Goal: Task Accomplishment & Management: Manage account settings

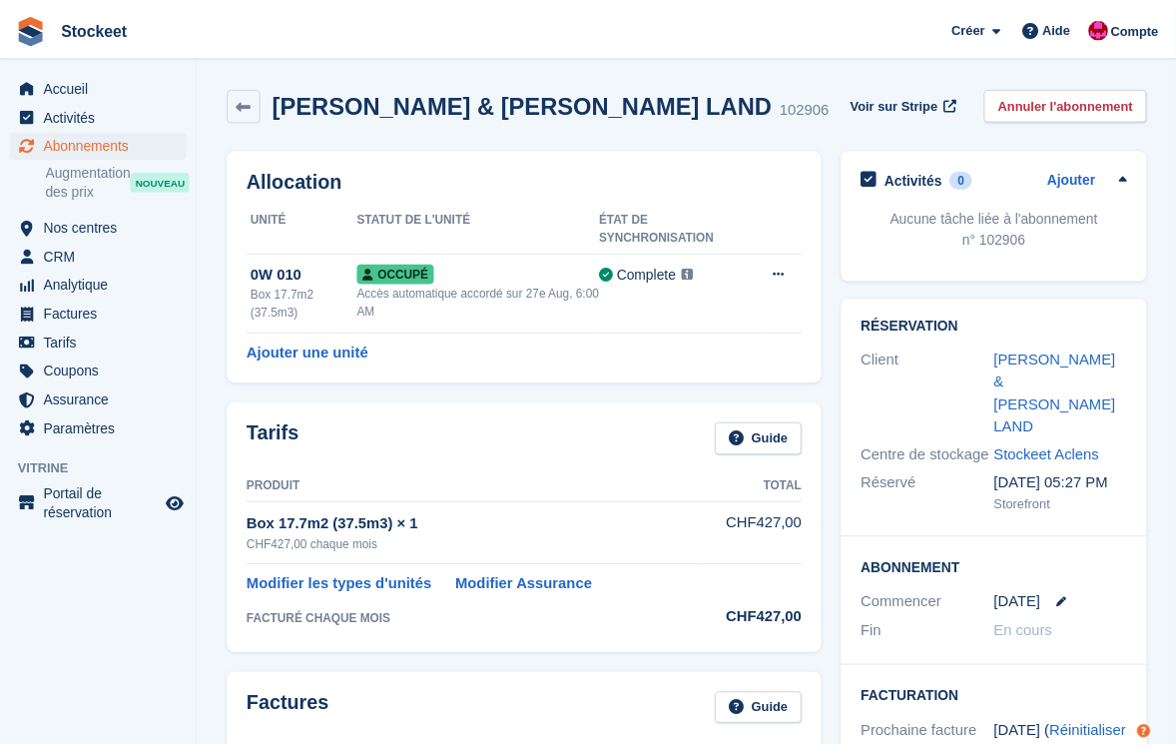
scroll to position [59, 0]
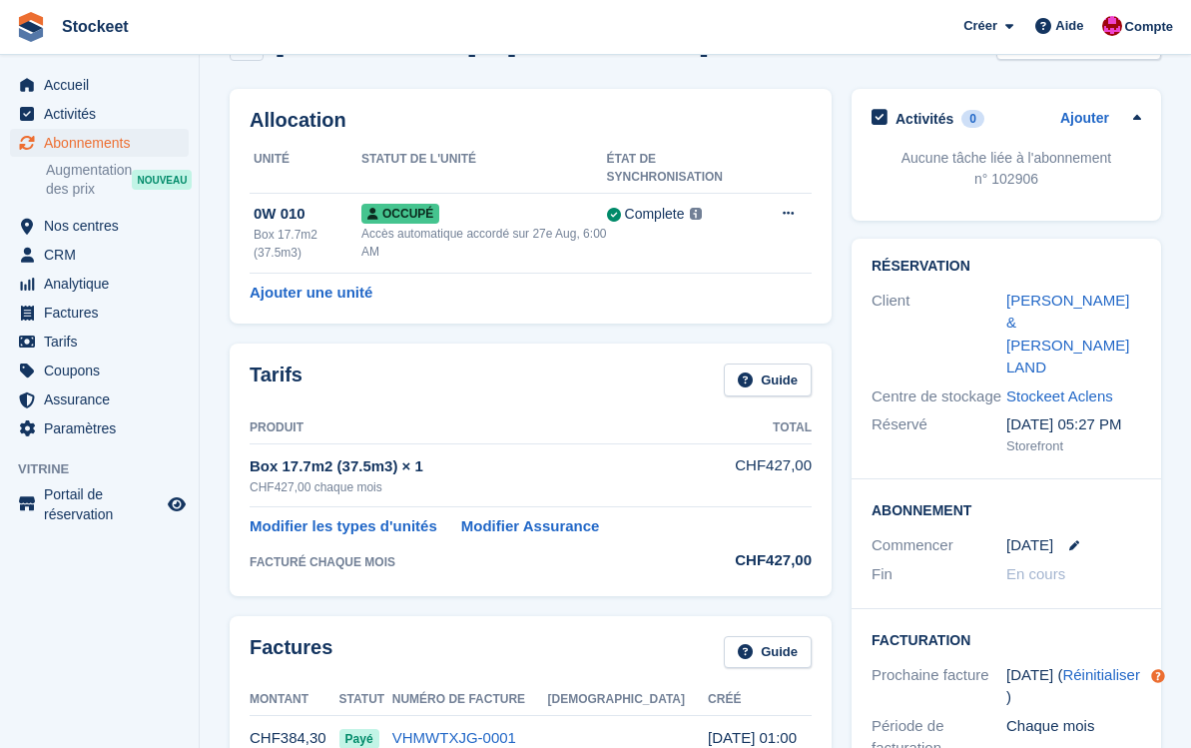
click at [905, 563] on div "Fin" at bounding box center [939, 574] width 135 height 23
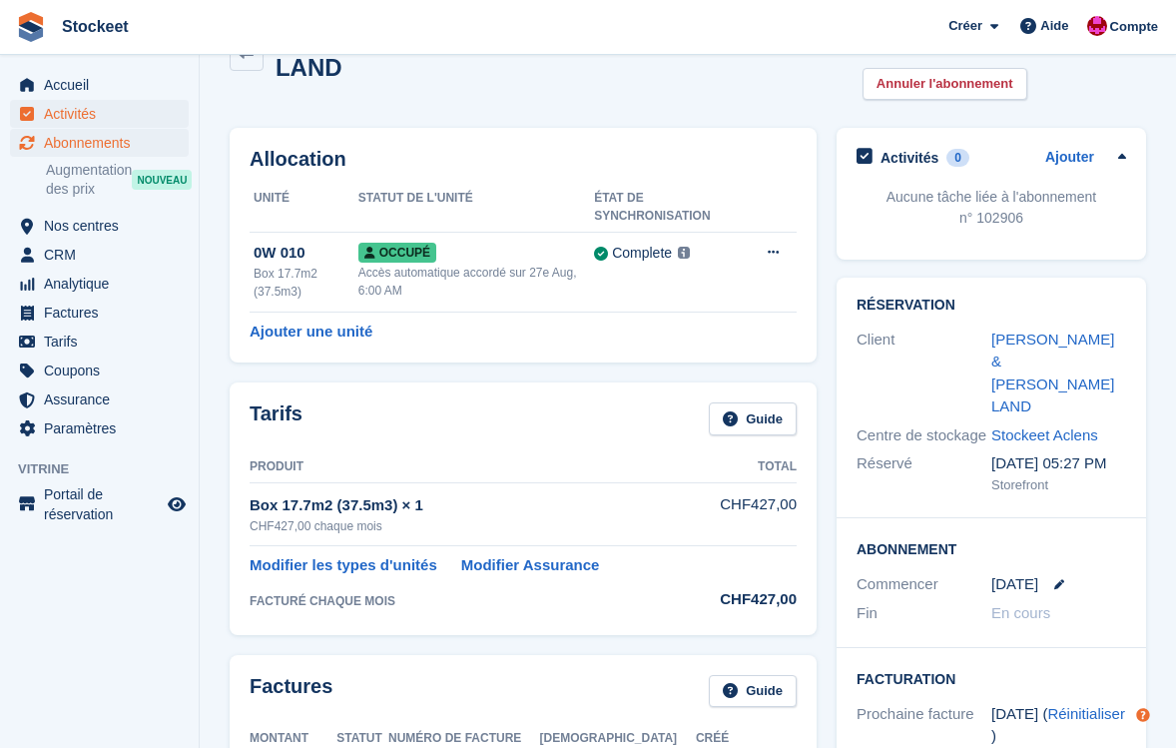
click at [75, 113] on span "Activités" at bounding box center [104, 114] width 120 height 28
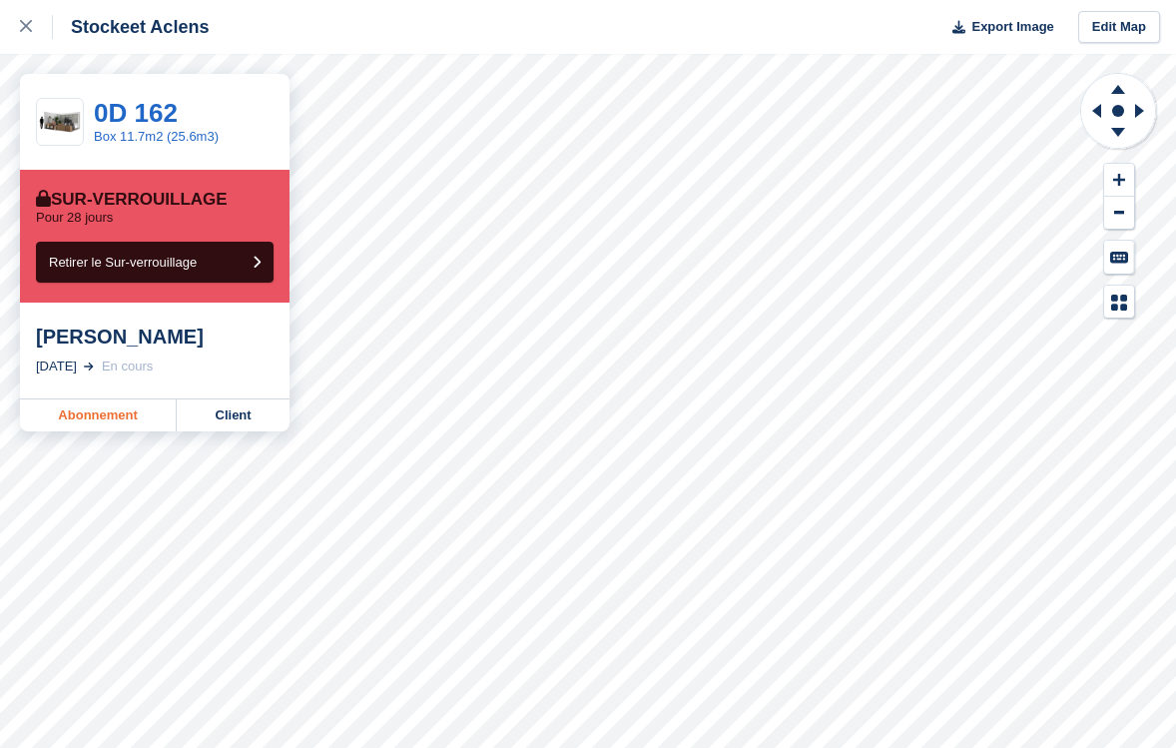
click at [89, 414] on link "Abonnement" at bounding box center [98, 415] width 157 height 32
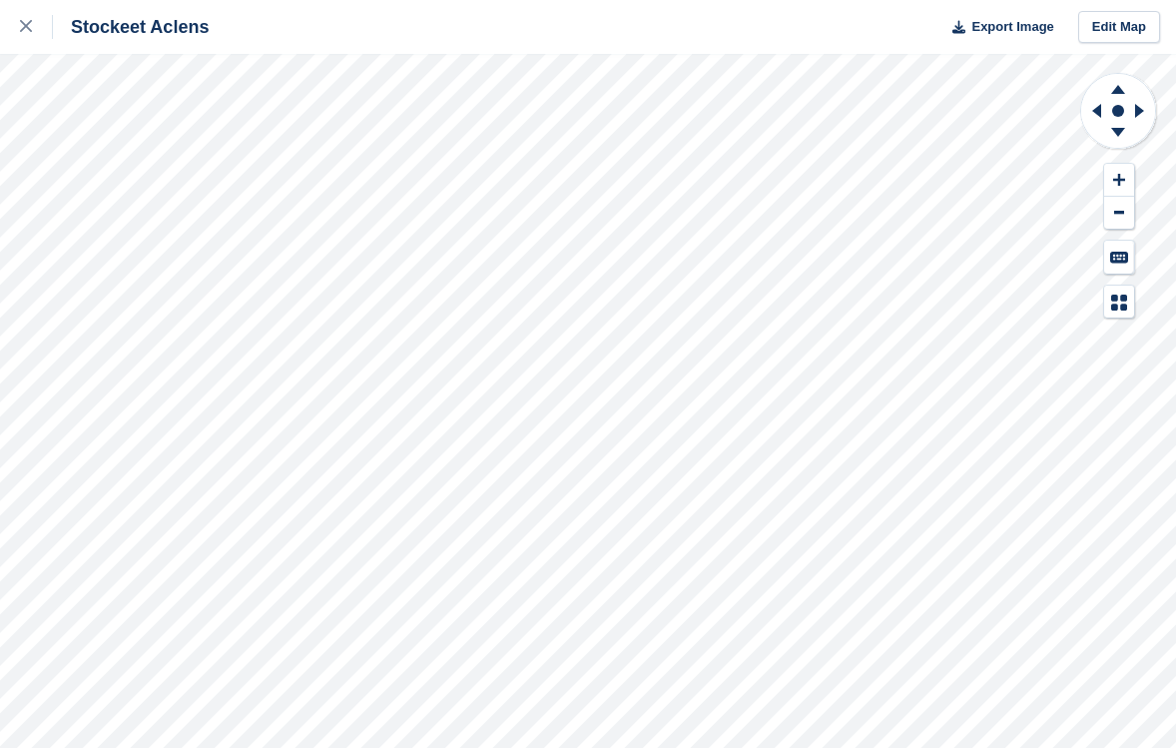
click at [229, 254] on div "Stockeet Aclens Export Image Edit Map" at bounding box center [588, 374] width 1176 height 748
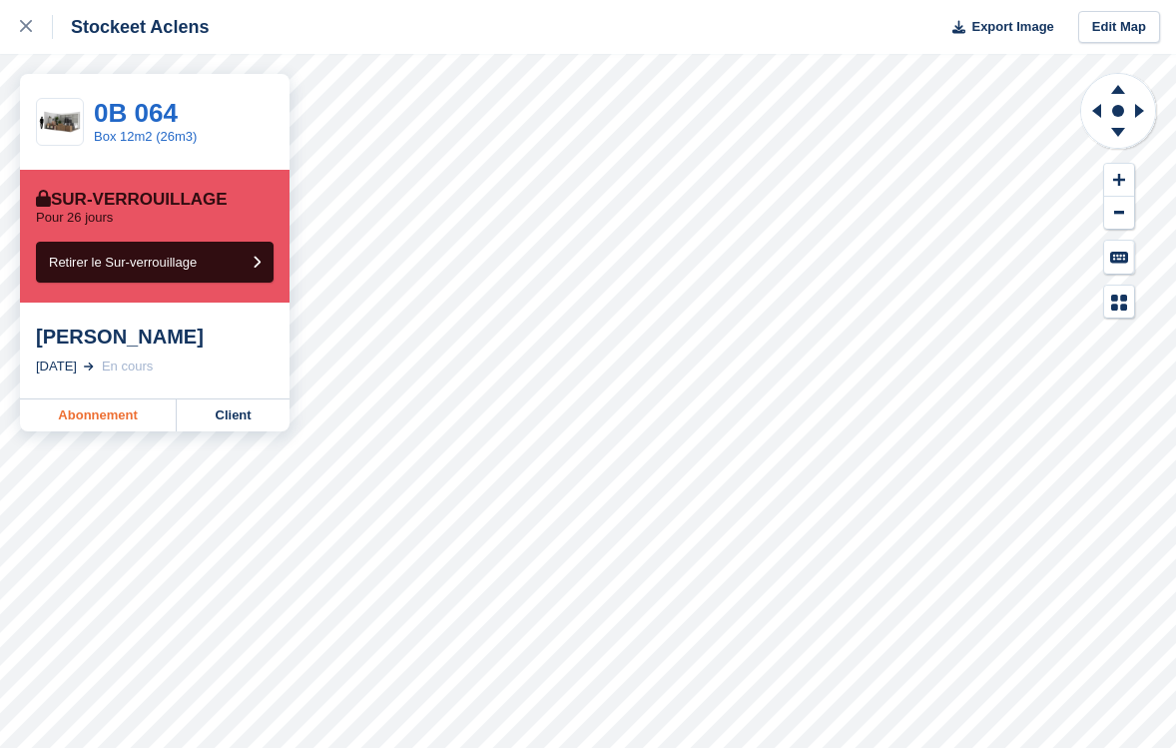
click at [110, 412] on link "Abonnement" at bounding box center [98, 415] width 157 height 32
click at [129, 420] on link "Abonnement" at bounding box center [98, 415] width 157 height 32
click at [118, 421] on link "Abonnement" at bounding box center [98, 415] width 157 height 32
click at [99, 419] on link "Abonnement" at bounding box center [98, 415] width 157 height 32
click at [96, 412] on link "Abonnement" at bounding box center [98, 415] width 157 height 32
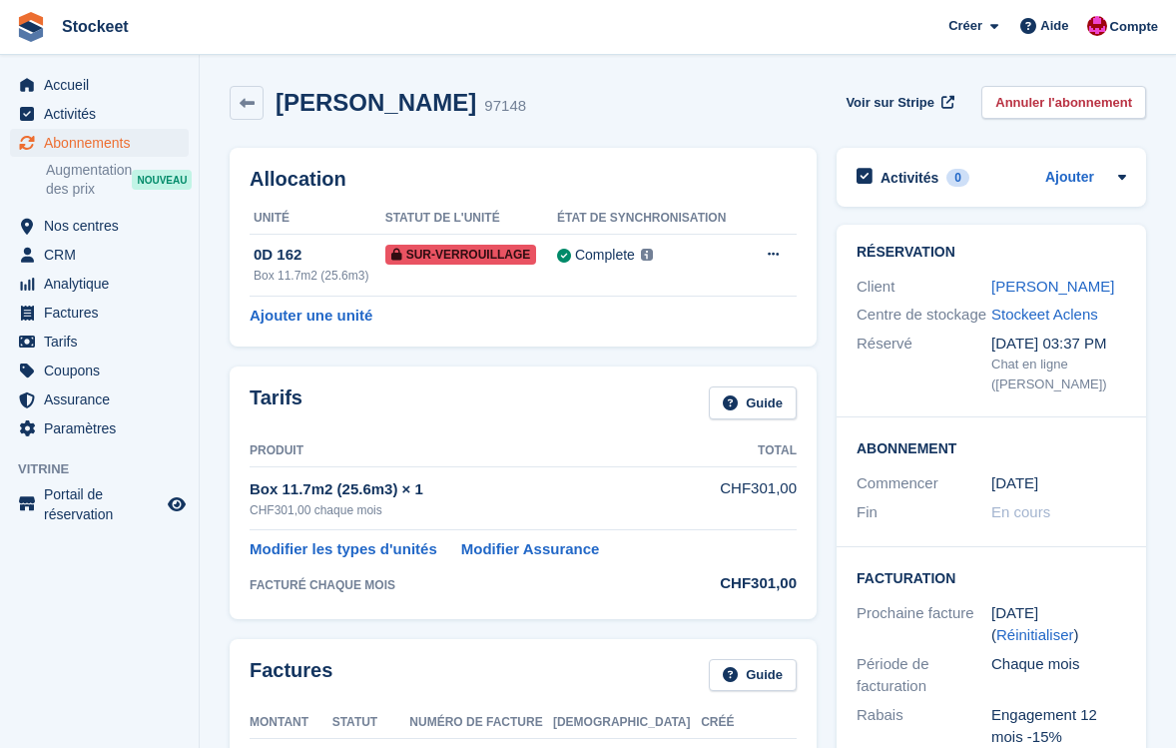
scroll to position [206, 0]
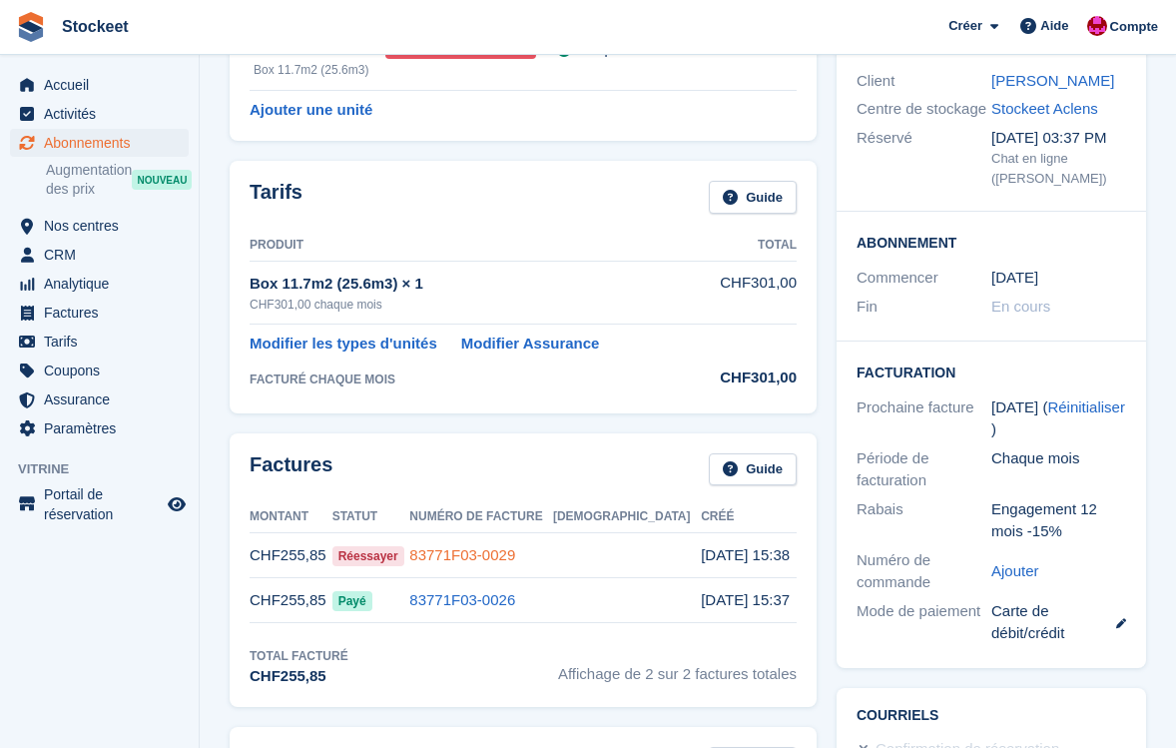
click at [515, 555] on link "83771F03-0029" at bounding box center [462, 554] width 106 height 17
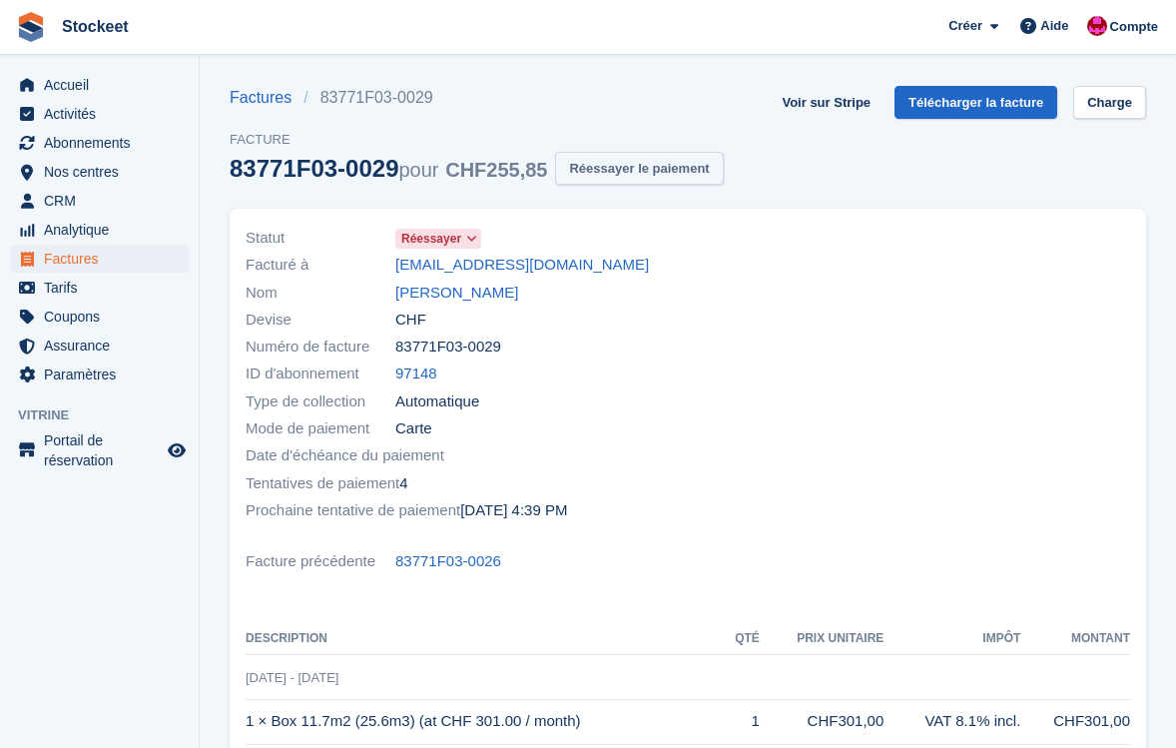
click at [664, 169] on button "Réessayer le paiement" at bounding box center [639, 168] width 168 height 33
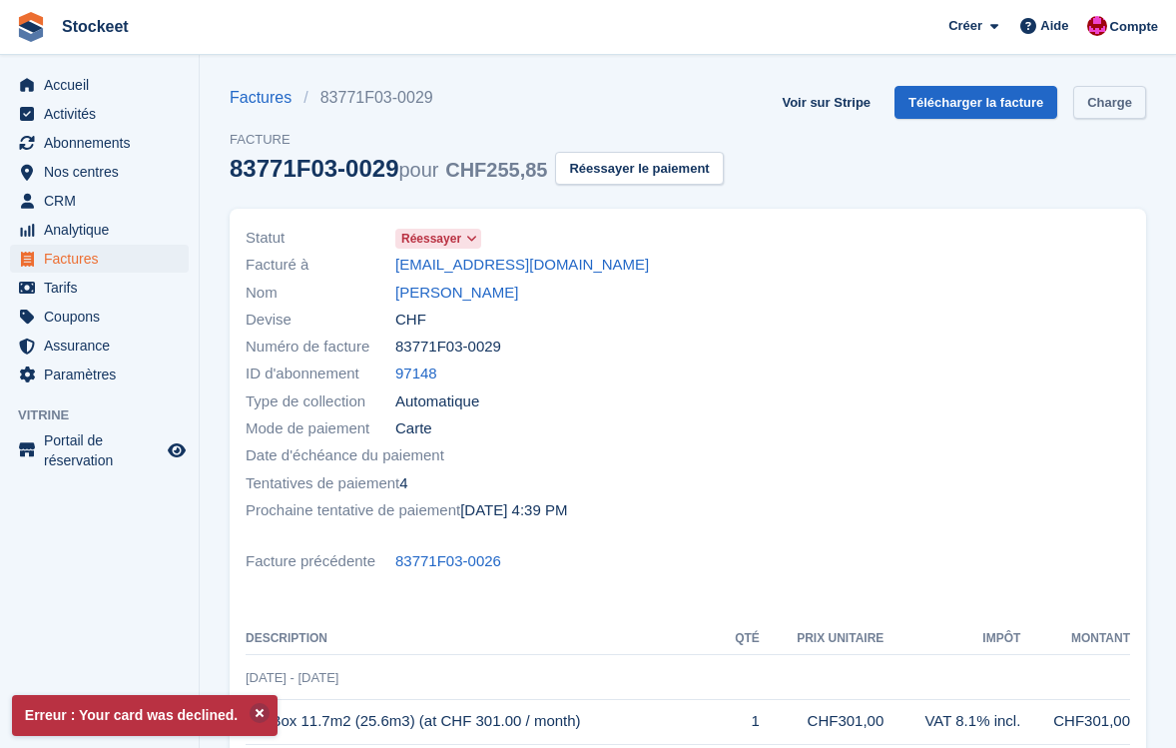
click at [1093, 104] on link "Charge" at bounding box center [1109, 102] width 73 height 33
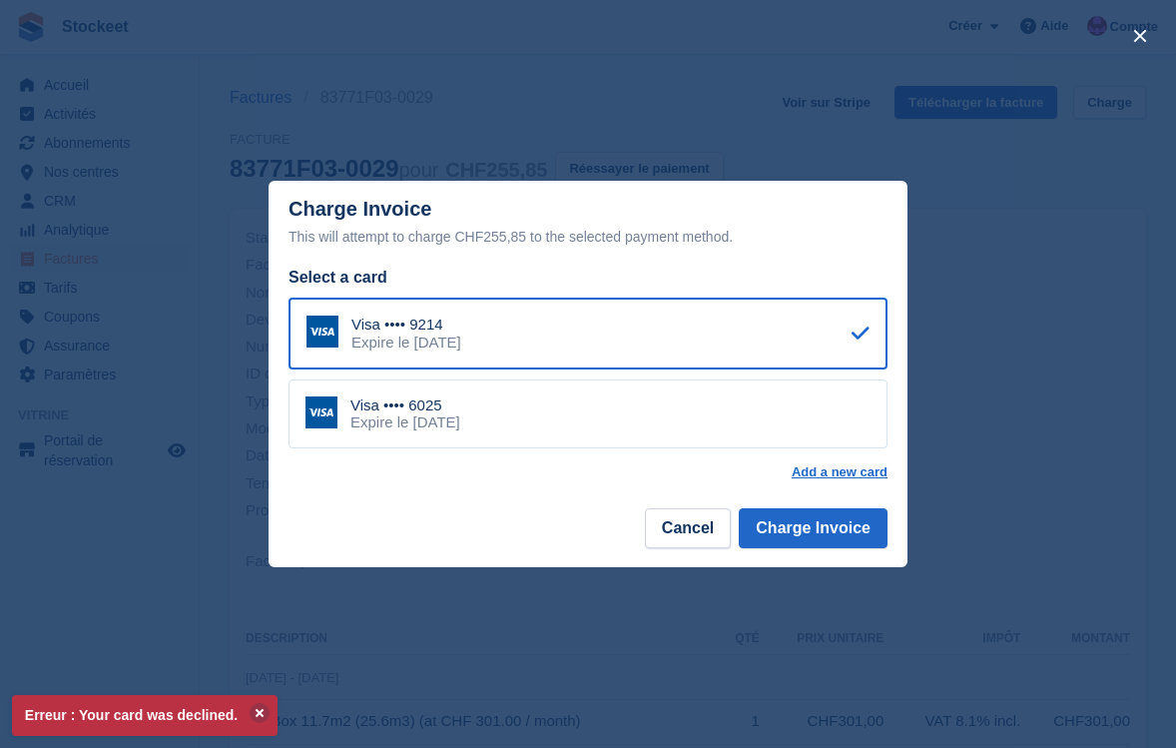
click at [491, 417] on div "Visa •••• 6025 Expire le April 2027" at bounding box center [588, 414] width 599 height 70
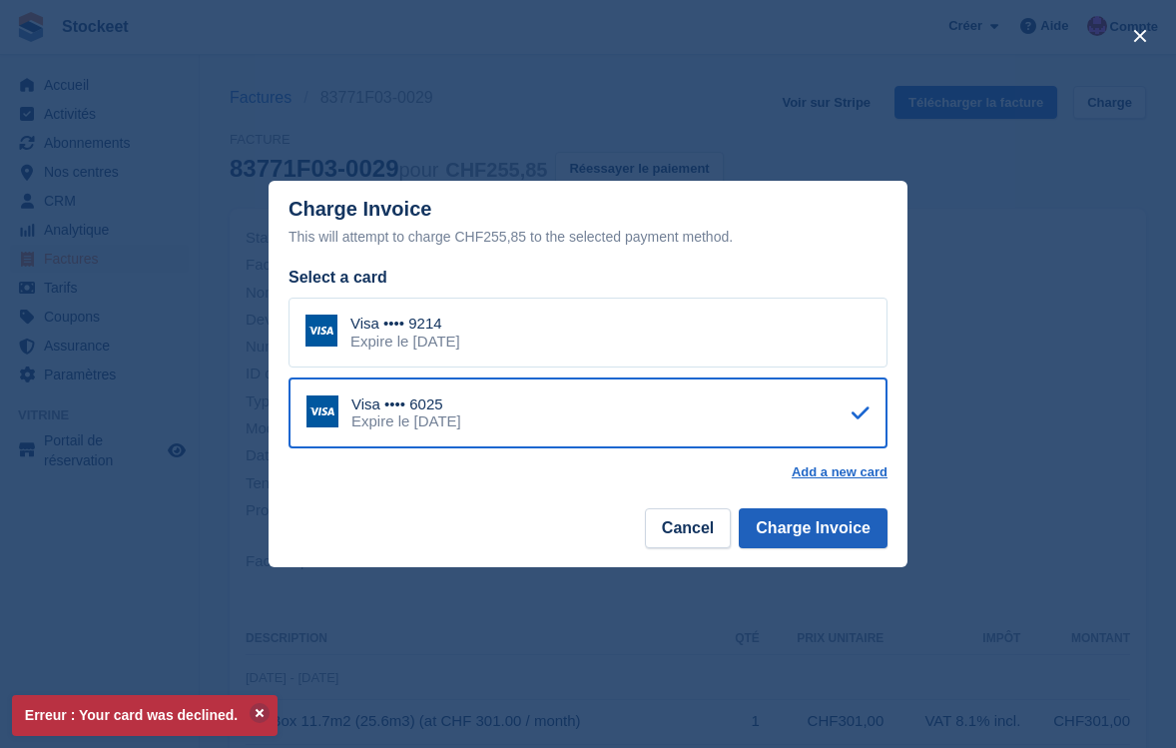
click at [834, 523] on button "Charge Invoice" at bounding box center [813, 528] width 149 height 40
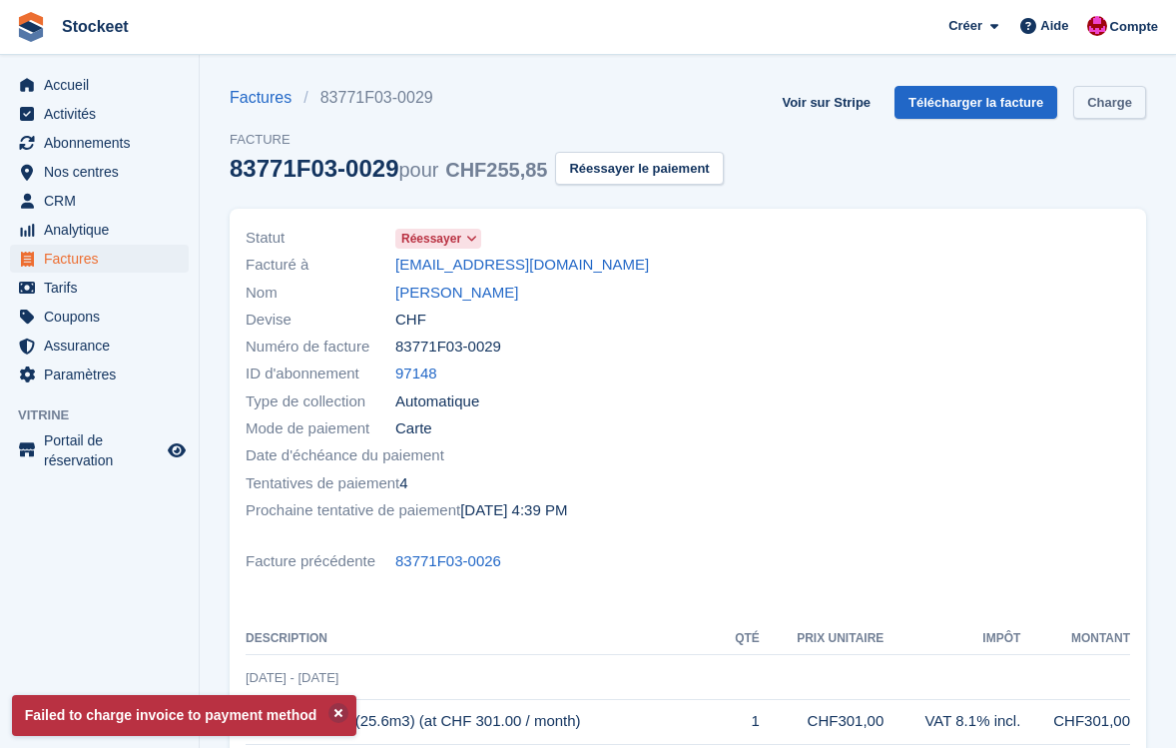
click at [1128, 114] on link "Charge" at bounding box center [1109, 102] width 73 height 33
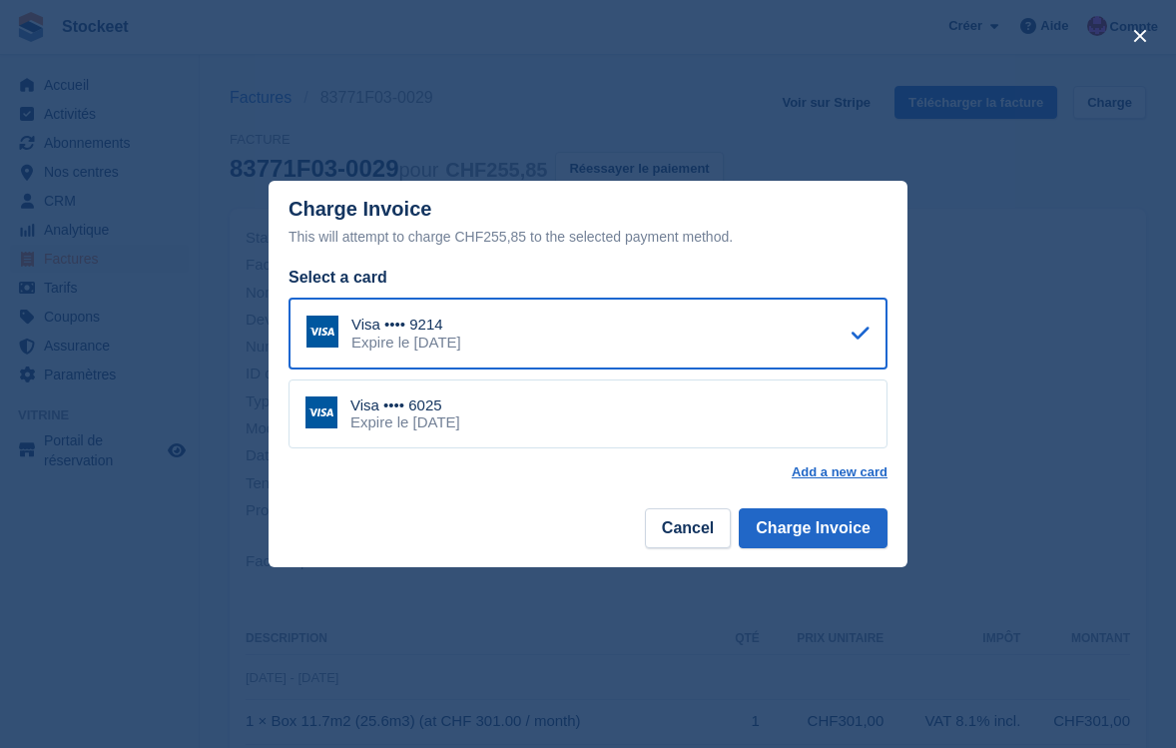
click at [997, 414] on div "close" at bounding box center [588, 374] width 1176 height 748
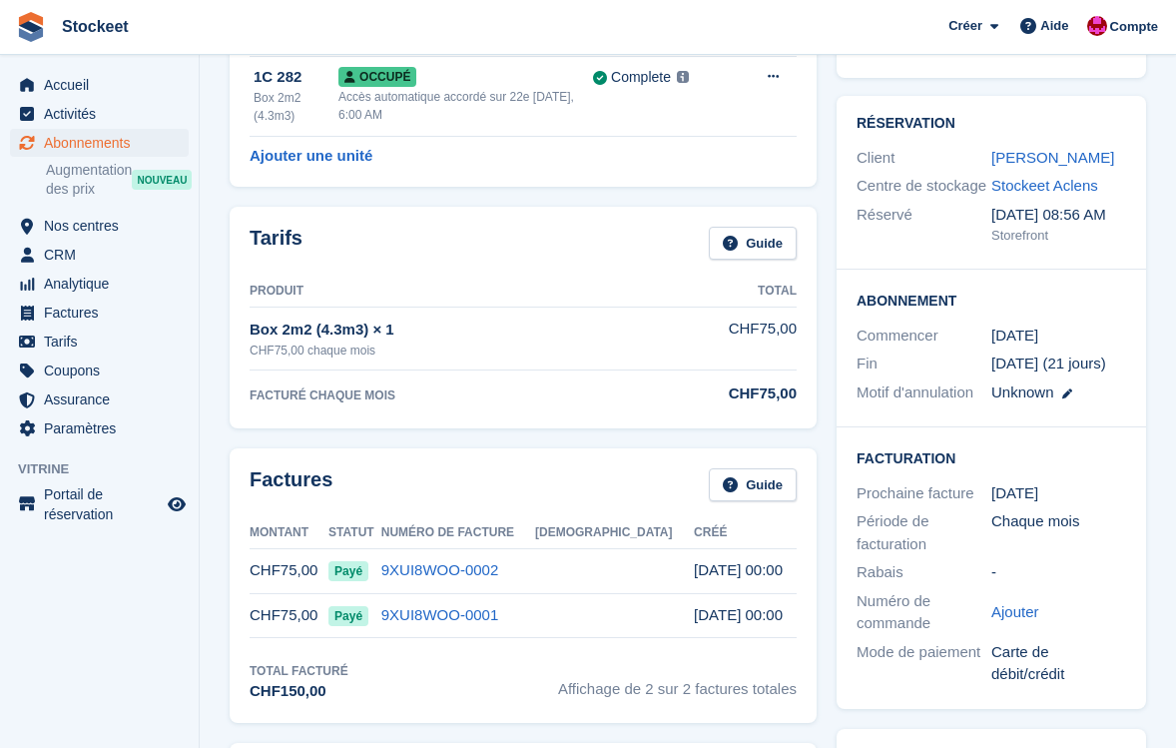
scroll to position [8, 0]
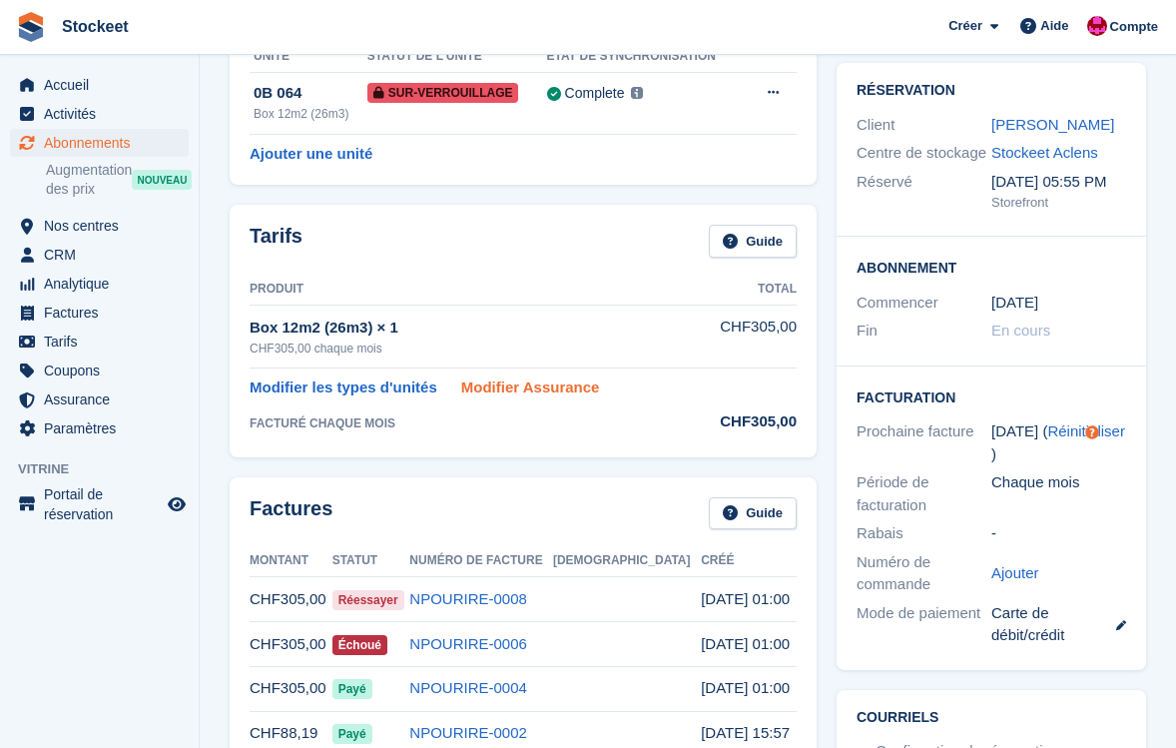
scroll to position [203, 0]
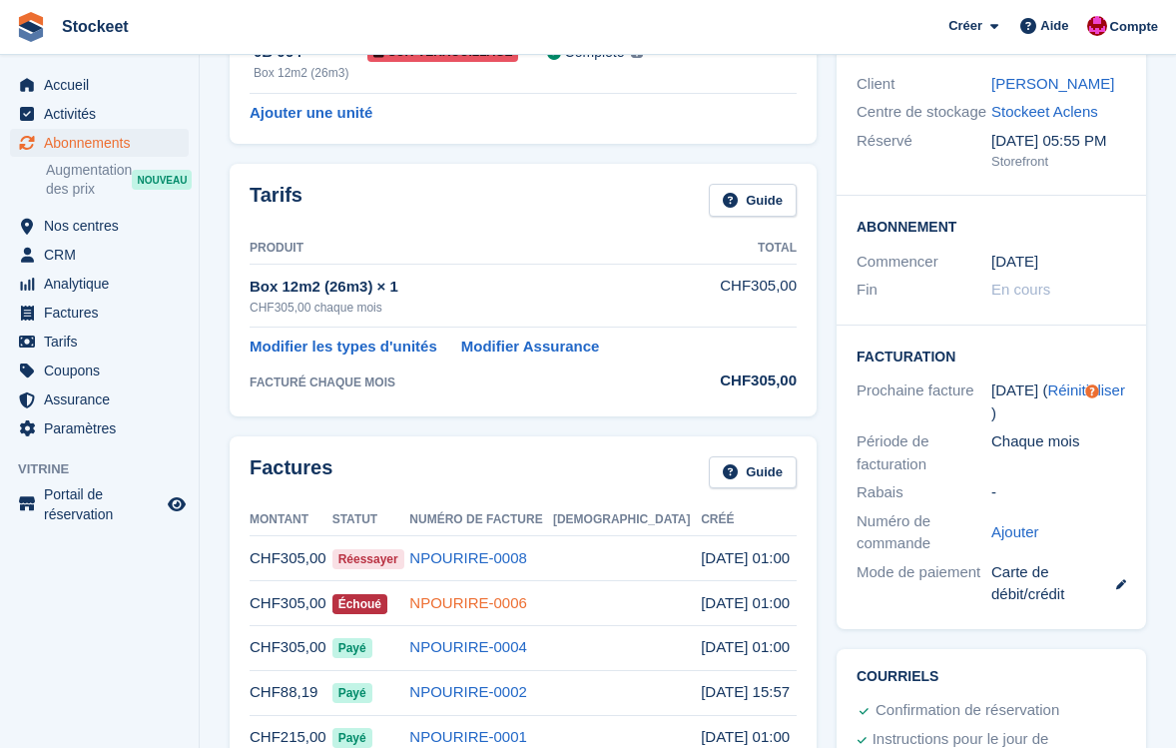
click at [527, 605] on link "NPOURIRE-0006" at bounding box center [468, 602] width 118 height 17
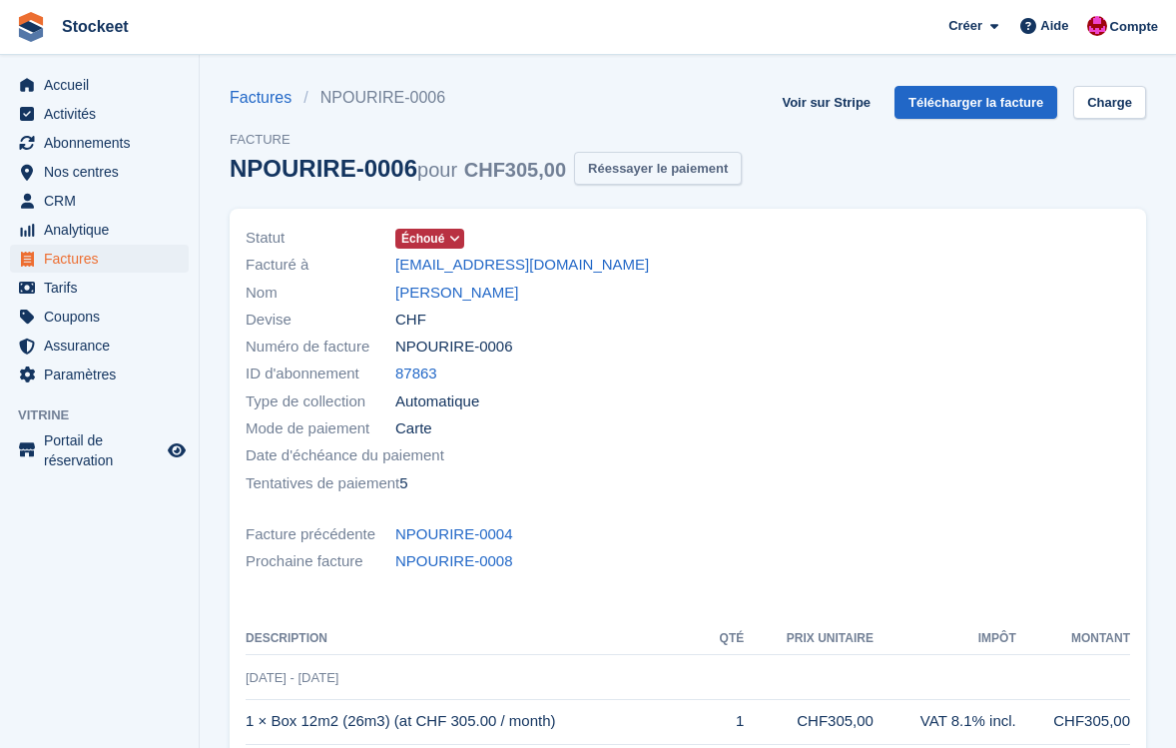
click at [663, 170] on button "Réessayer le paiement" at bounding box center [658, 168] width 168 height 33
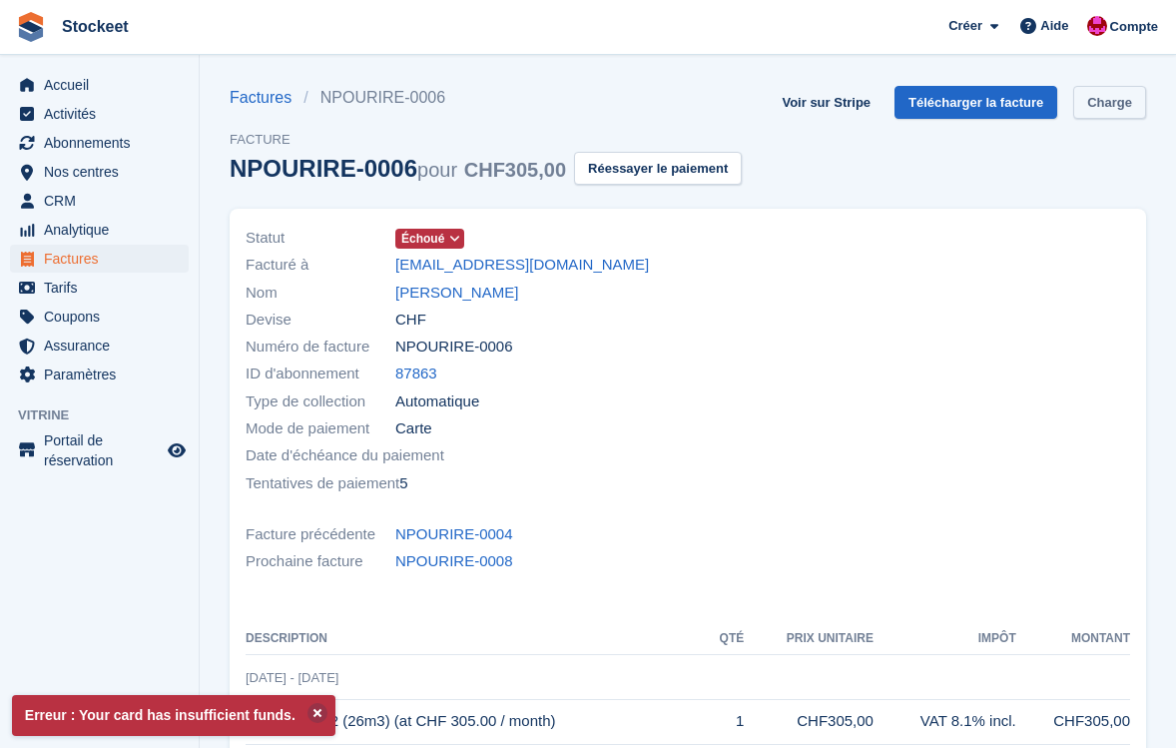
click at [1092, 98] on link "Charge" at bounding box center [1109, 102] width 73 height 33
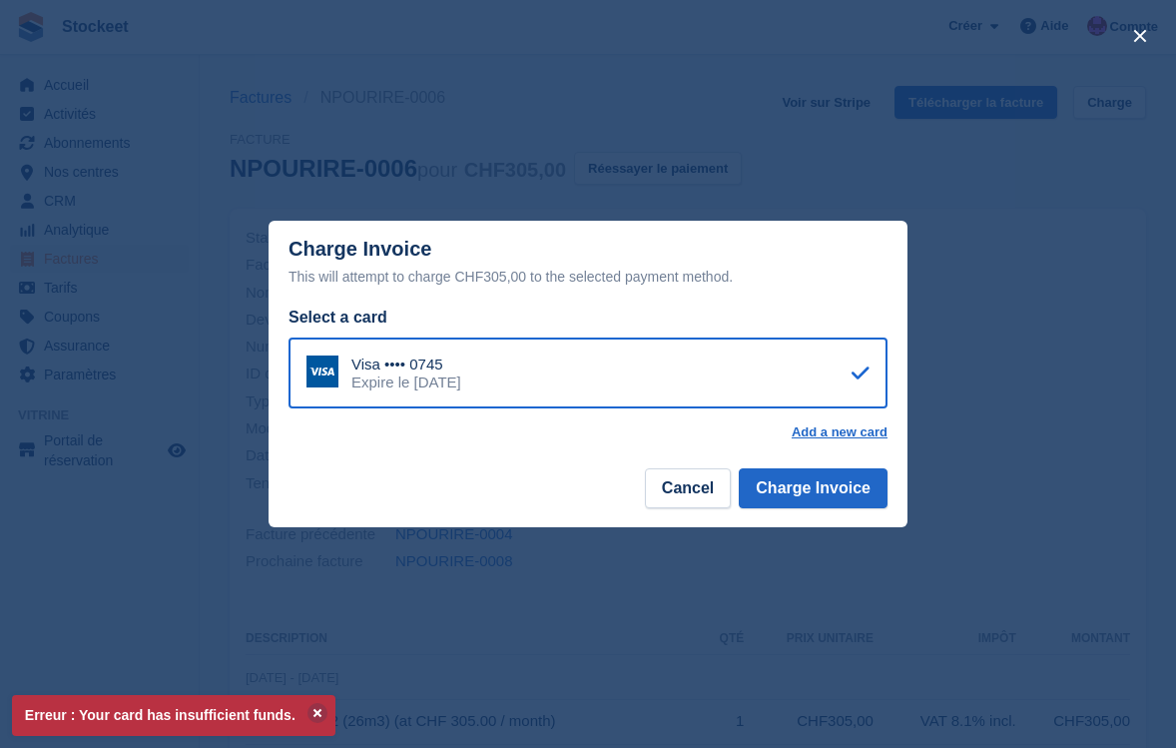
click at [577, 118] on div "close" at bounding box center [588, 374] width 1176 height 748
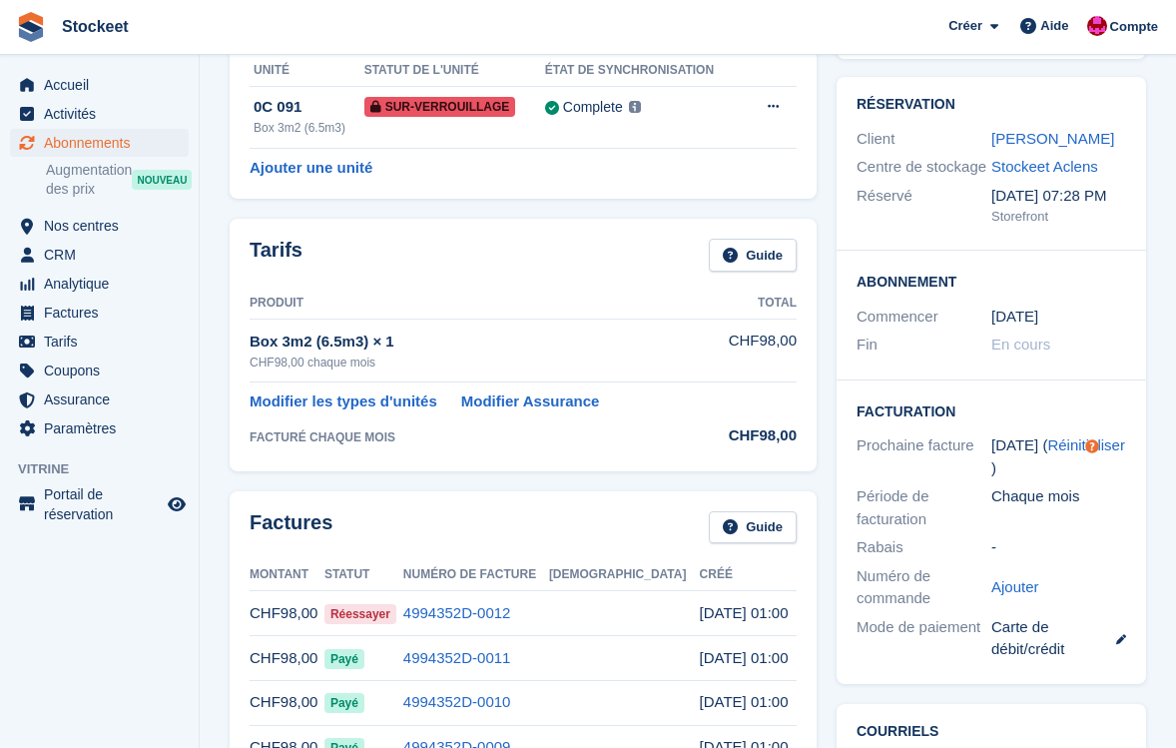
scroll to position [184, 0]
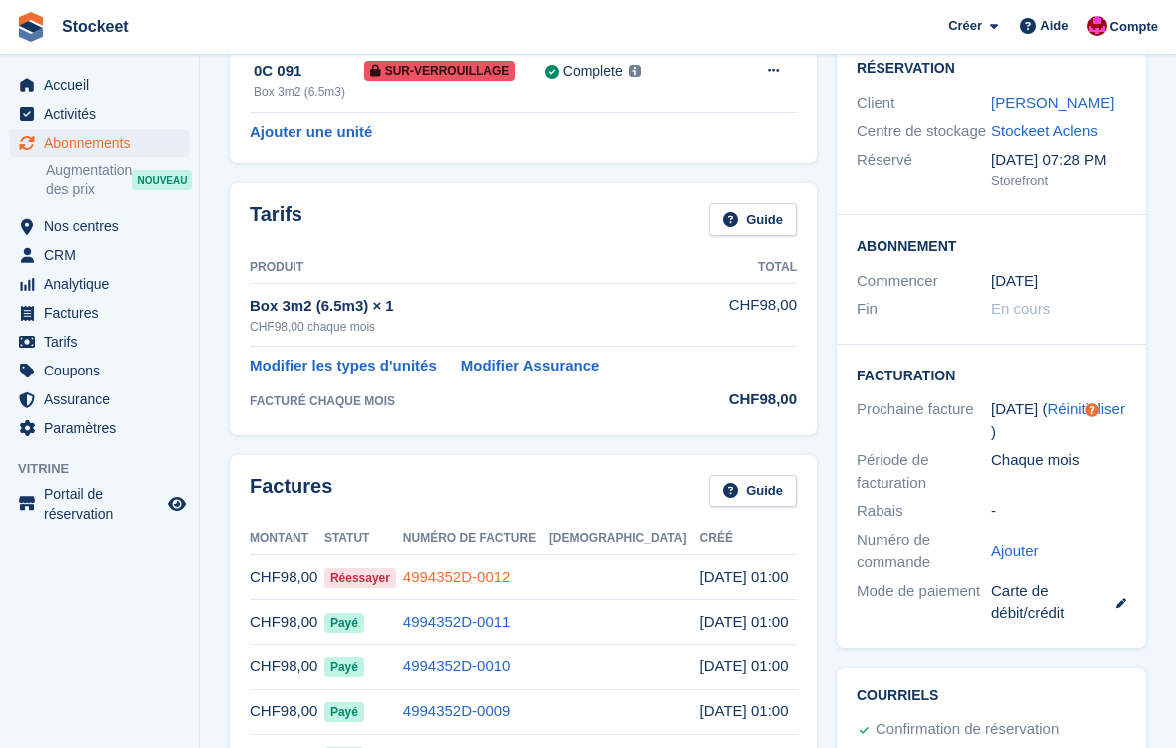
click at [511, 568] on link "4994352D-0012" at bounding box center [457, 576] width 108 height 17
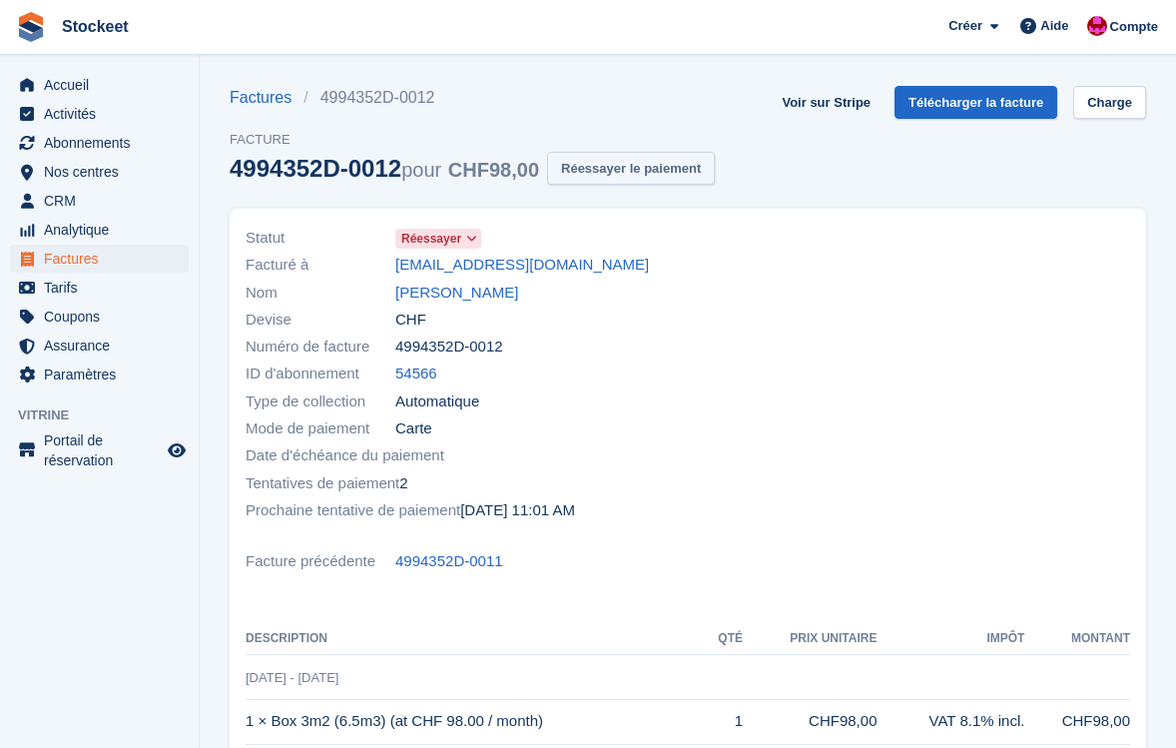
click at [640, 165] on button "Réessayer le paiement" at bounding box center [631, 168] width 168 height 33
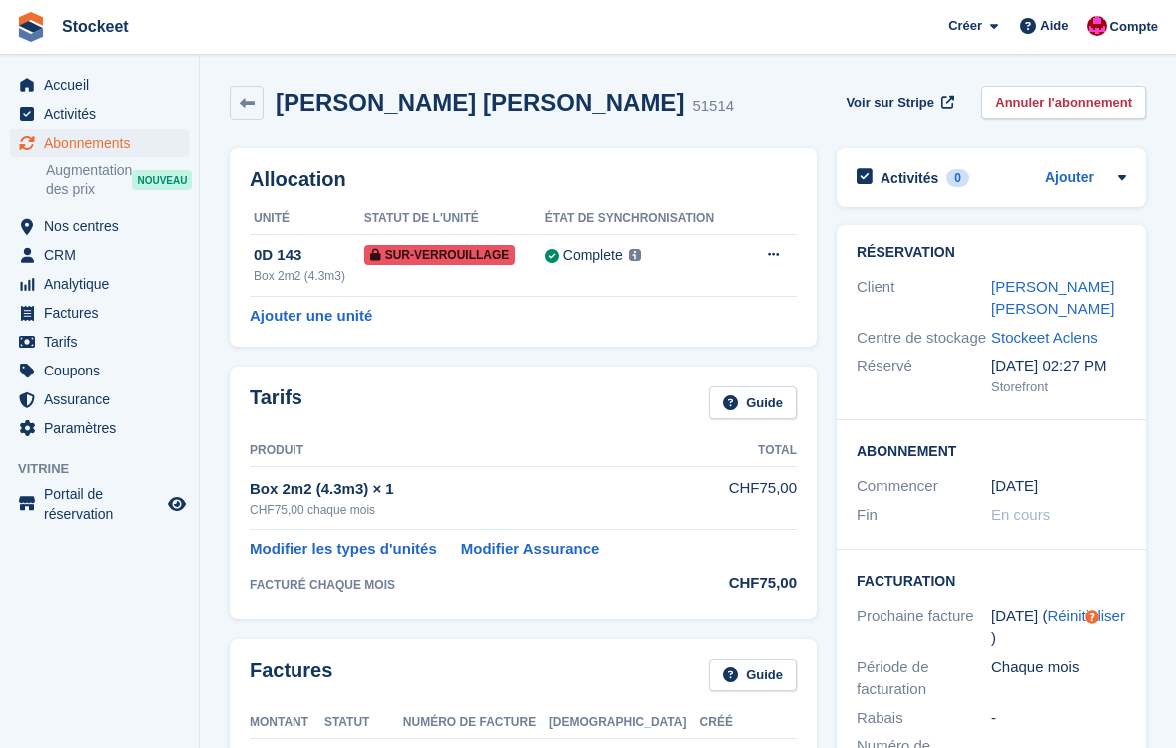
scroll to position [169, 0]
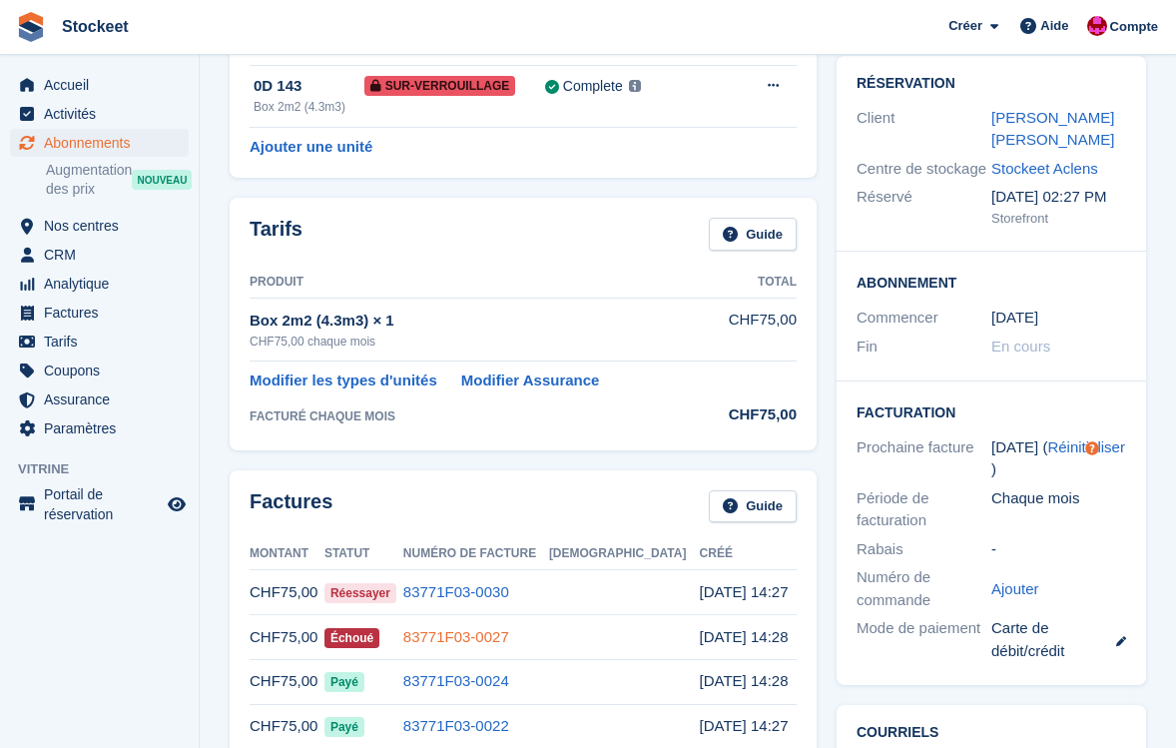
click at [509, 629] on link "83771F03-0027" at bounding box center [456, 636] width 106 height 17
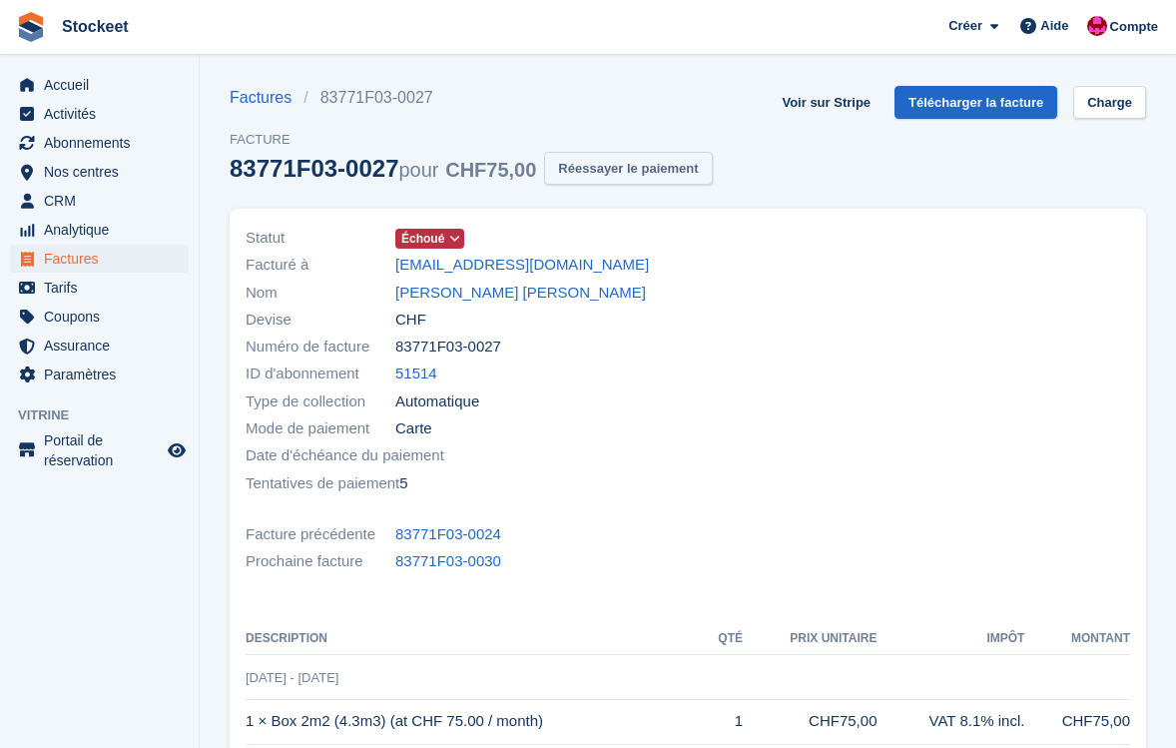
click at [677, 175] on button "Réessayer le paiement" at bounding box center [628, 168] width 168 height 33
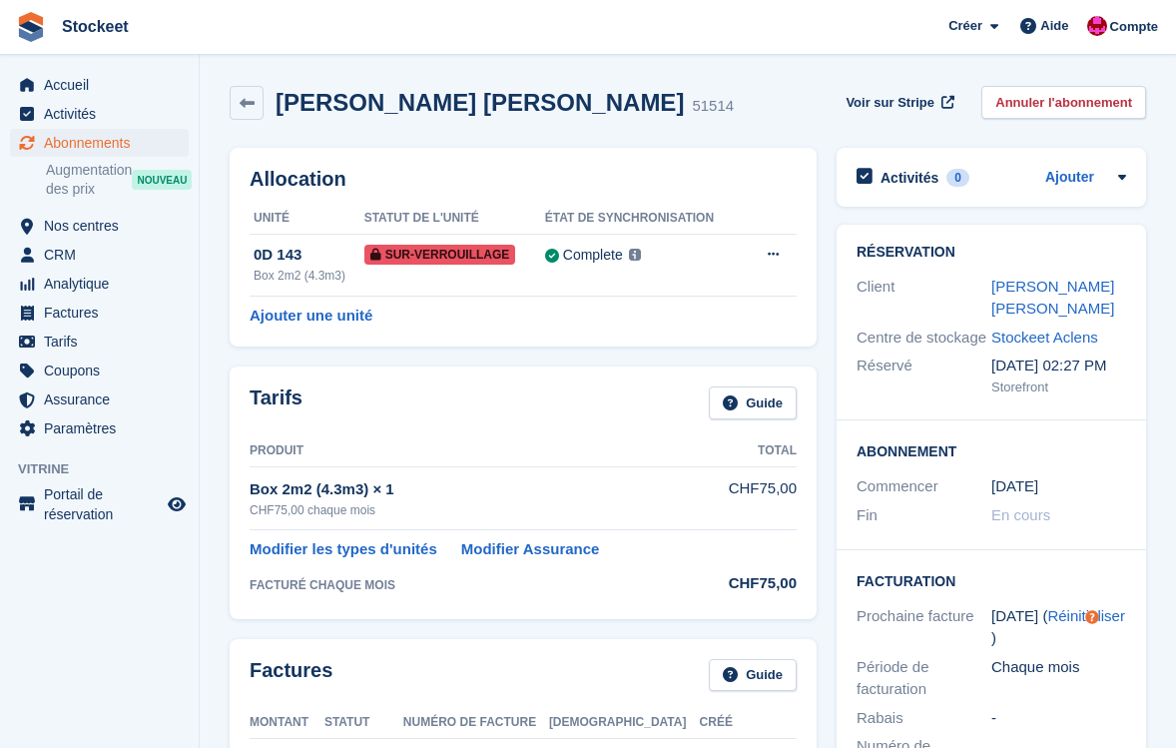
scroll to position [178, 0]
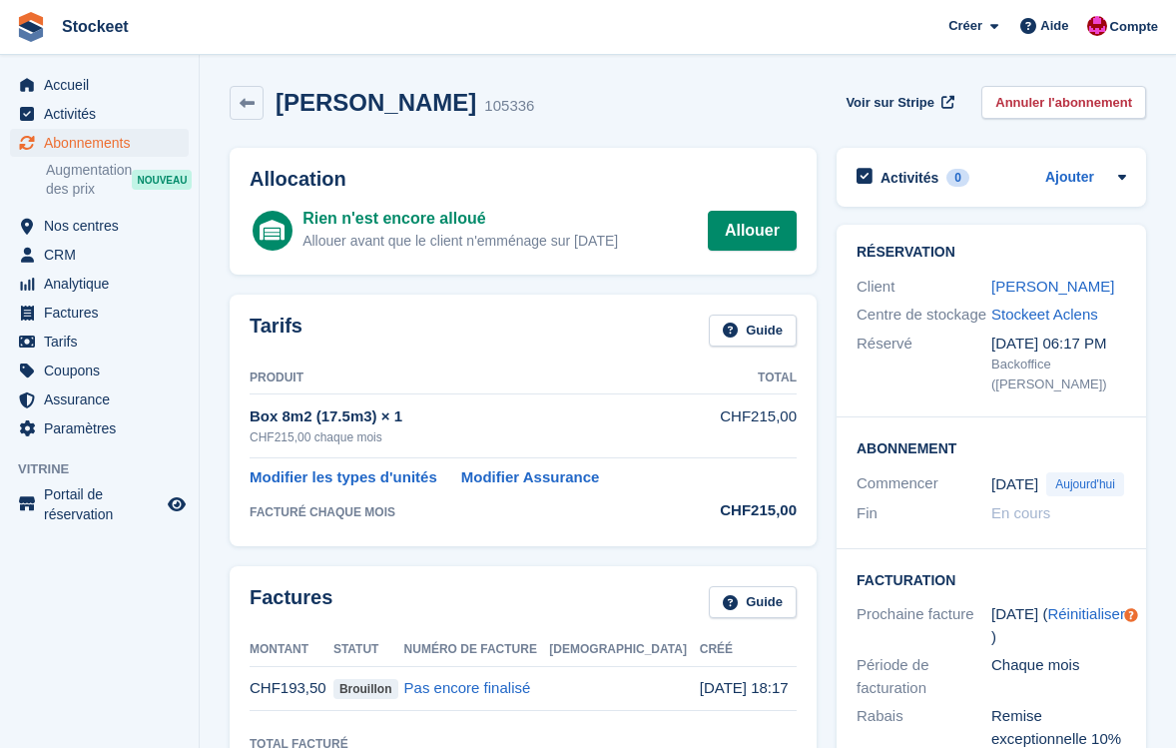
click at [75, 138] on span "Abonnements" at bounding box center [104, 143] width 120 height 28
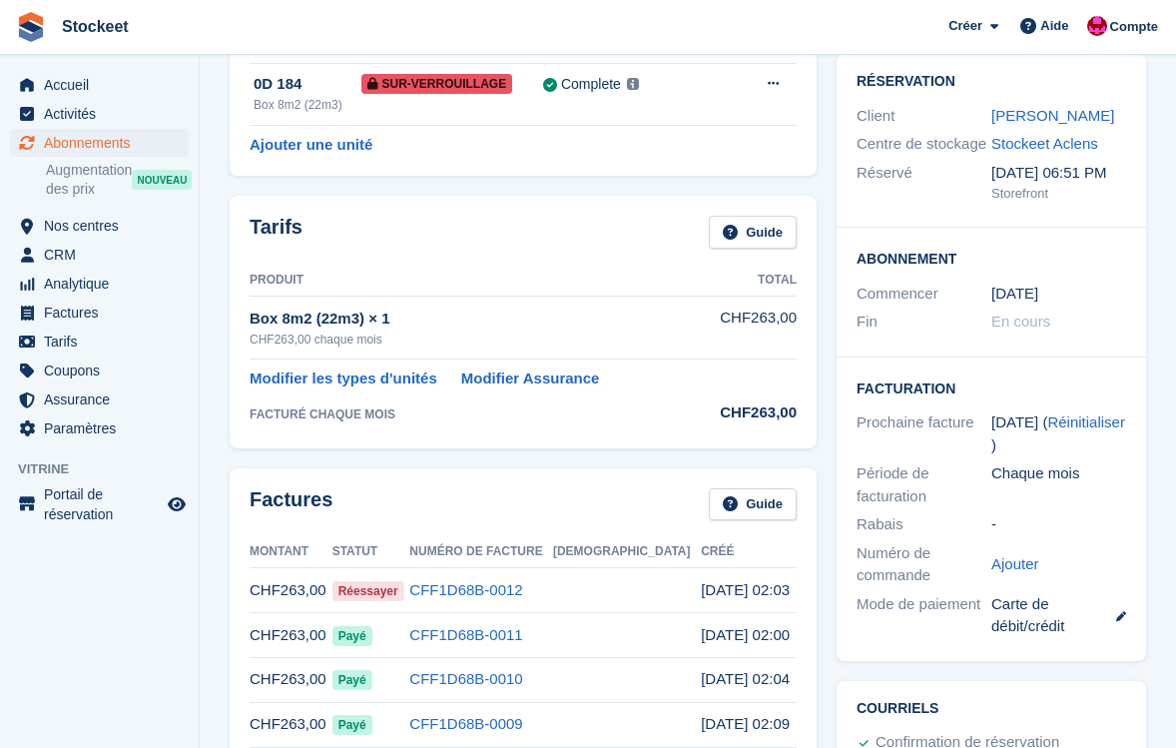
scroll to position [201, 0]
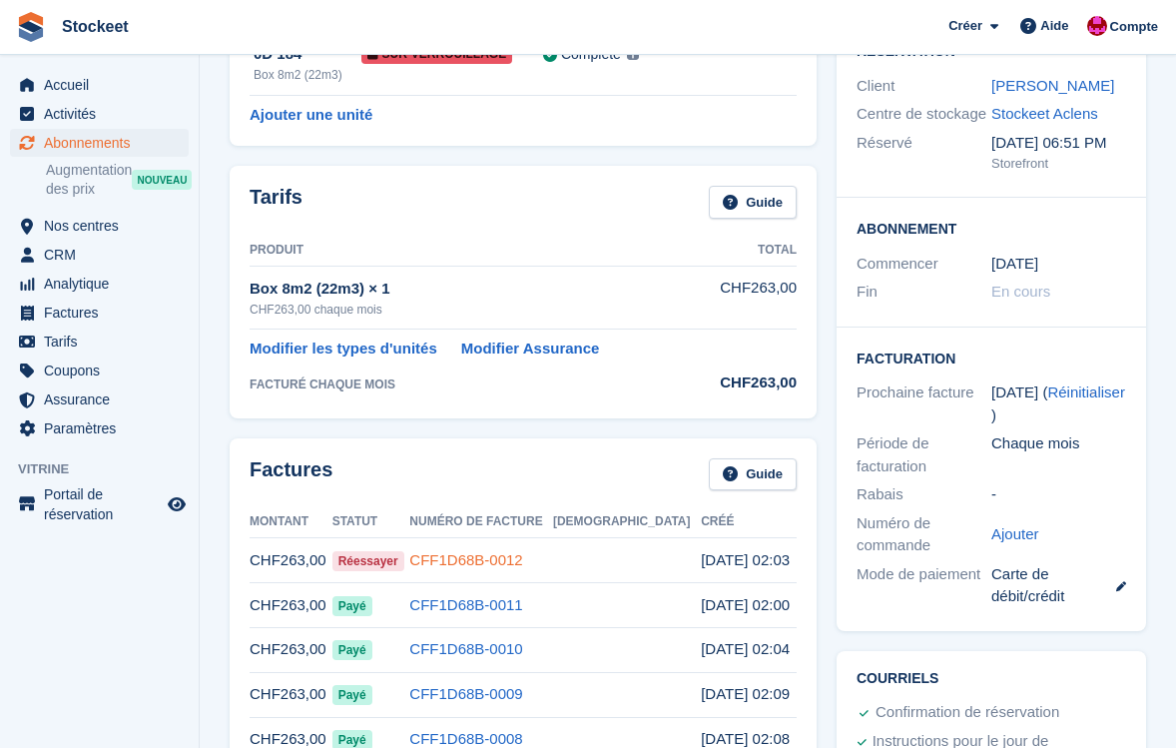
click at [510, 553] on link "CFF1D68B-0012" at bounding box center [465, 559] width 113 height 17
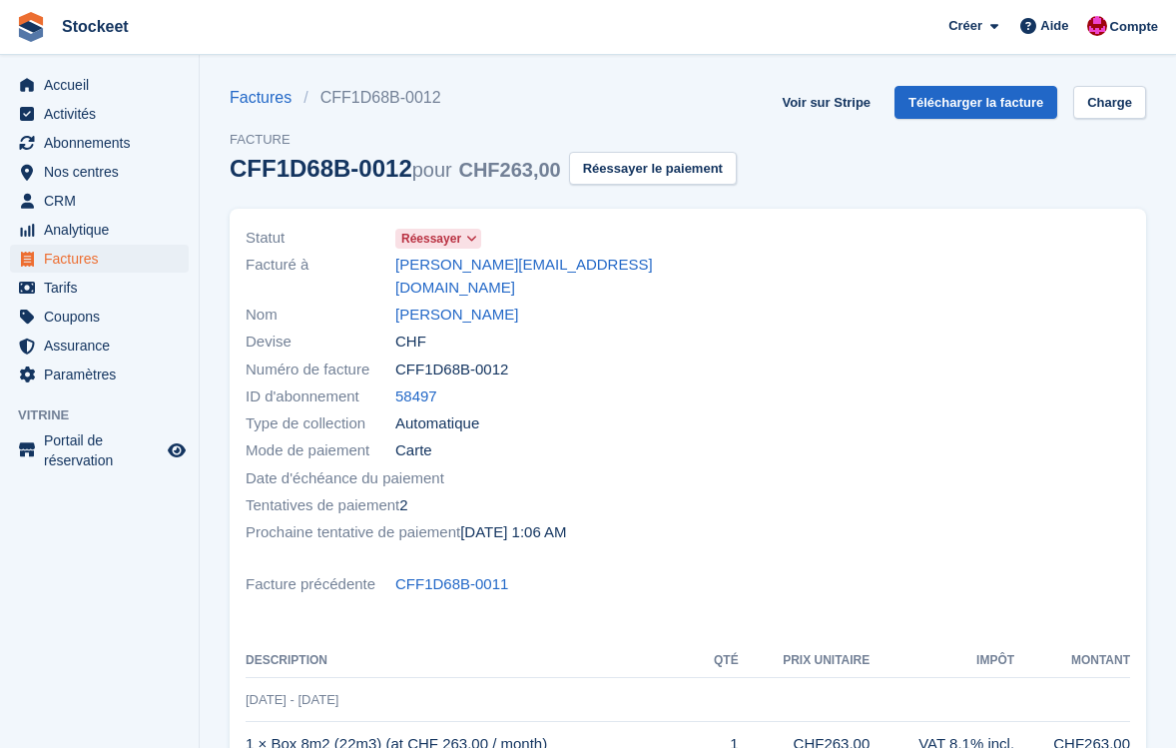
click at [681, 170] on button "Réessayer le paiement" at bounding box center [653, 168] width 168 height 33
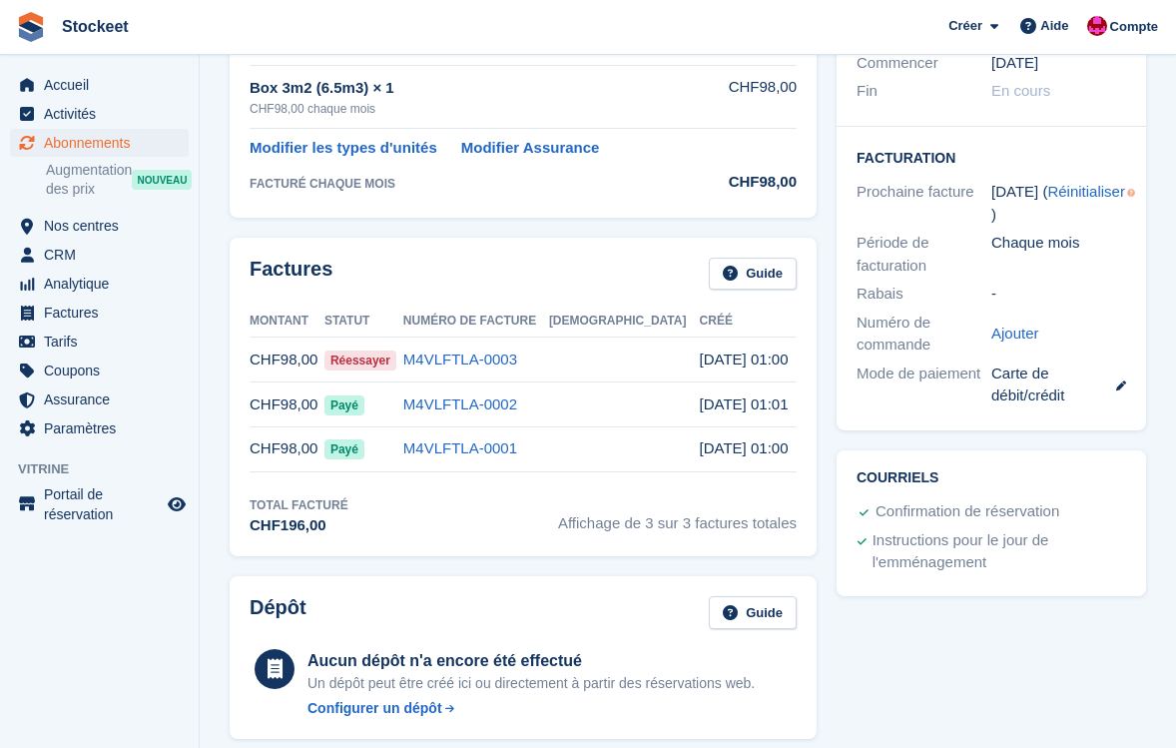
scroll to position [365, 0]
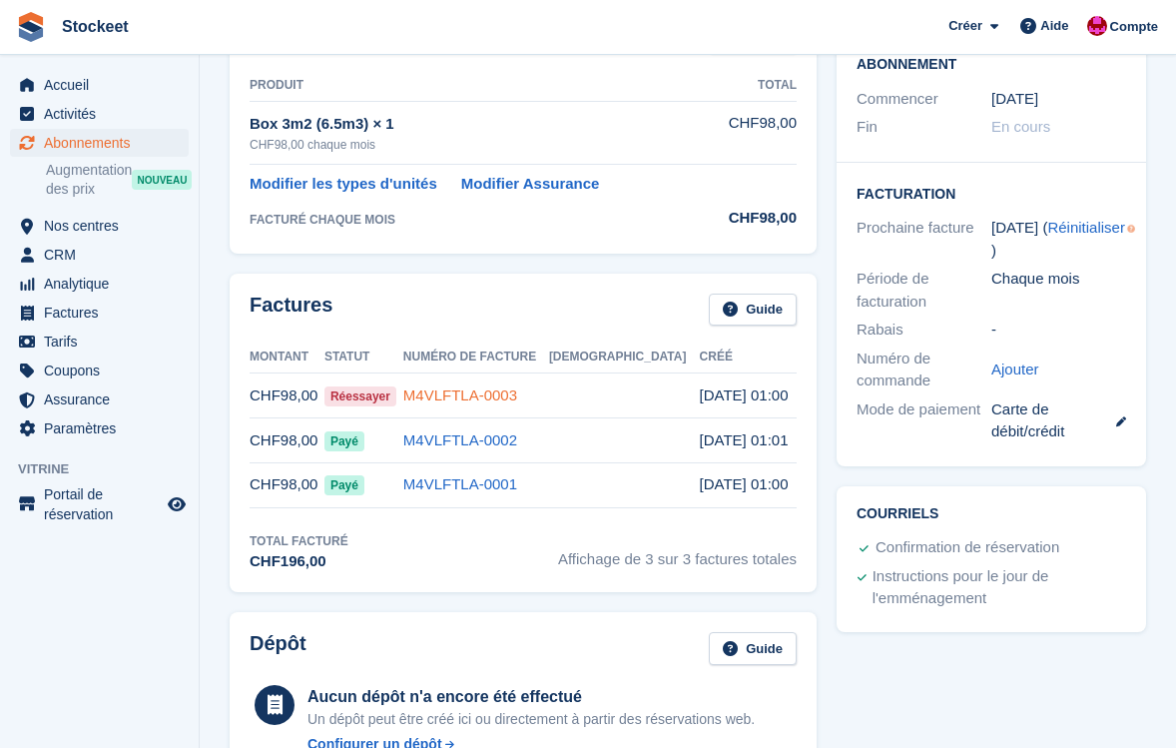
click at [517, 388] on link "M4VLFTLA-0003" at bounding box center [460, 394] width 114 height 17
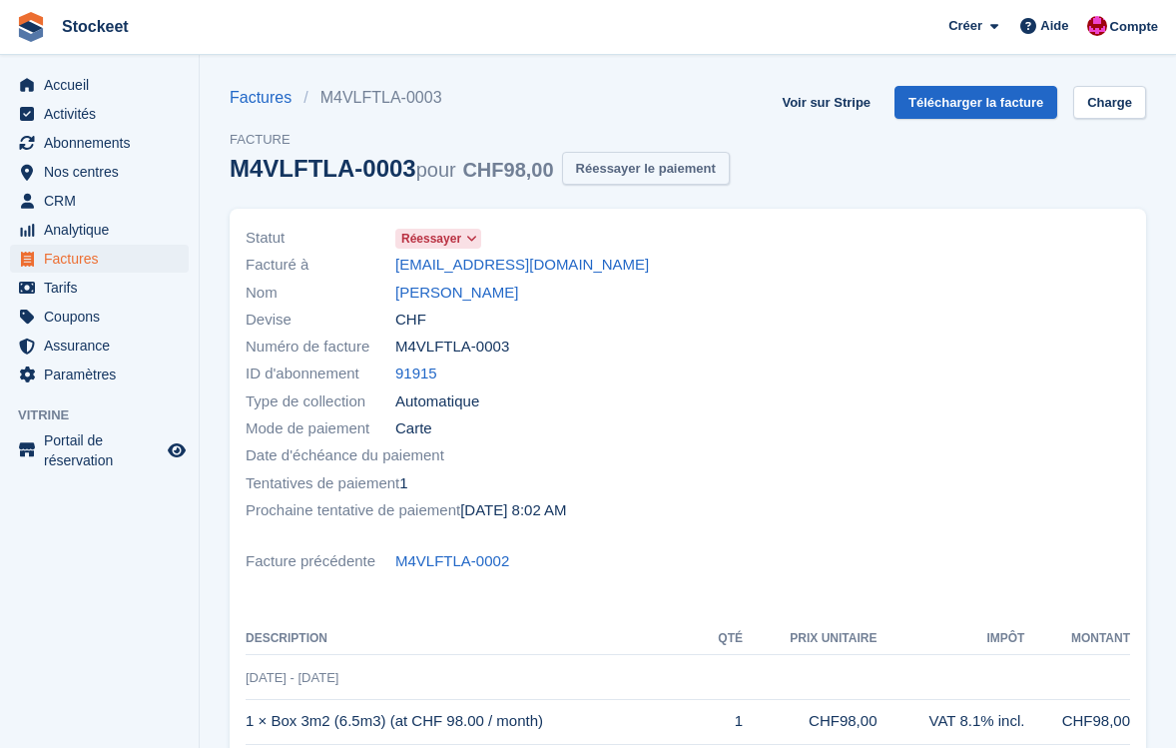
click at [699, 167] on button "Réessayer le paiement" at bounding box center [646, 168] width 168 height 33
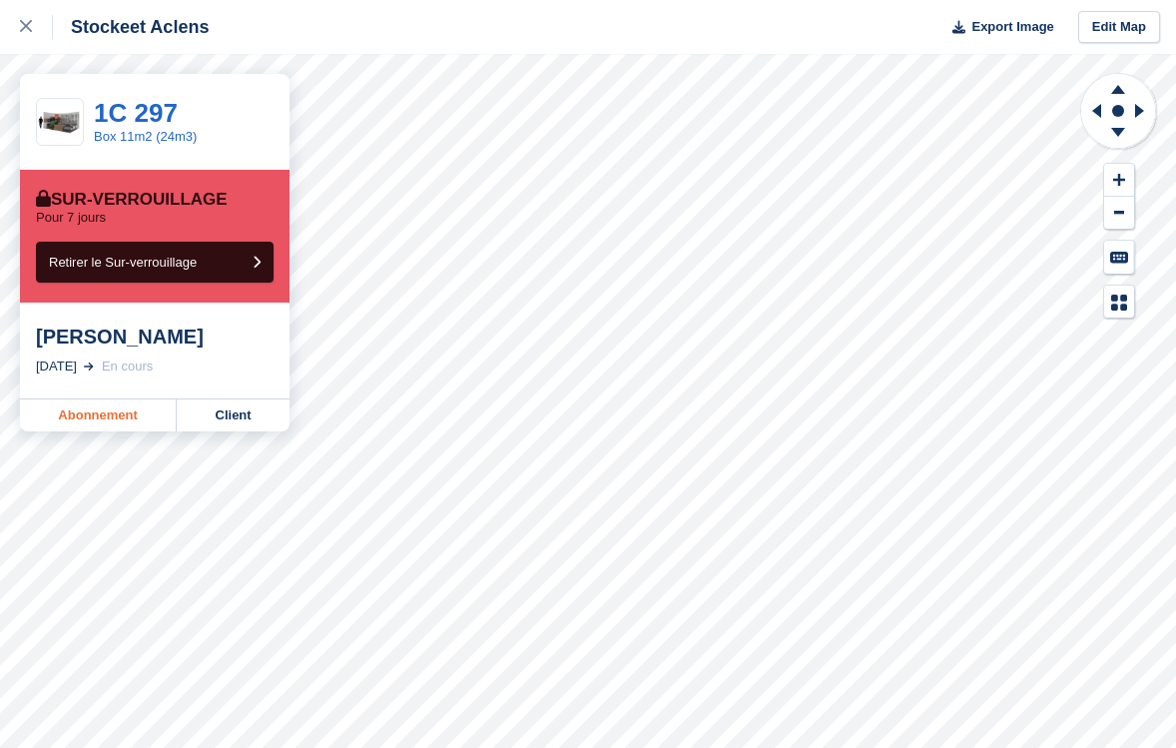
click at [123, 423] on link "Abonnement" at bounding box center [98, 415] width 157 height 32
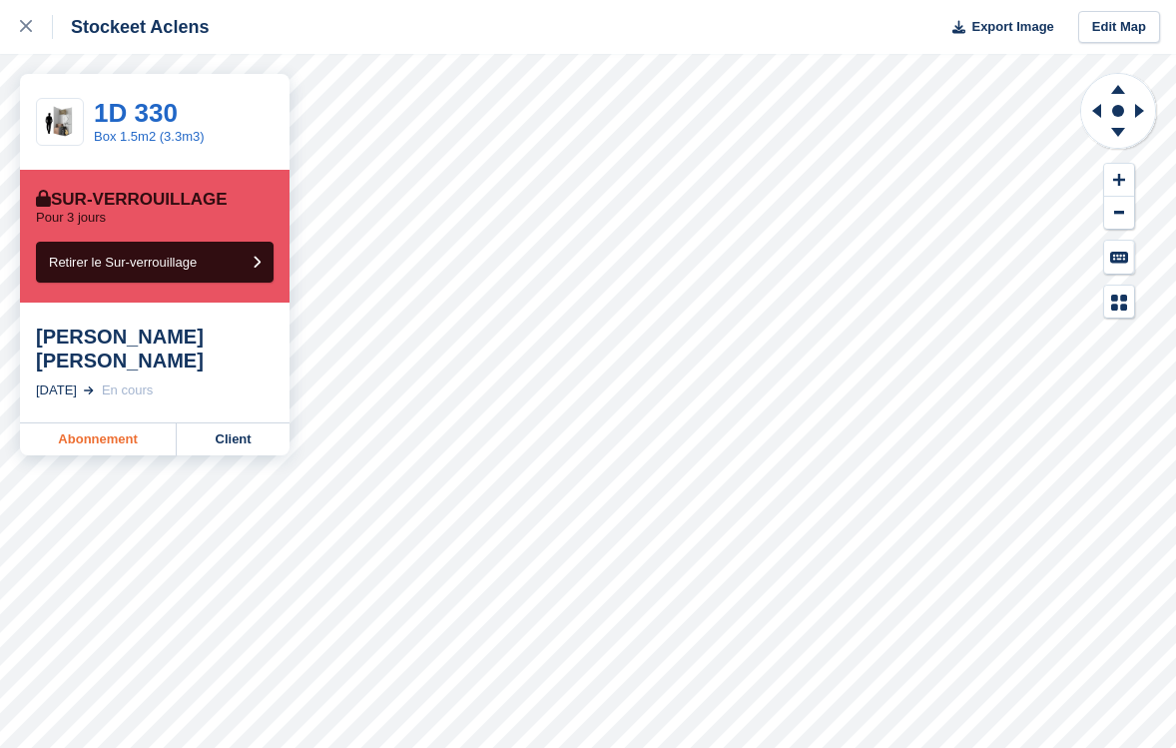
click at [83, 423] on link "Abonnement" at bounding box center [98, 439] width 157 height 32
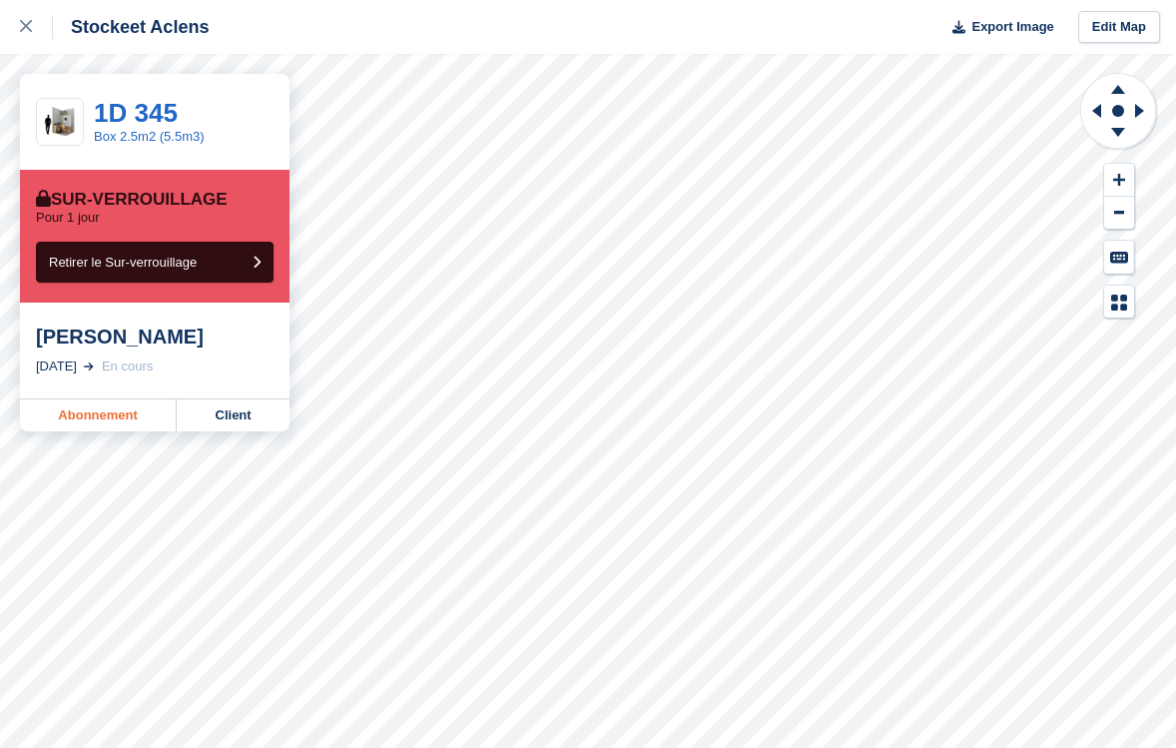
click at [101, 431] on link "Abonnement" at bounding box center [98, 415] width 157 height 32
click at [134, 414] on link "Abonnement" at bounding box center [98, 415] width 157 height 32
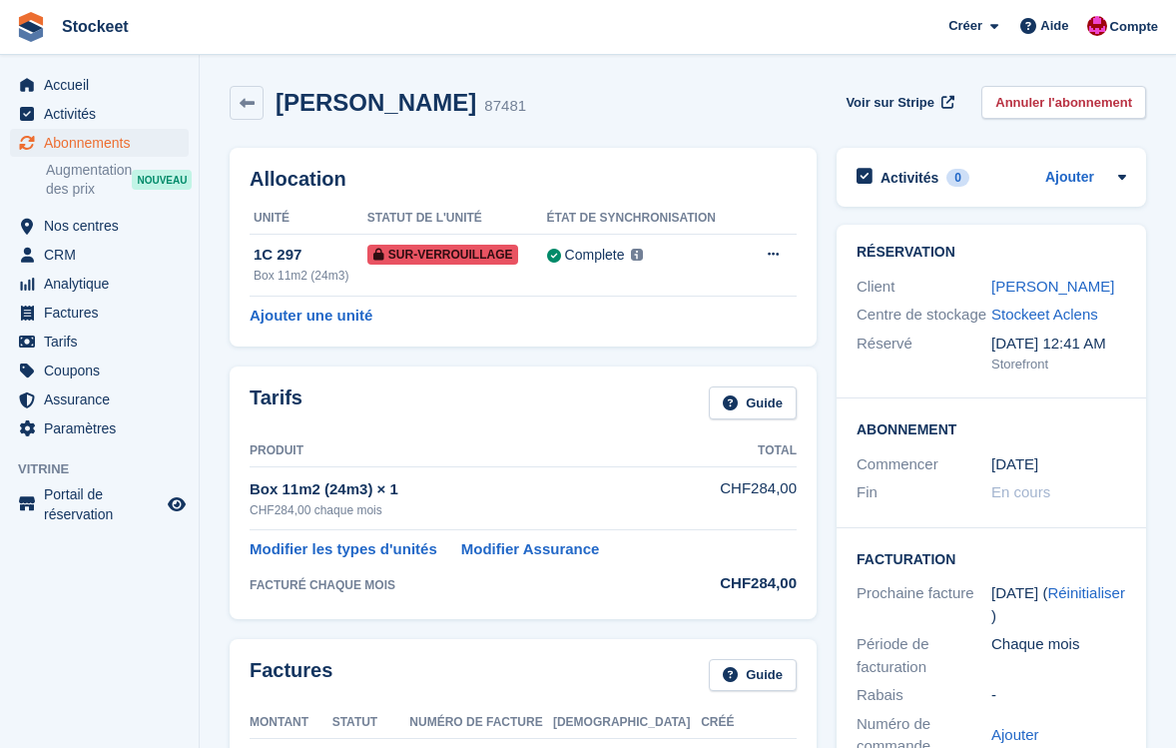
scroll to position [427, 0]
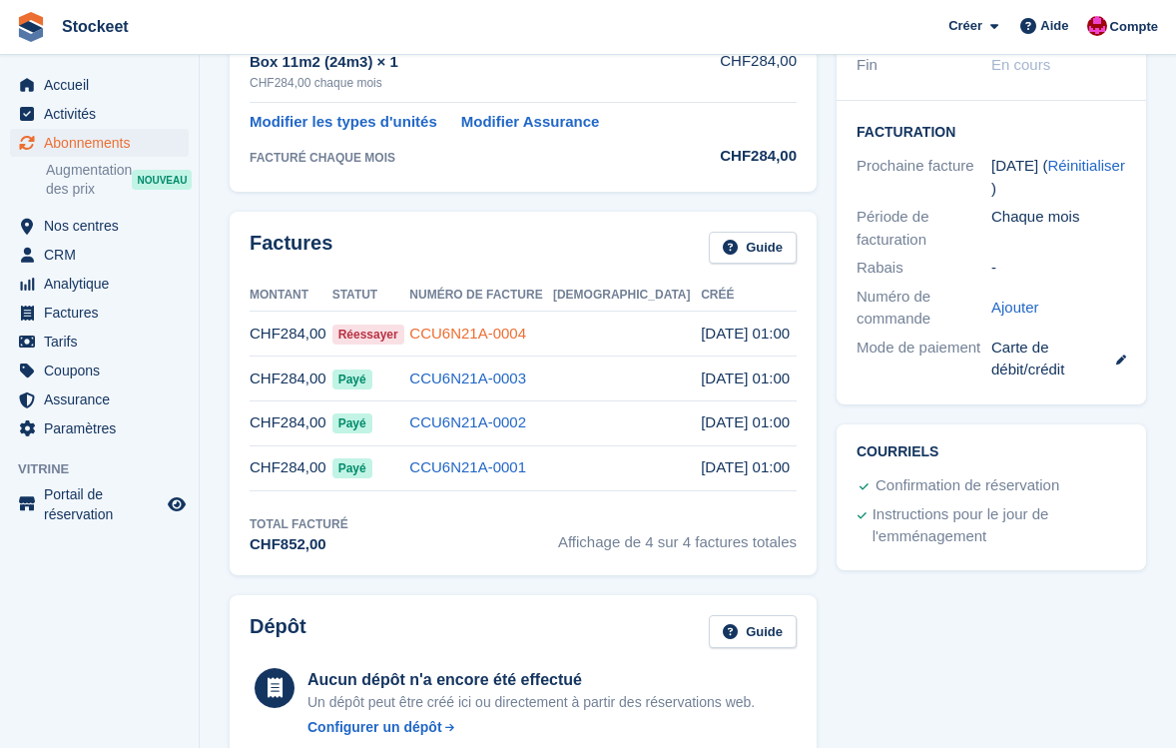
click at [526, 330] on link "CCU6N21A-0004" at bounding box center [467, 333] width 117 height 17
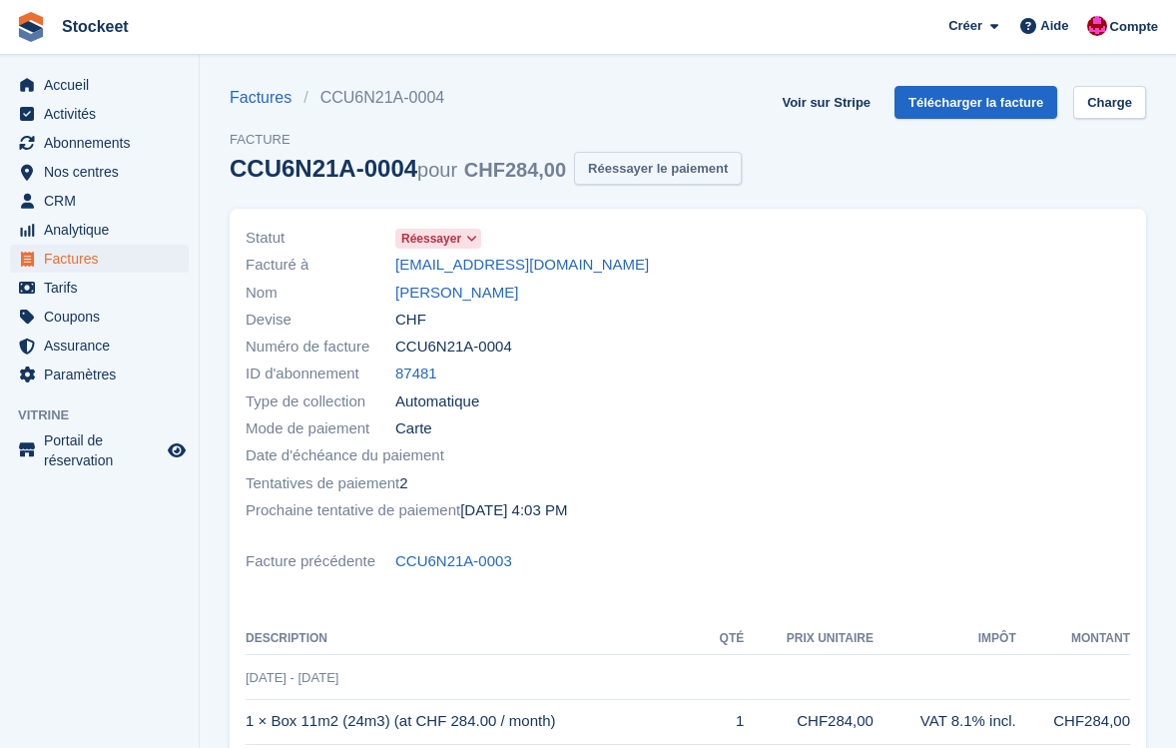
click at [731, 174] on button "Réessayer le paiement" at bounding box center [658, 168] width 168 height 33
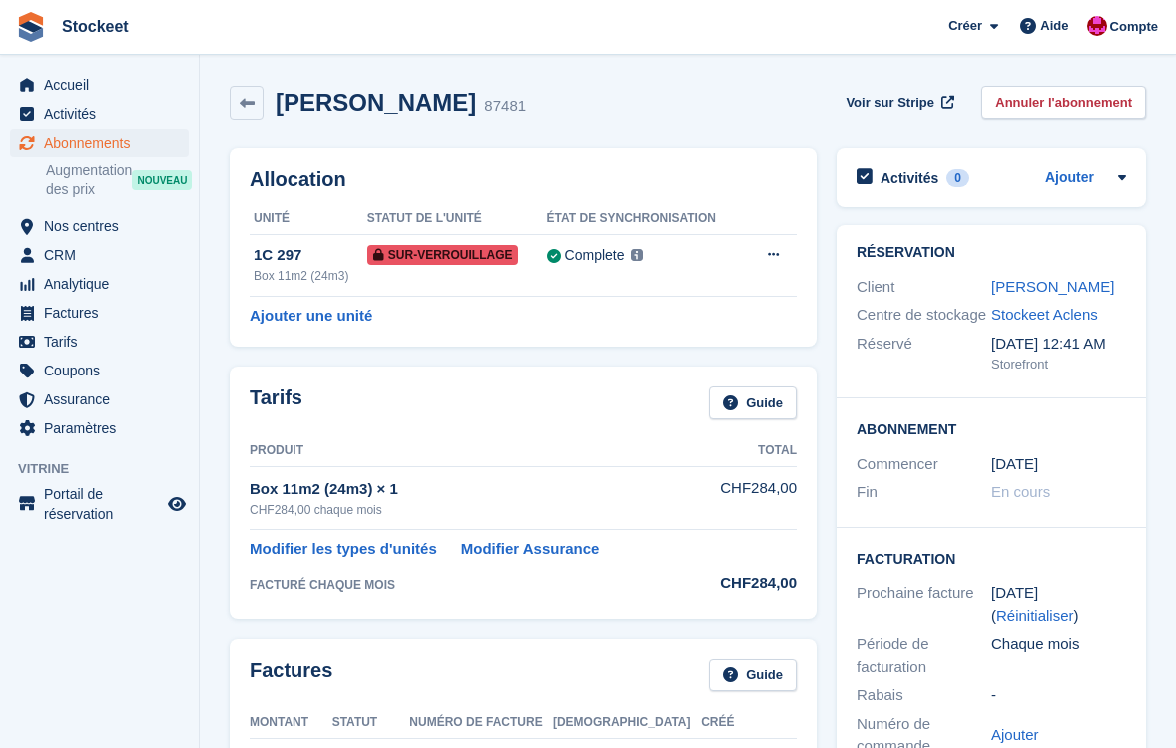
scroll to position [355, 0]
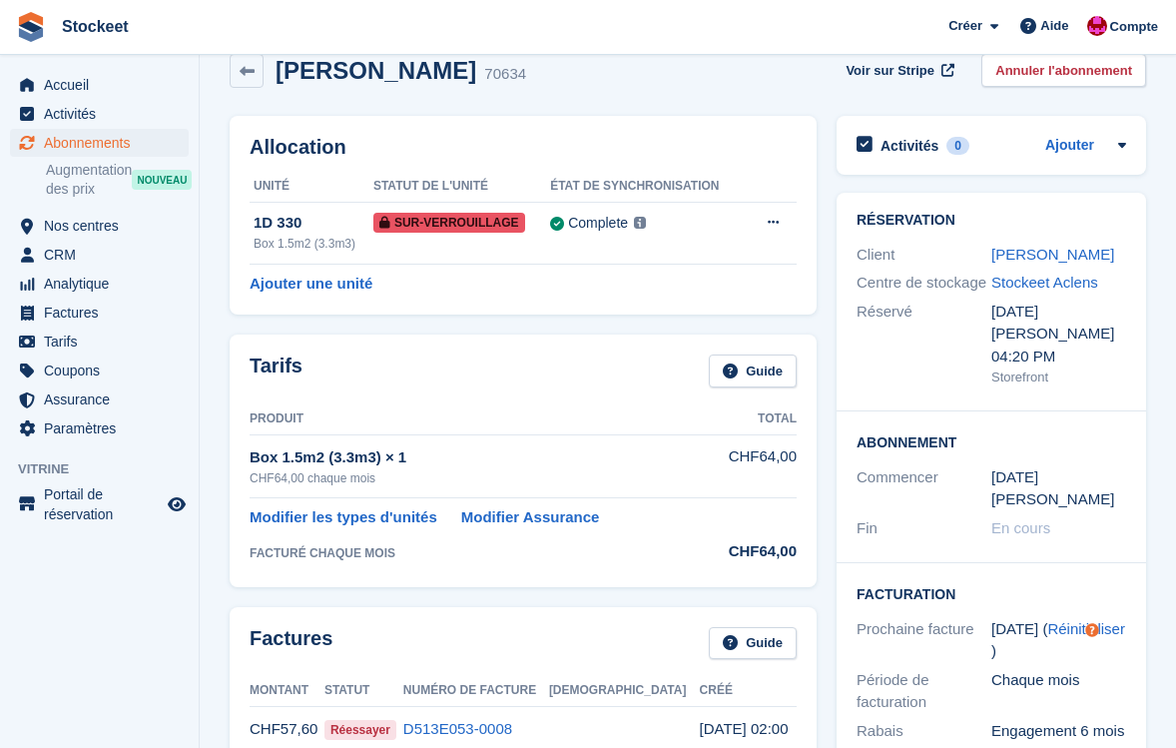
scroll to position [71, 0]
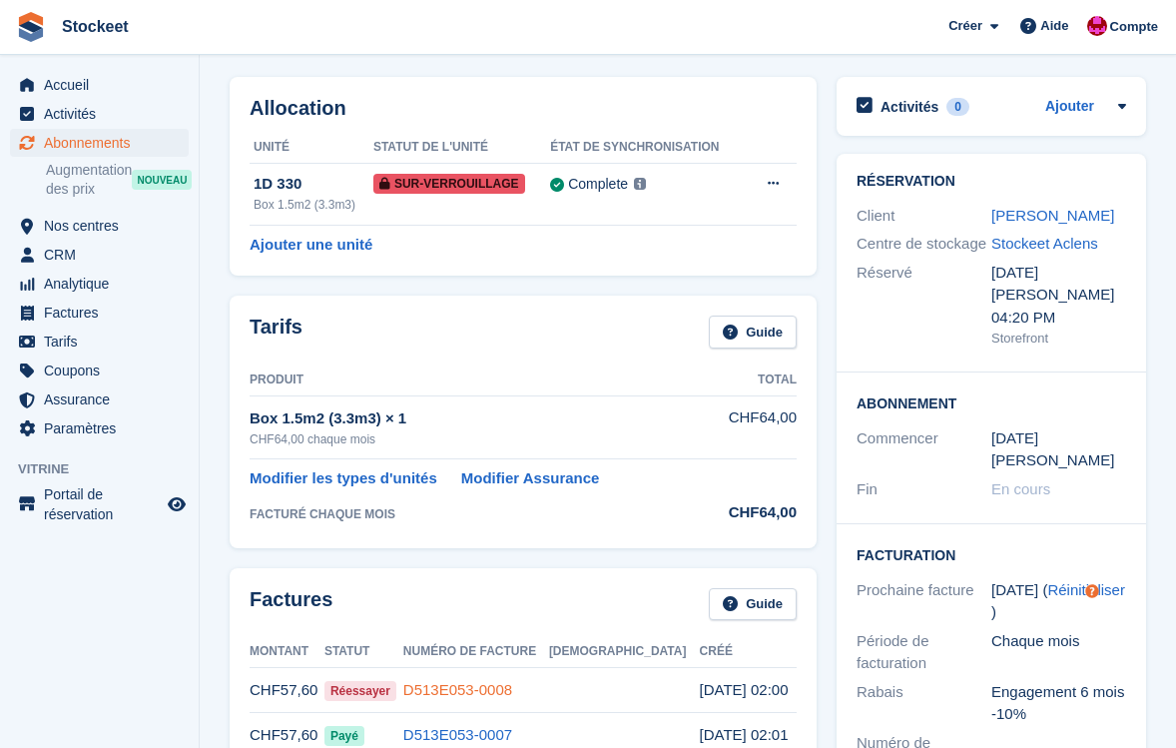
click at [512, 690] on link "D513E053-0008" at bounding box center [457, 689] width 109 height 17
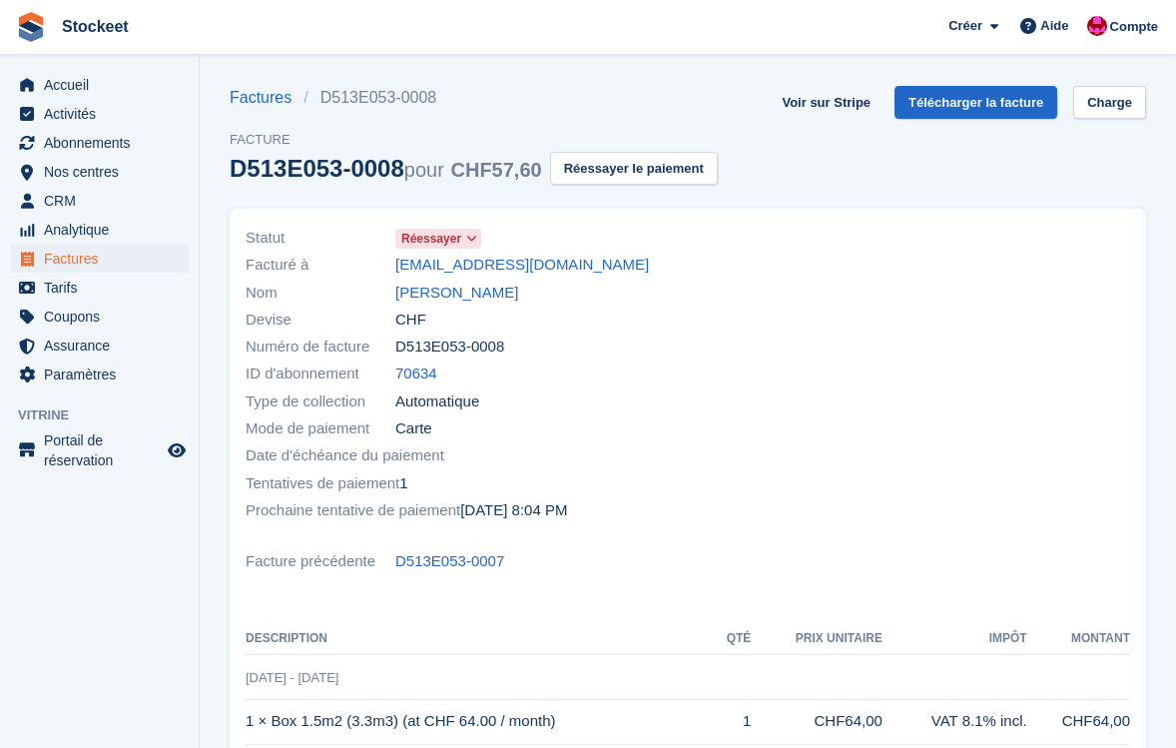
click at [668, 186] on div "Factures D513E053-0008 Facture D513E053-0008 pour CHF57,60 Réessayer le paiement" at bounding box center [474, 147] width 488 height 123
click at [674, 176] on button "Réessayer le paiement" at bounding box center [634, 168] width 168 height 33
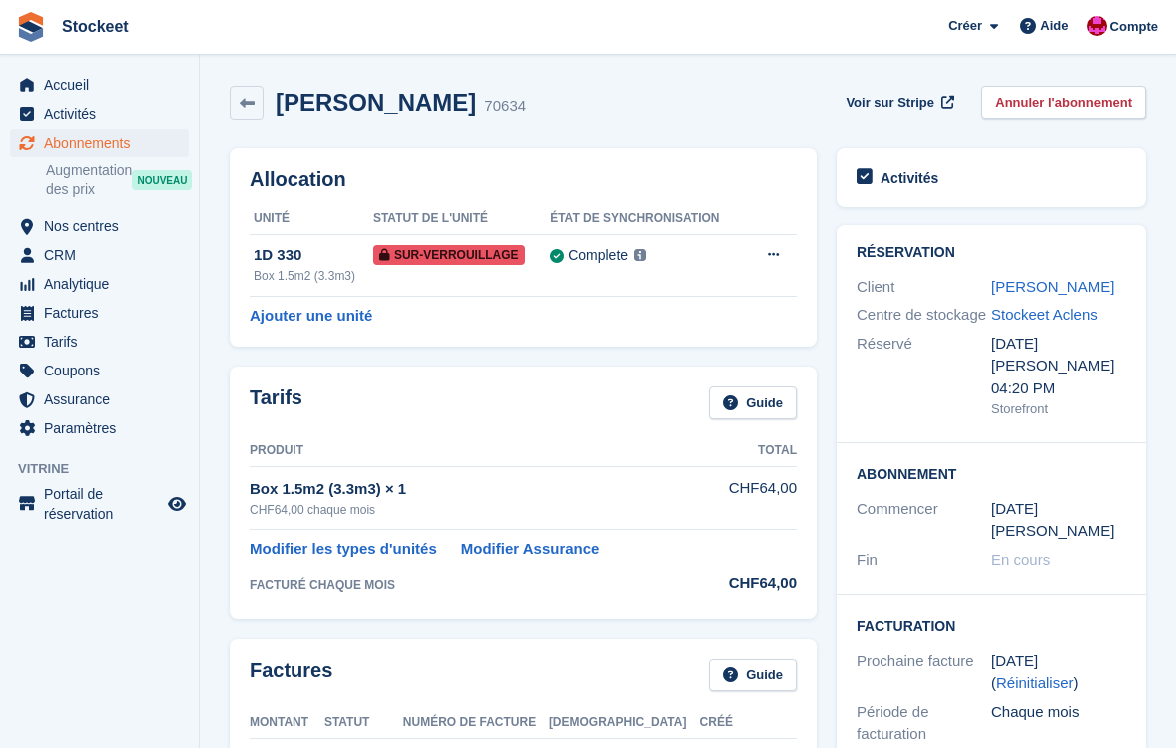
scroll to position [71, 0]
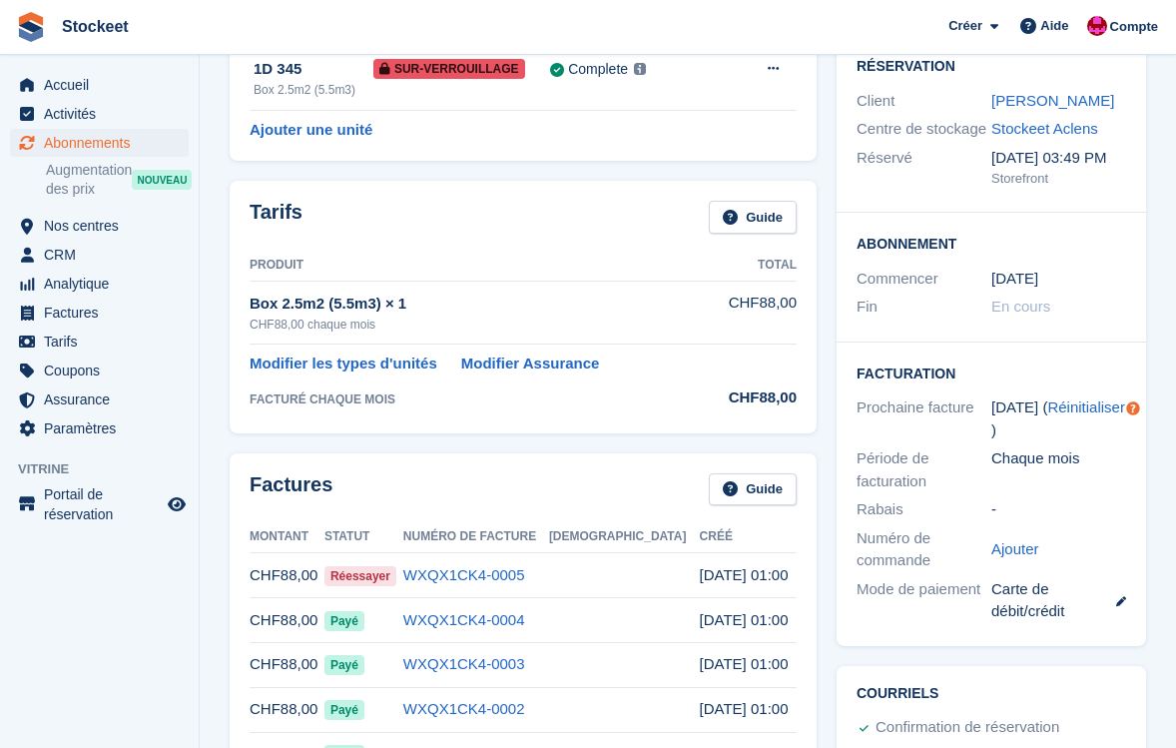
scroll to position [318, 0]
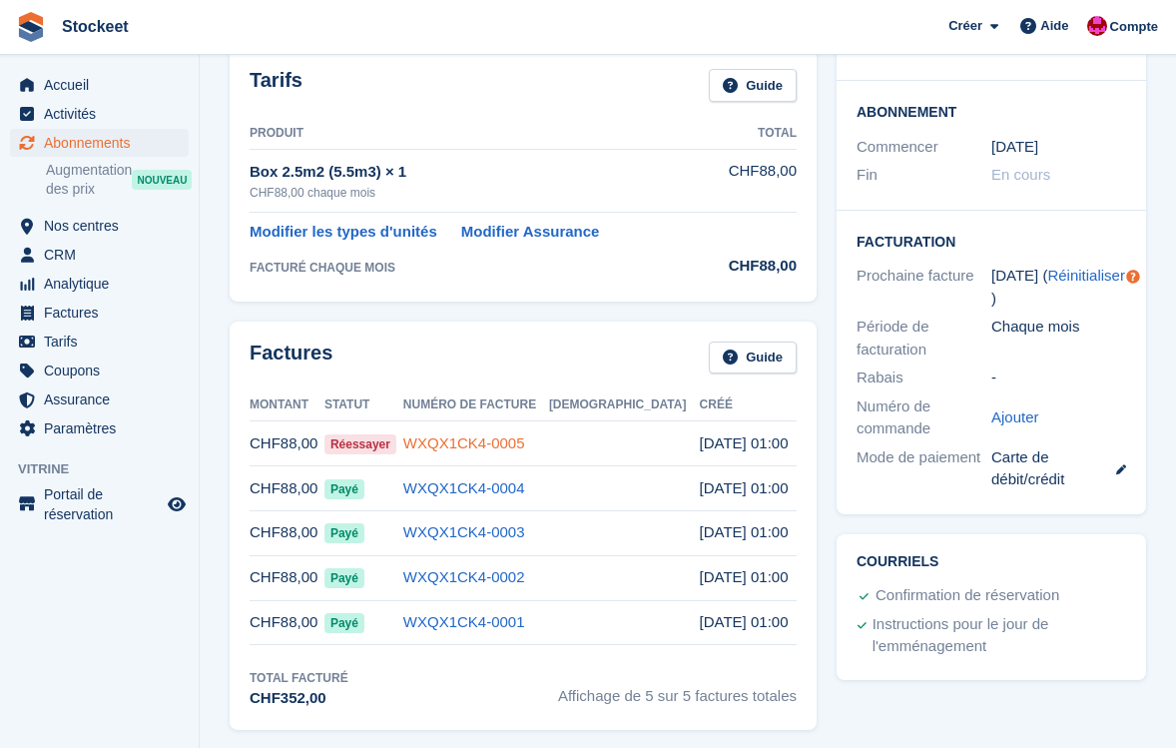
click at [525, 443] on link "WXQX1CK4-0005" at bounding box center [464, 442] width 122 height 17
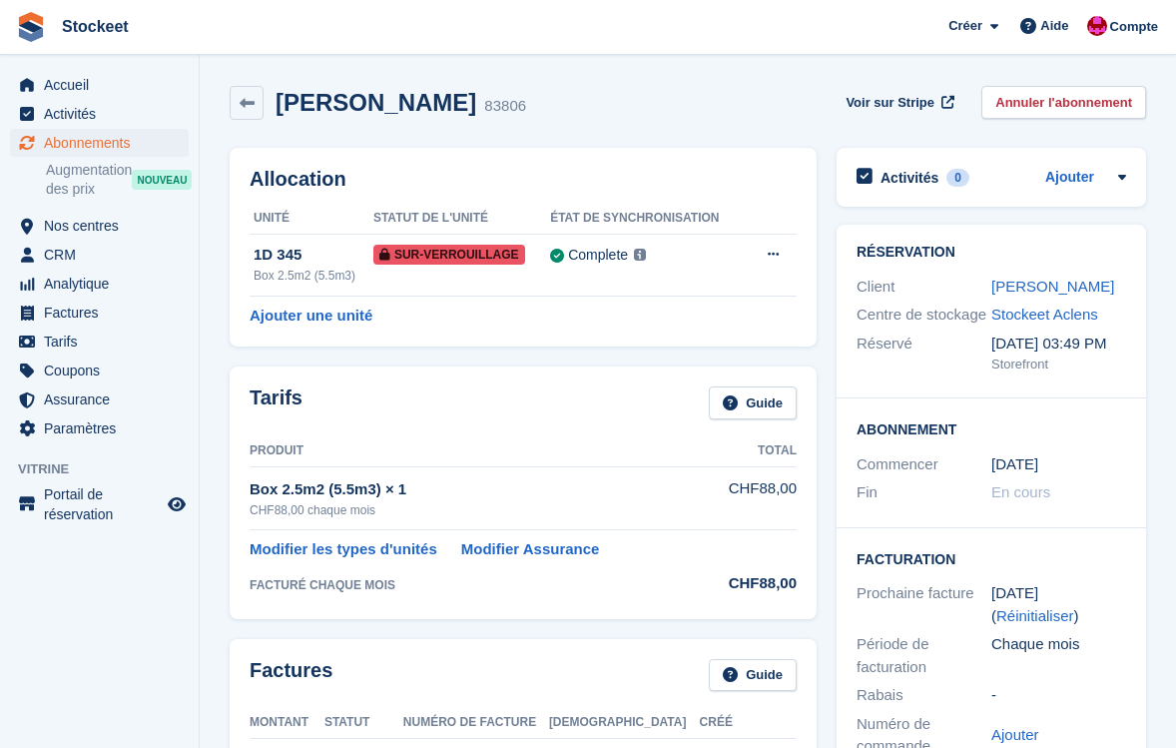
scroll to position [318, 0]
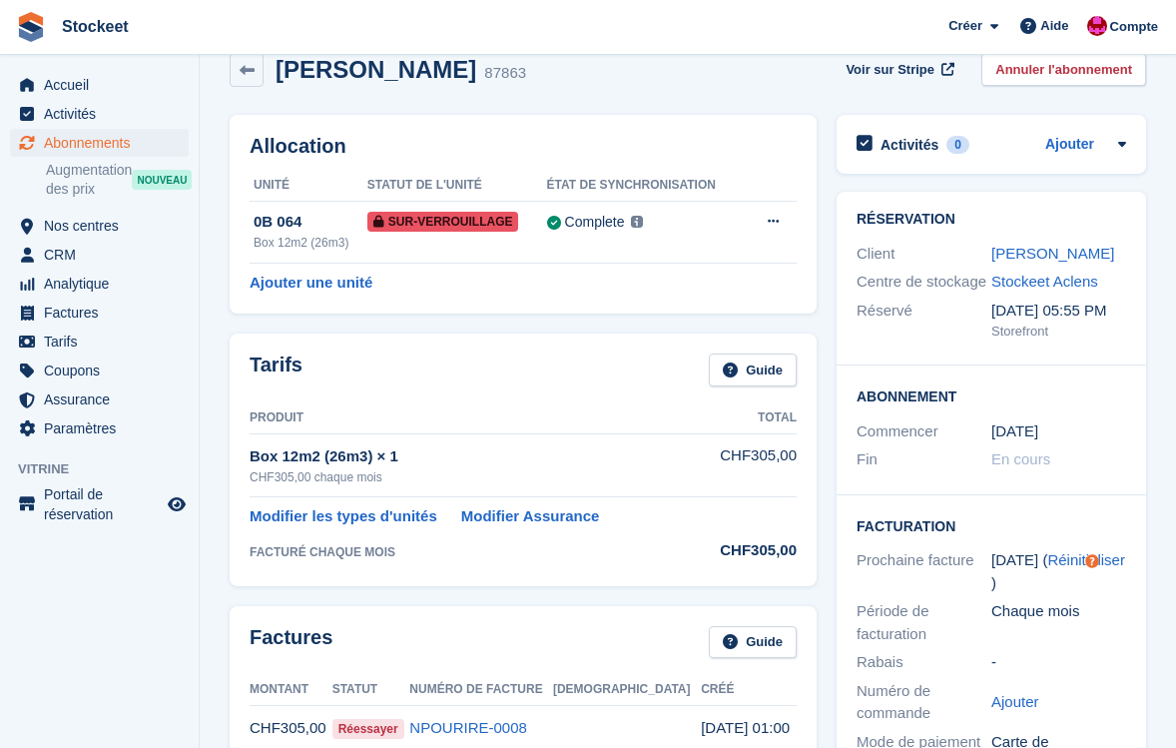
scroll to position [136, 0]
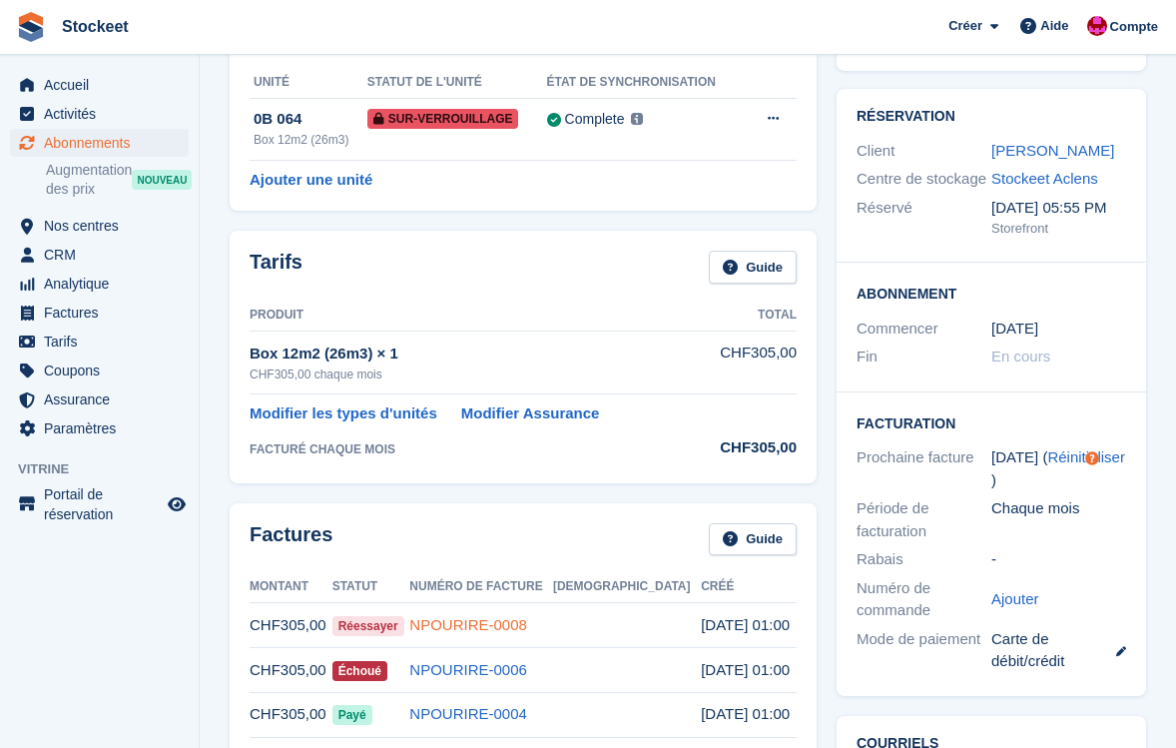
click at [515, 627] on link "NPOURIRE-0008" at bounding box center [468, 624] width 118 height 17
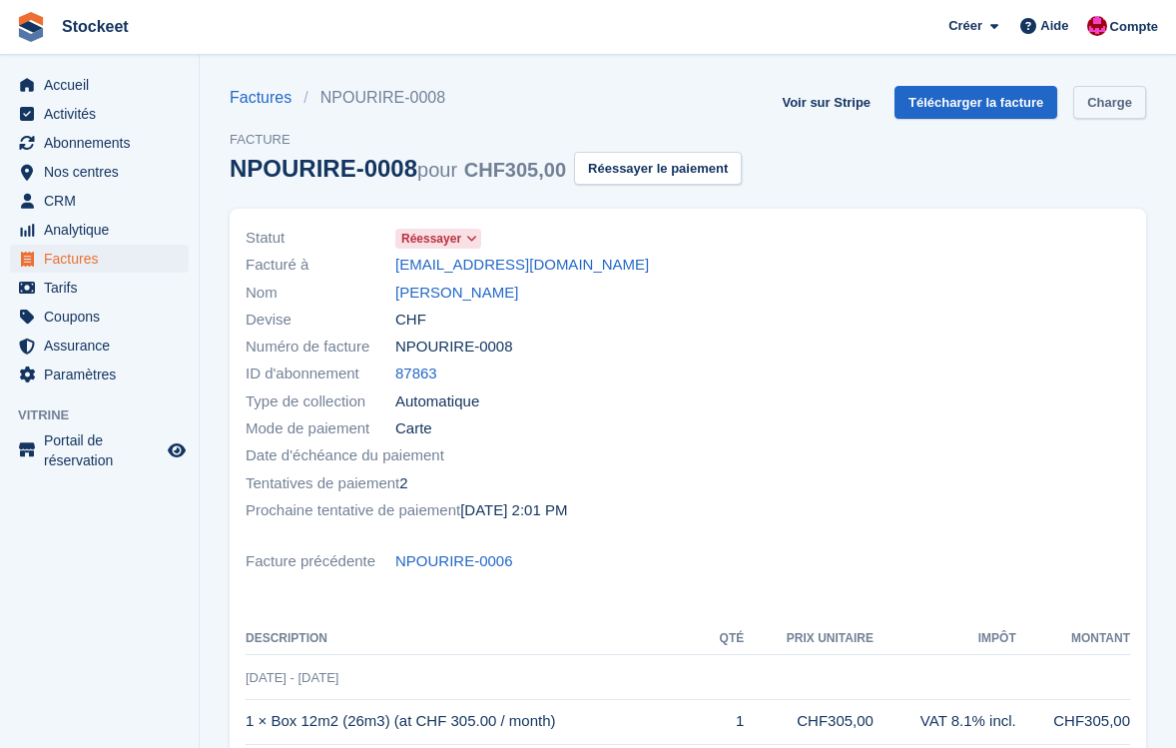
click at [1116, 98] on link "Charge" at bounding box center [1109, 102] width 73 height 33
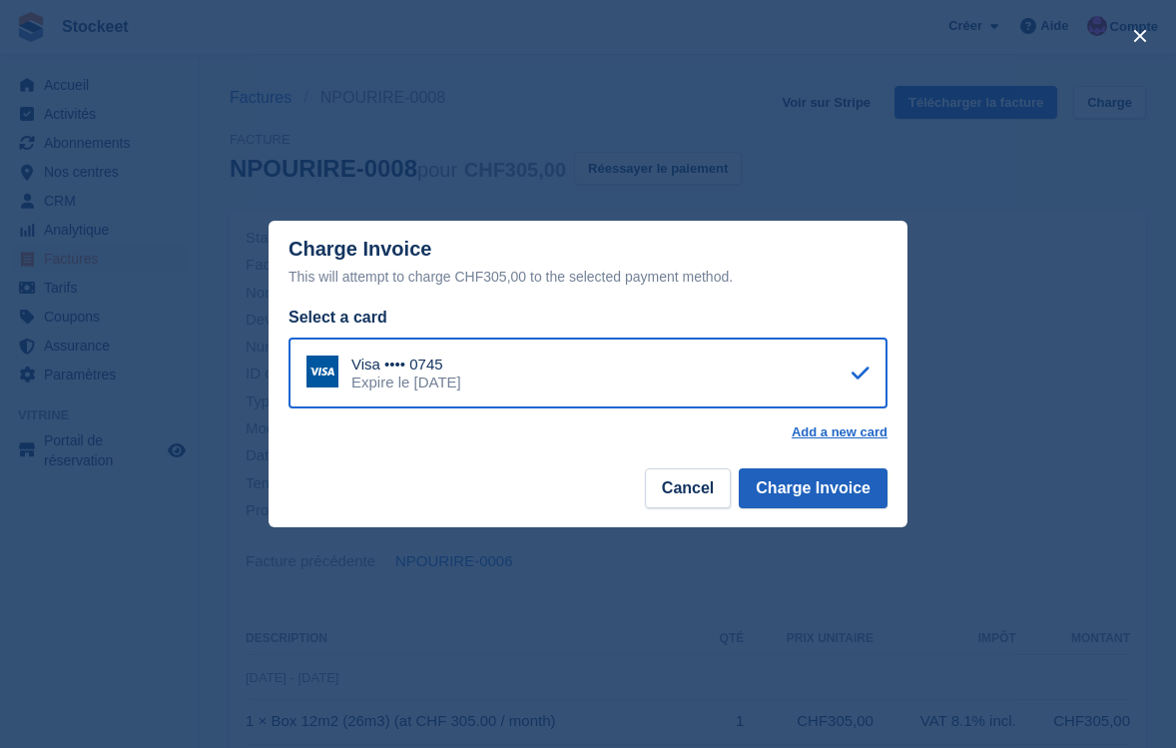
click at [800, 483] on button "Charge Invoice" at bounding box center [813, 488] width 149 height 40
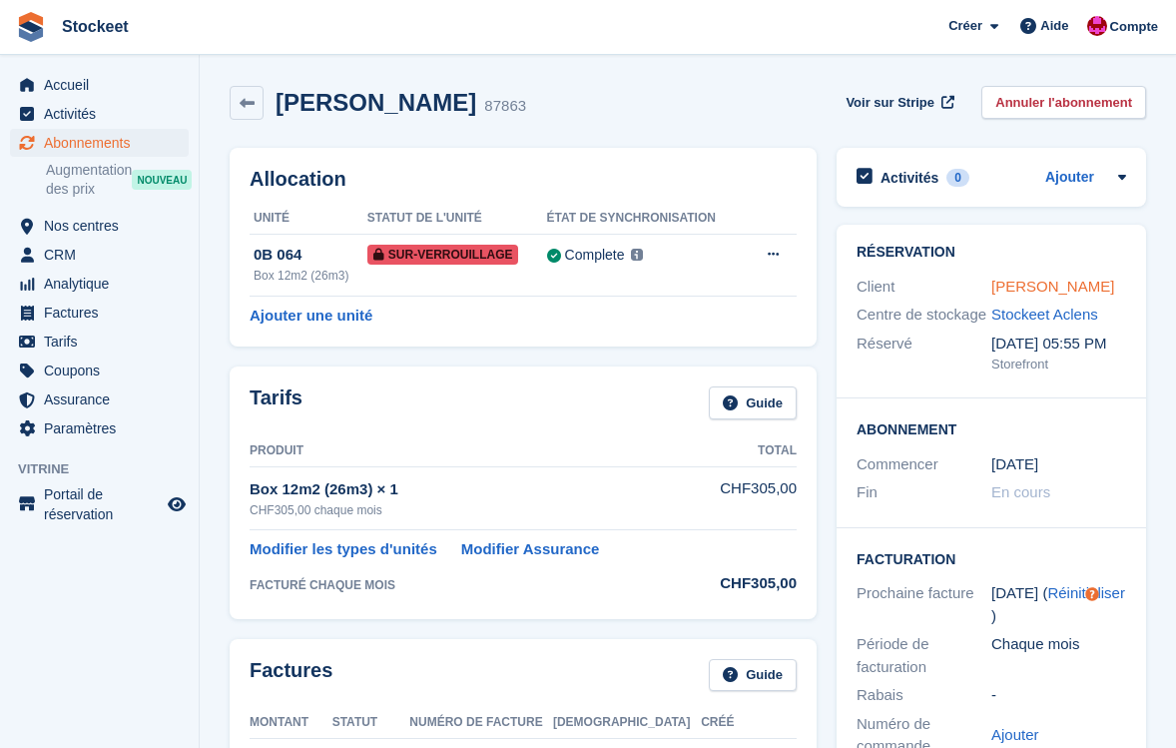
click at [1048, 286] on link "Anilda Lopes" at bounding box center [1052, 286] width 123 height 17
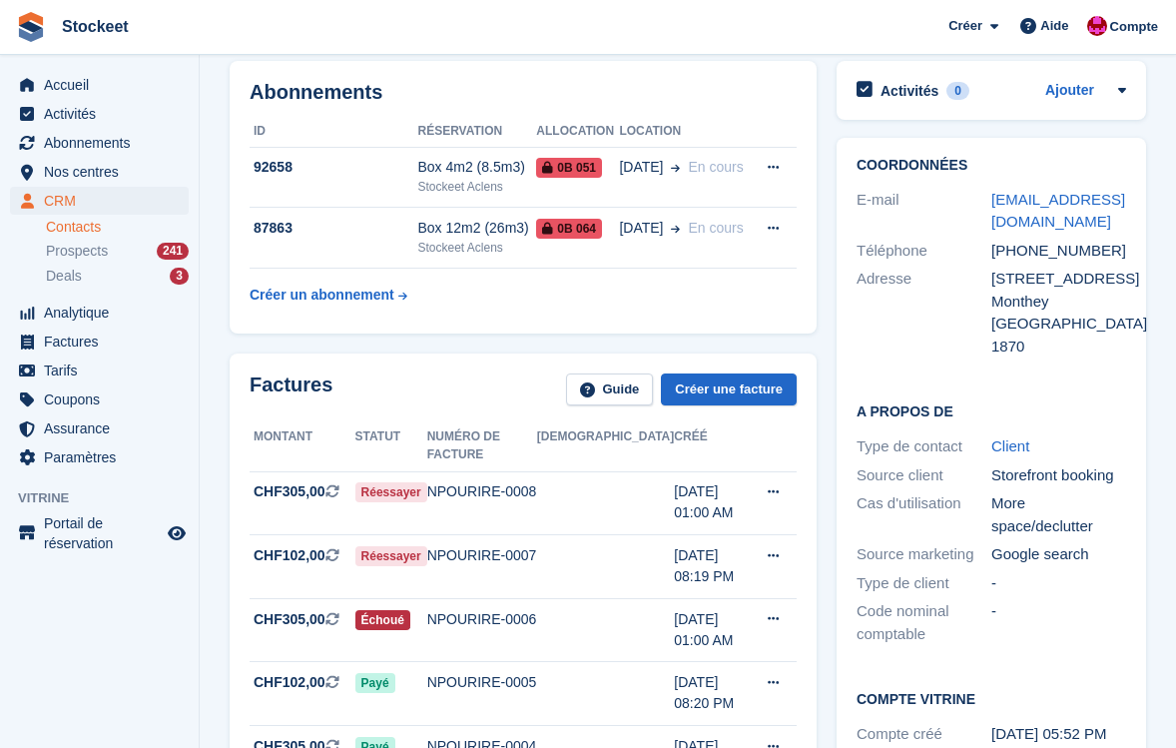
scroll to position [83, 0]
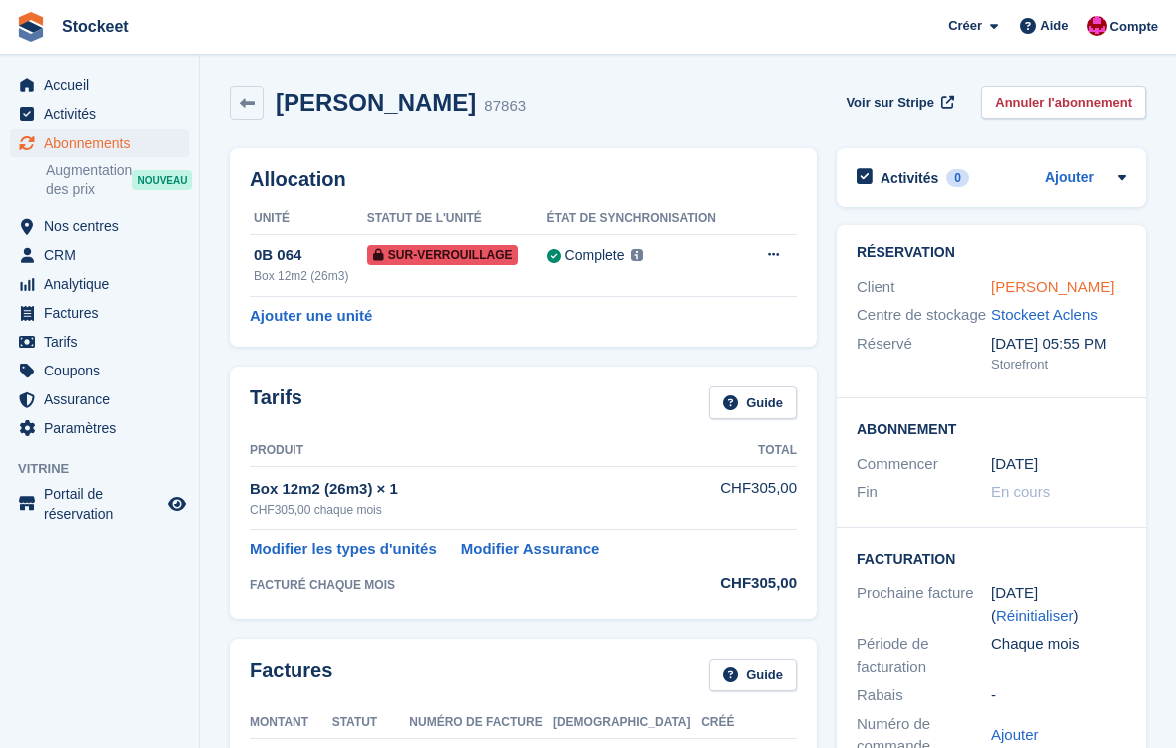
click at [1025, 282] on link "Anilda Lopes" at bounding box center [1052, 286] width 123 height 17
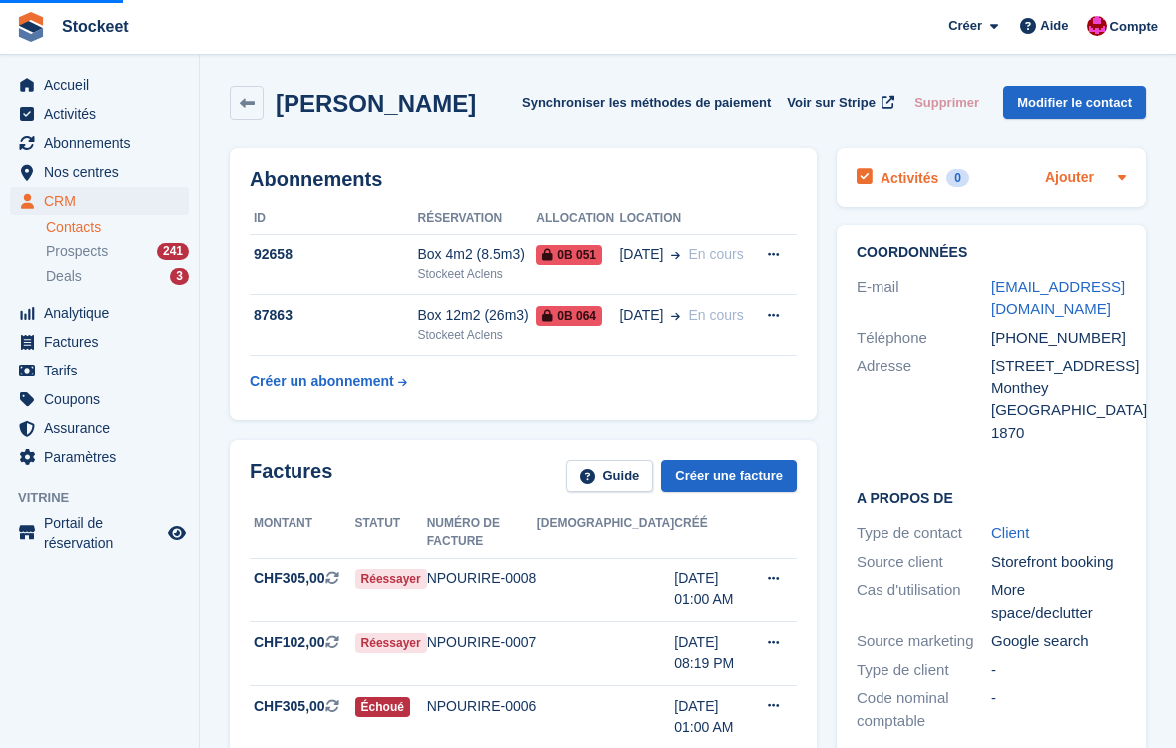
click at [1081, 181] on link "Ajouter" at bounding box center [1069, 178] width 49 height 23
click at [1059, 184] on link "Ajouter" at bounding box center [1069, 178] width 49 height 23
click at [908, 181] on h2 "Activités" at bounding box center [910, 178] width 58 height 18
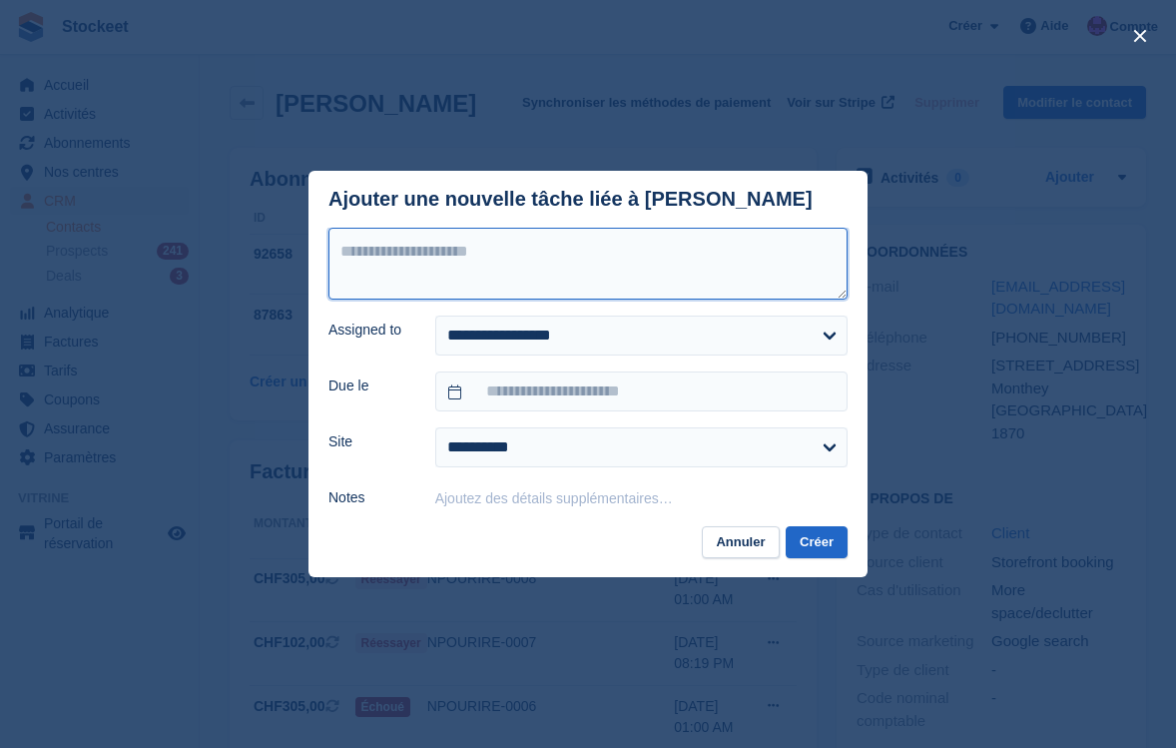
click at [531, 263] on textarea at bounding box center [587, 264] width 519 height 72
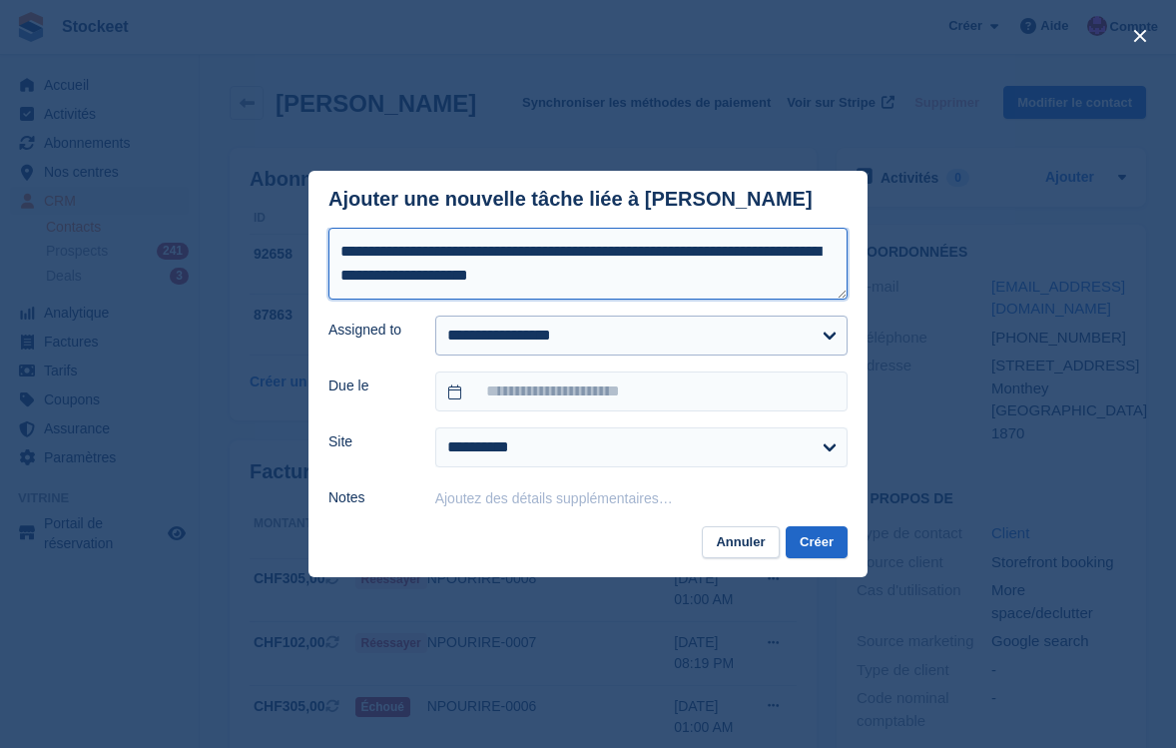
type textarea "**********"
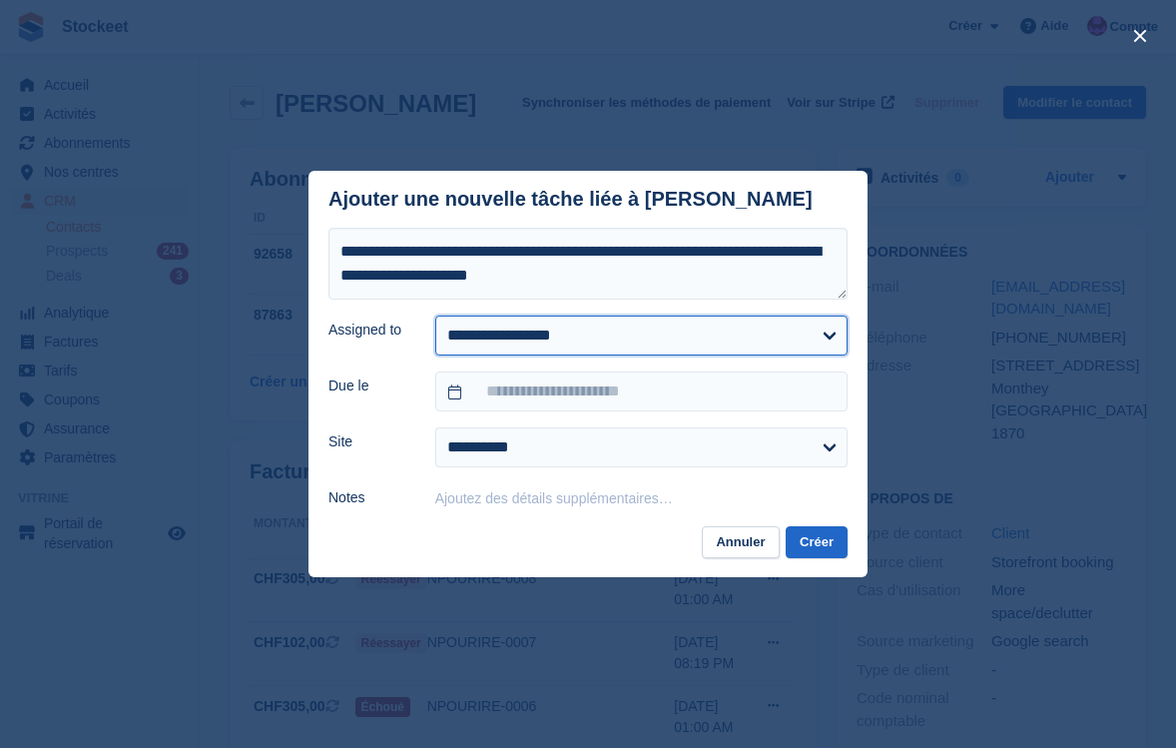
select select "****"
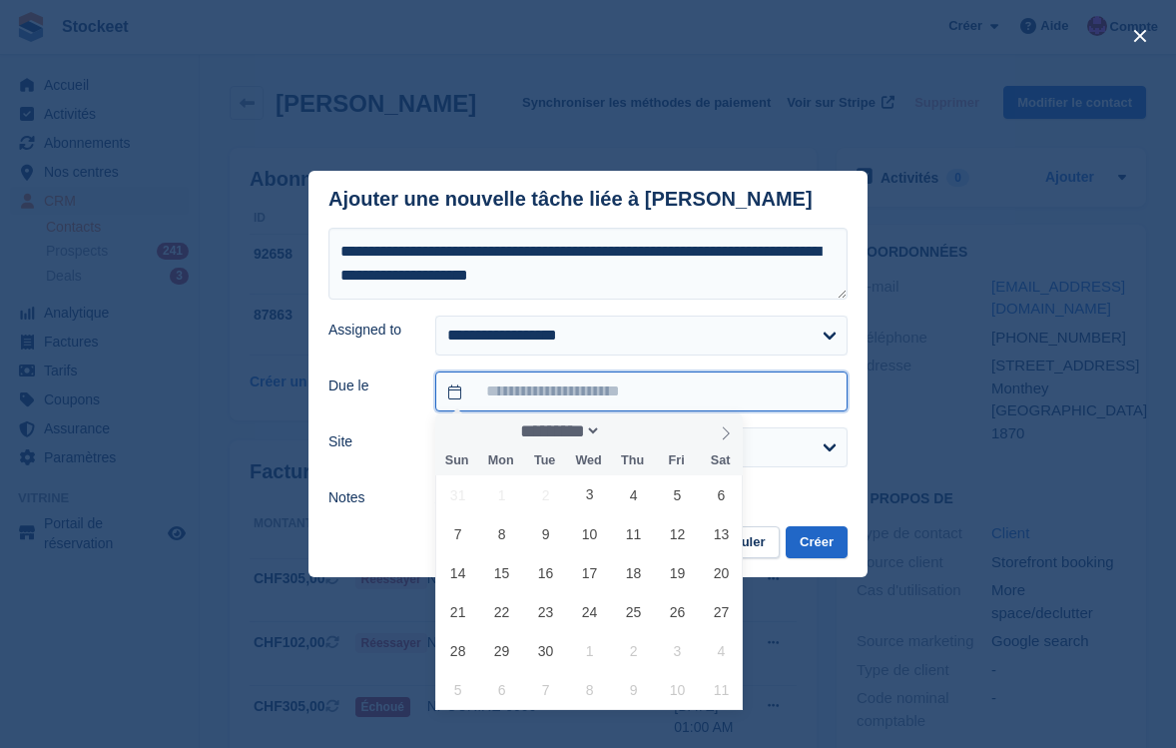
click at [574, 392] on input "text" at bounding box center [641, 391] width 412 height 40
click at [629, 491] on span "4" at bounding box center [633, 494] width 39 height 39
type input "**********"
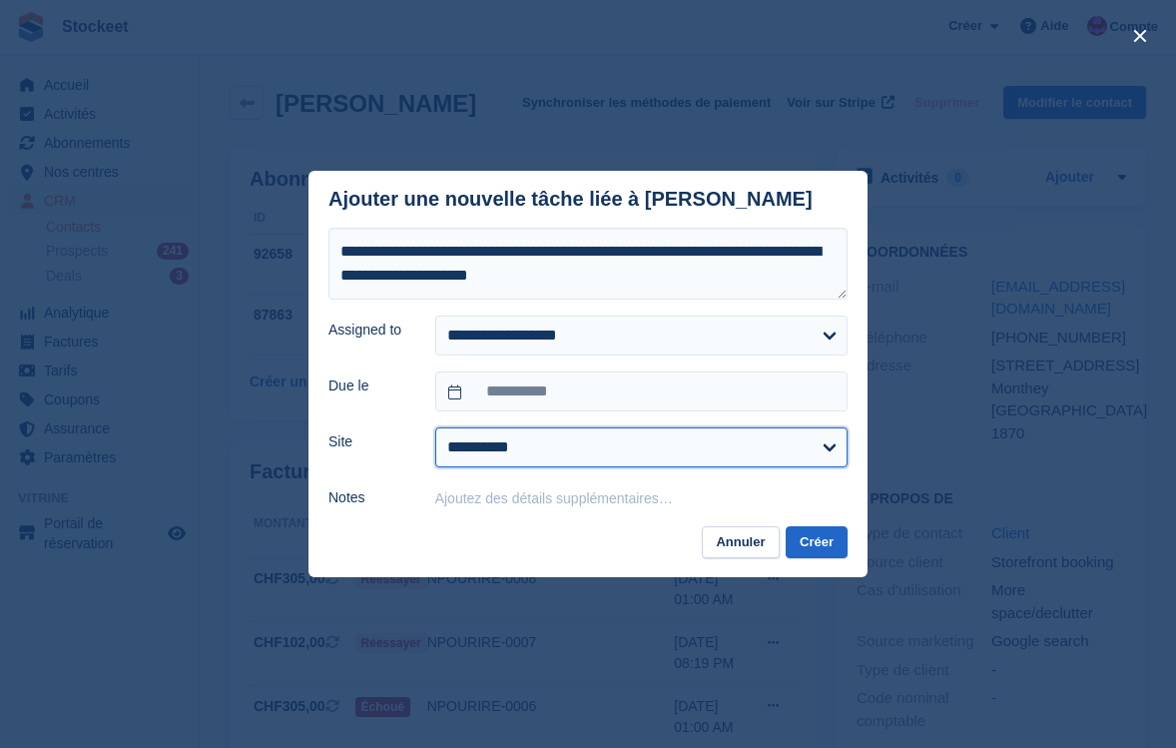
select select "****"
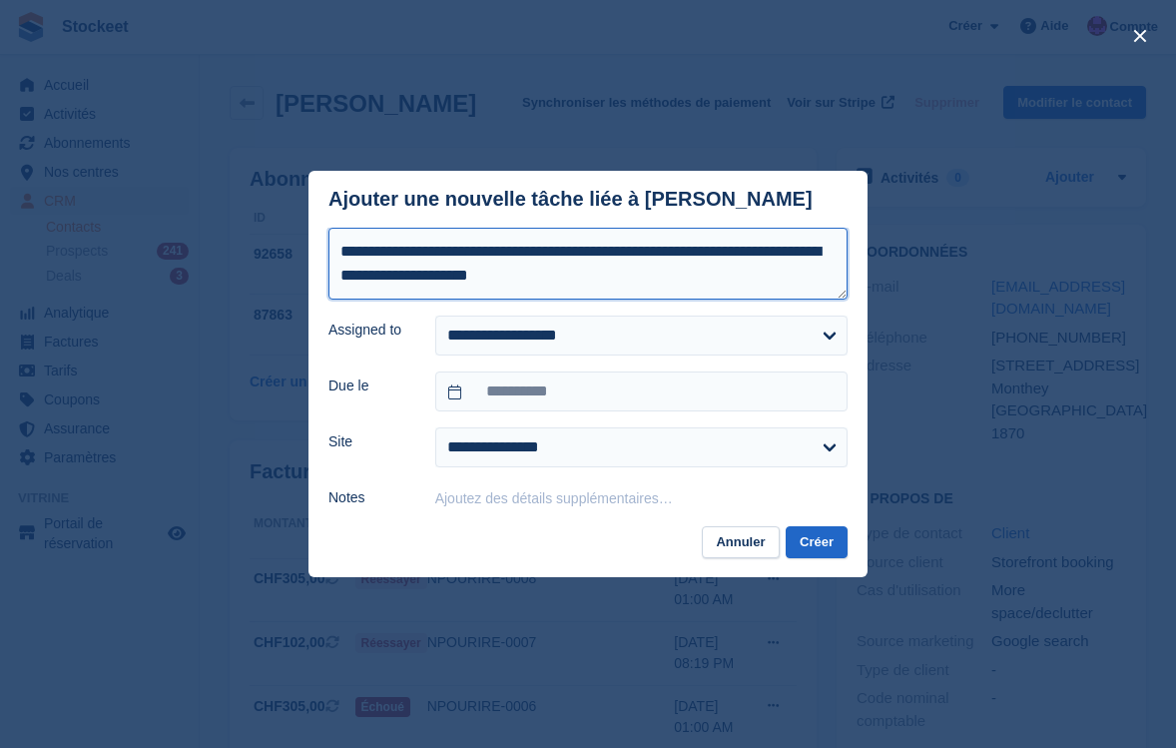
click at [611, 254] on textarea "**********" at bounding box center [587, 264] width 519 height 72
type textarea "**********"
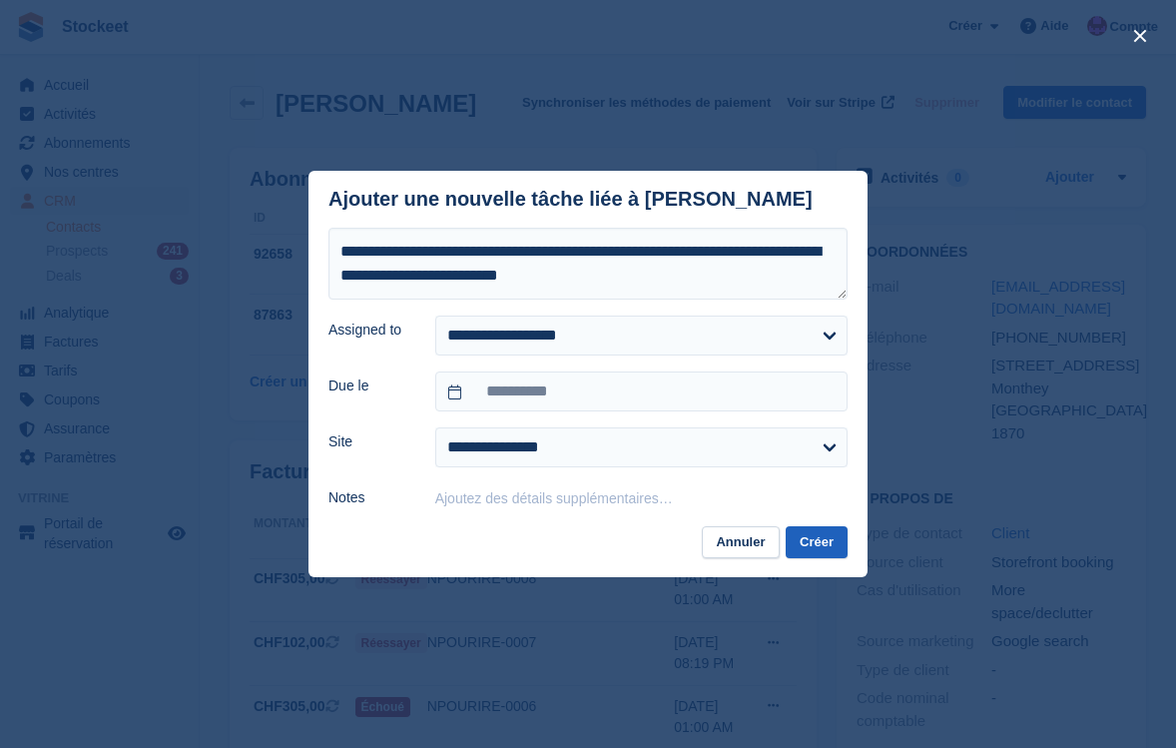
click at [843, 544] on button "Créer" at bounding box center [817, 542] width 62 height 33
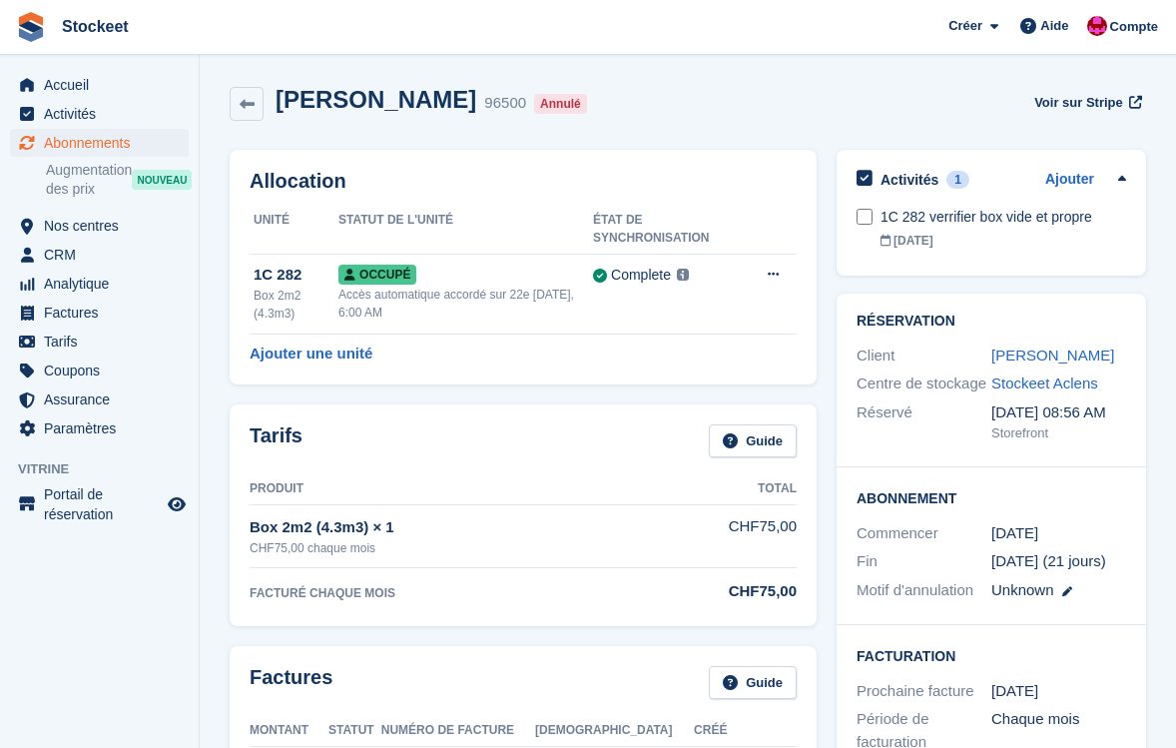
scroll to position [8, 0]
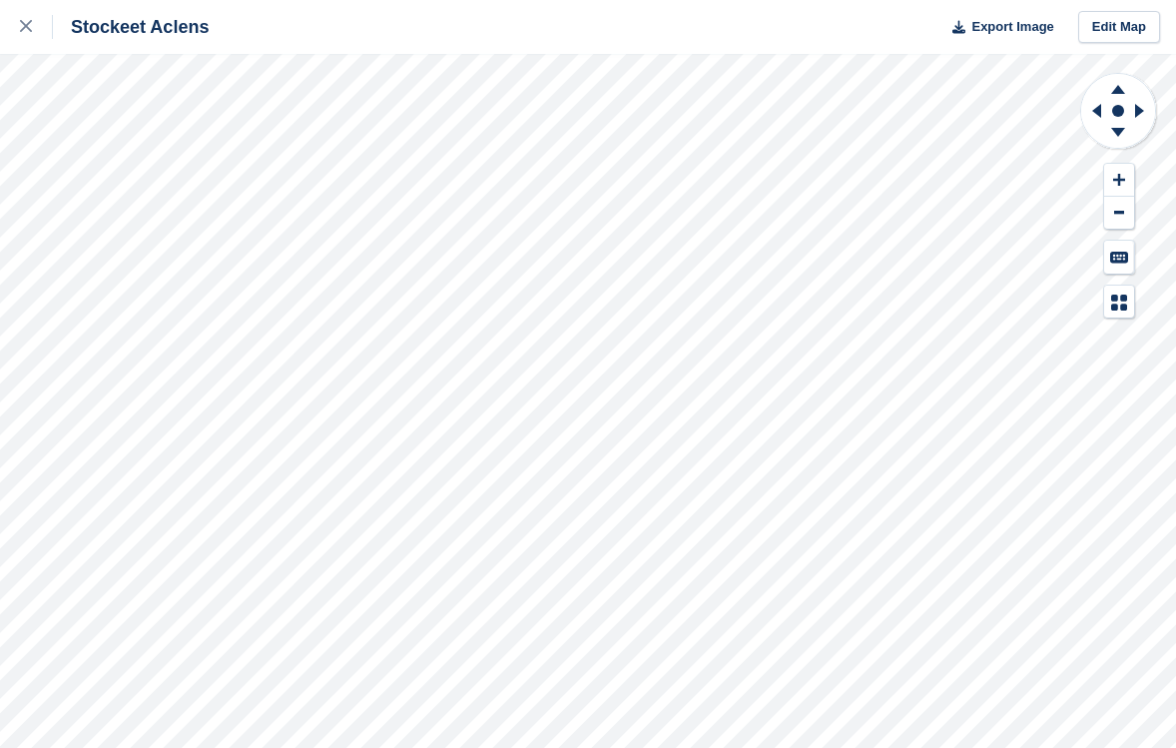
click at [225, 260] on div "Stockeet Aclens Export Image Edit Map" at bounding box center [588, 374] width 1176 height 748
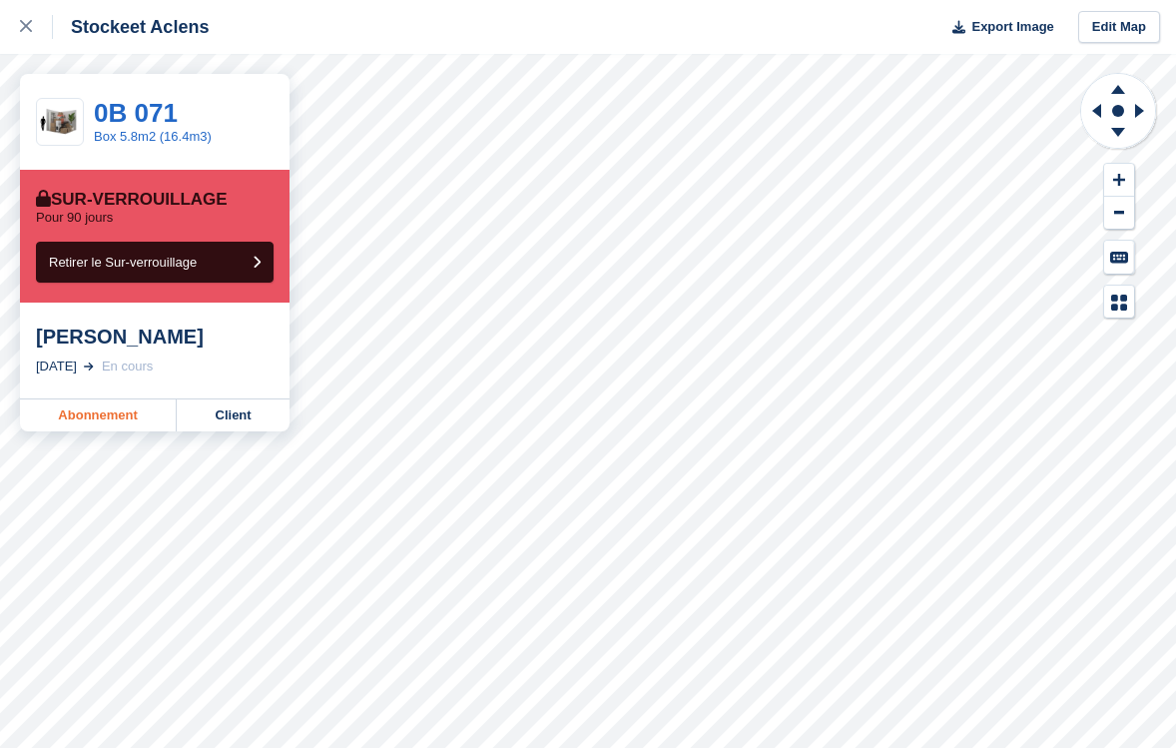
click at [63, 415] on link "Abonnement" at bounding box center [98, 415] width 157 height 32
click at [88, 408] on link "Abonnement" at bounding box center [98, 415] width 157 height 32
click at [64, 406] on link "Abonnement" at bounding box center [98, 415] width 157 height 32
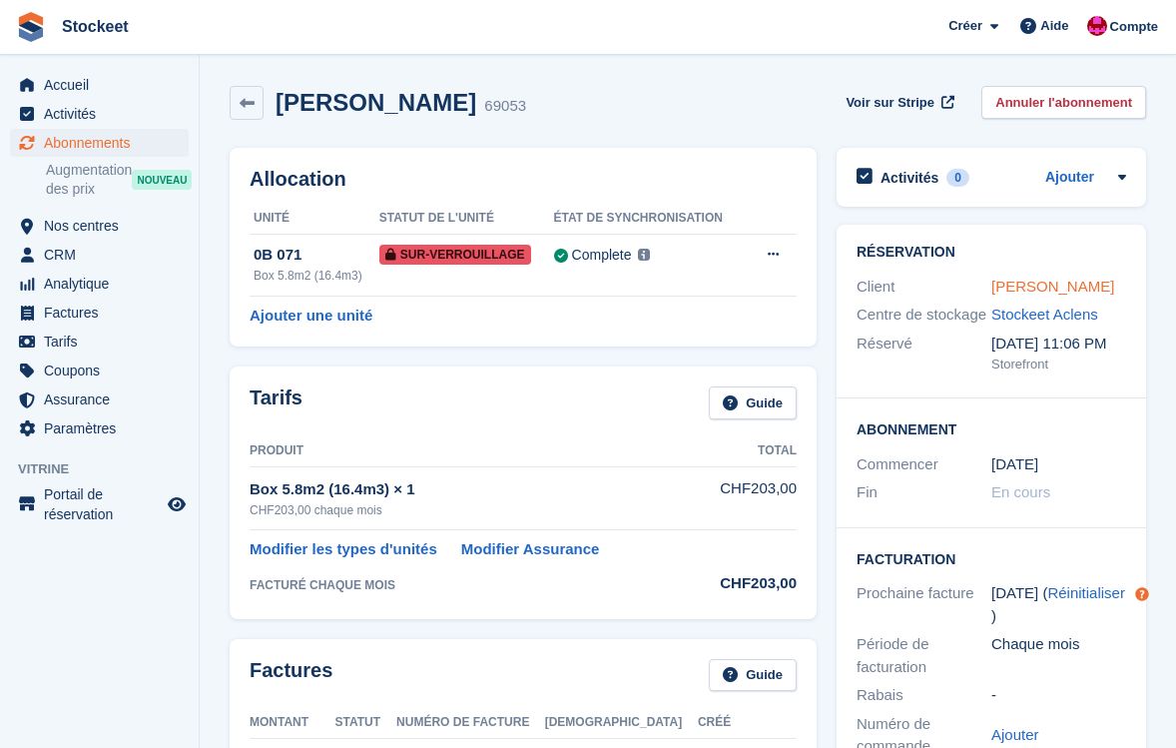
click at [1047, 285] on link "[PERSON_NAME]" at bounding box center [1052, 286] width 123 height 17
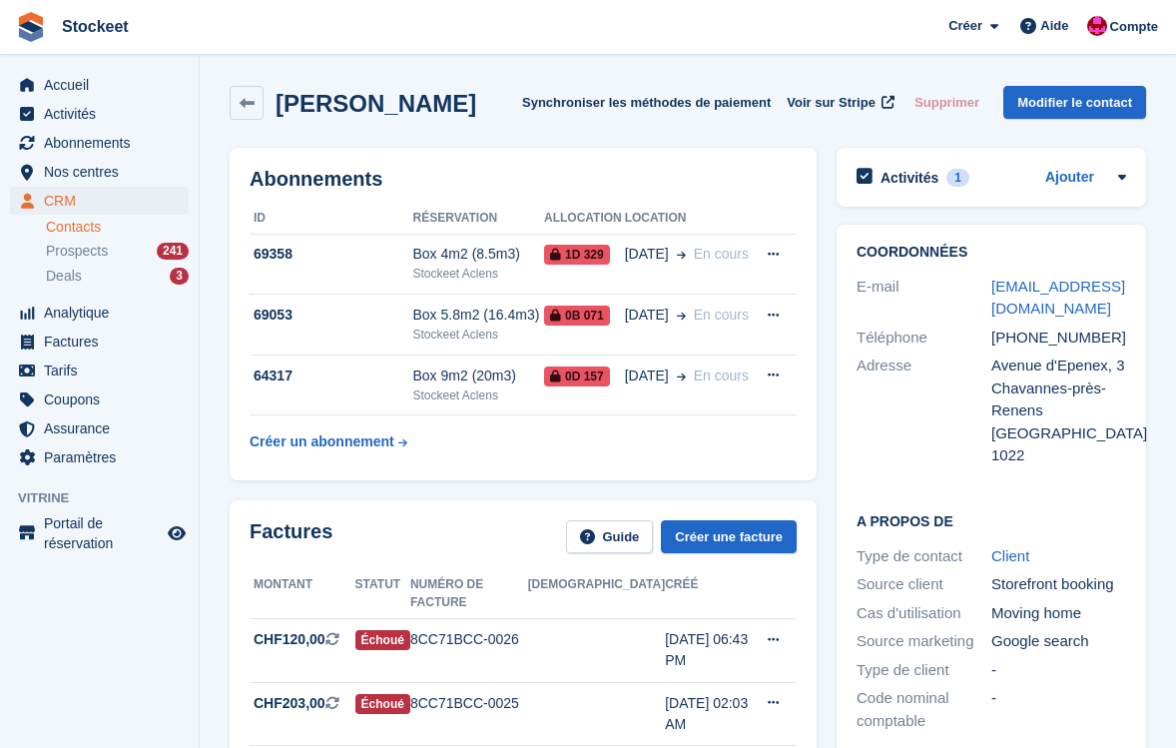
scroll to position [172, 0]
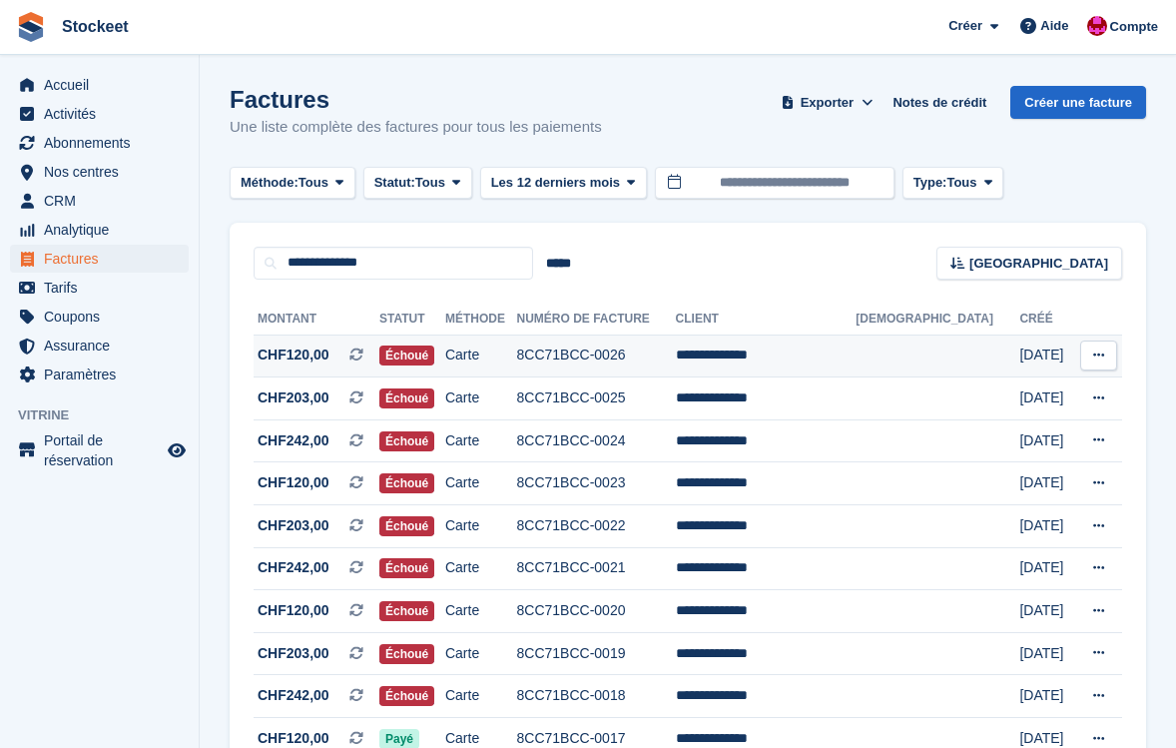
click at [831, 377] on td "**********" at bounding box center [766, 355] width 181 height 43
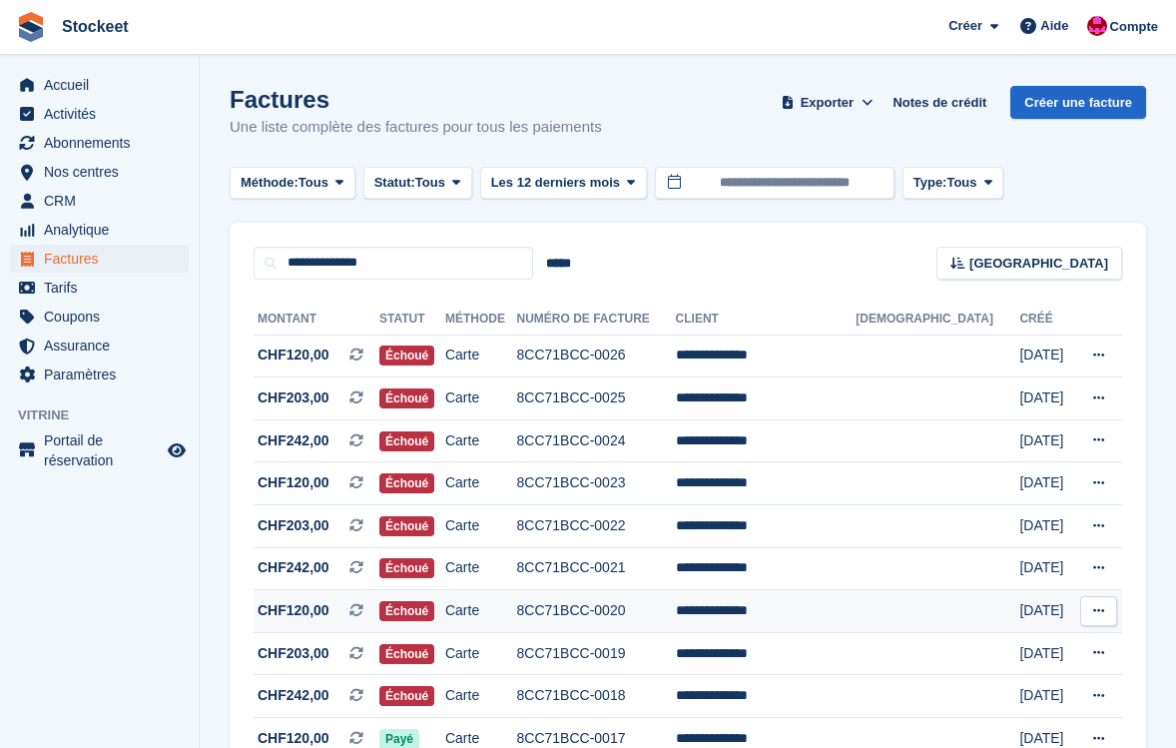
scroll to position [150, 0]
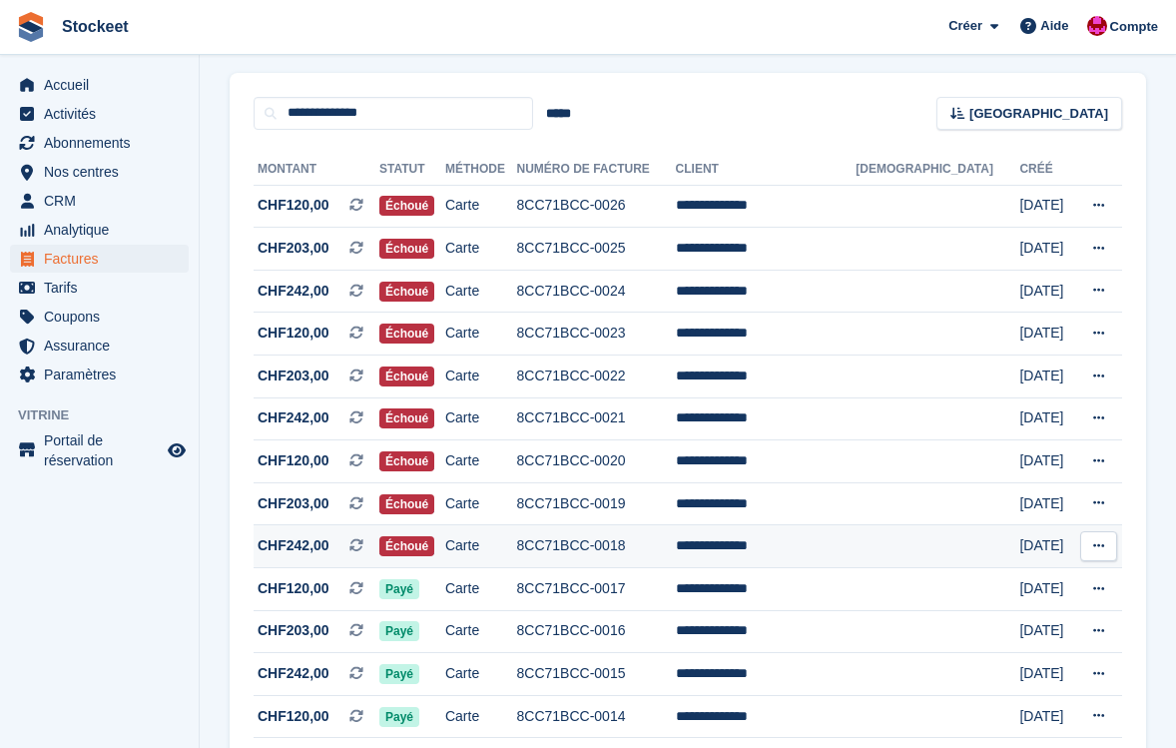
click at [305, 556] on span "CHF242,00" at bounding box center [294, 545] width 72 height 21
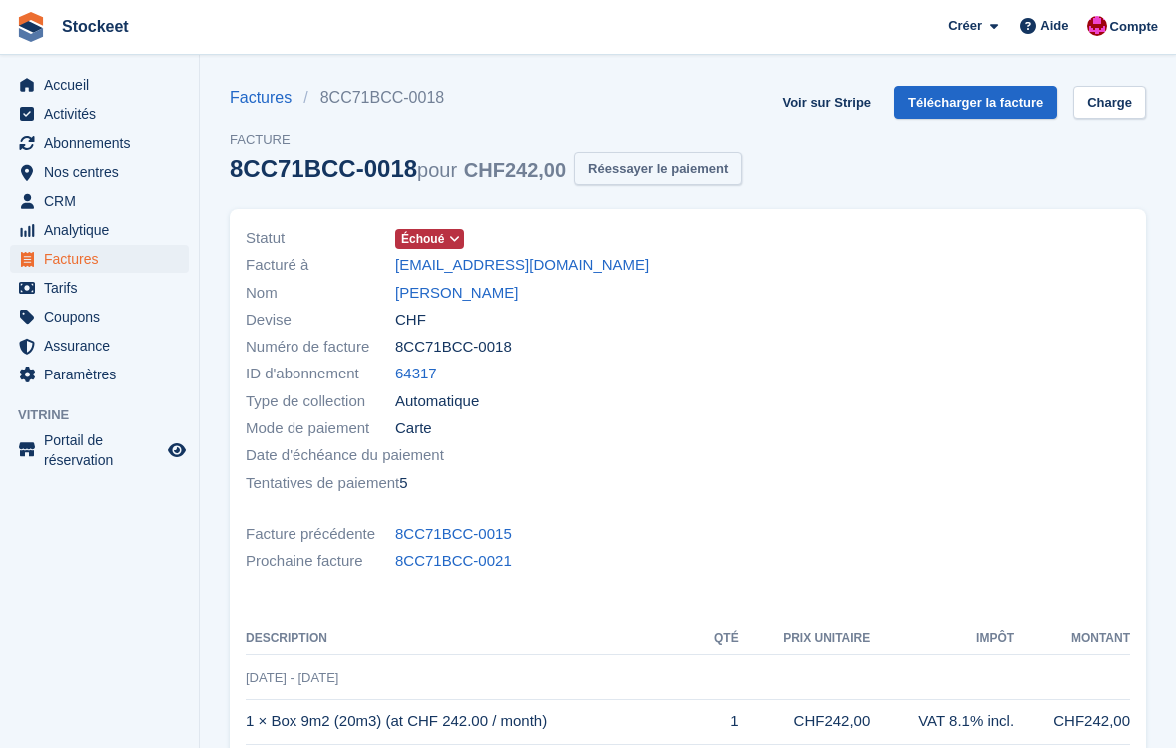
click at [685, 165] on button "Réessayer le paiement" at bounding box center [658, 168] width 168 height 33
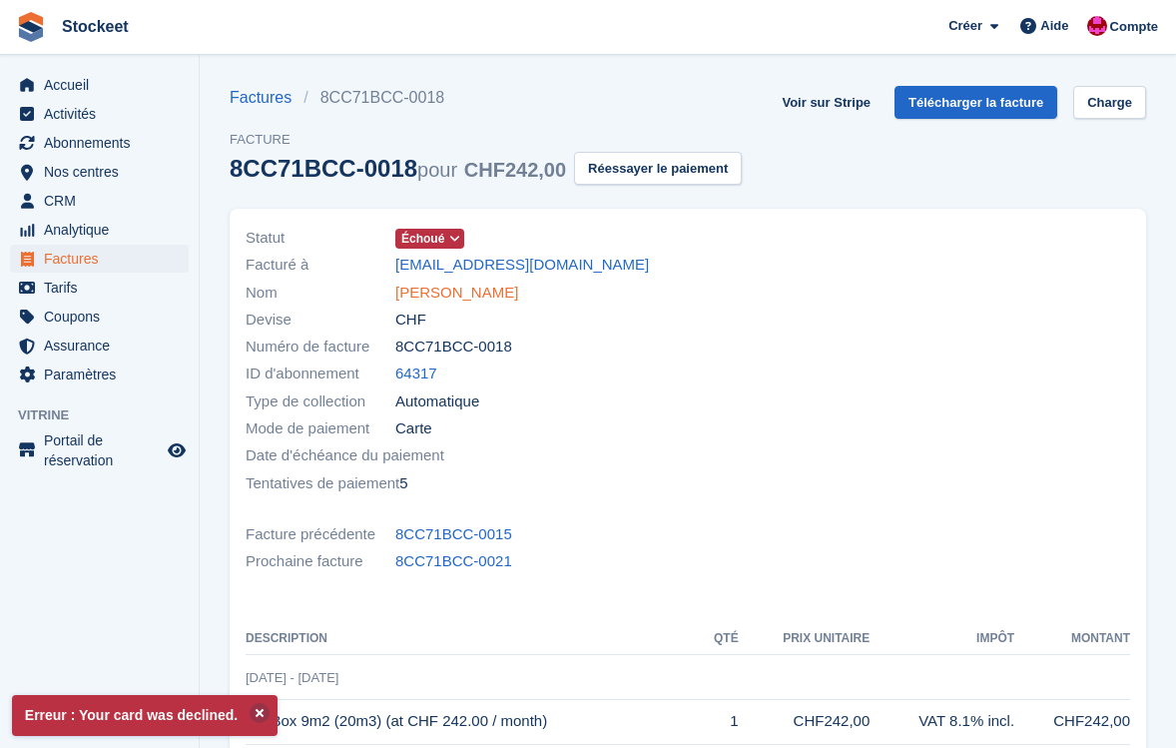
click at [425, 292] on link "Juan Hernandez" at bounding box center [456, 293] width 123 height 23
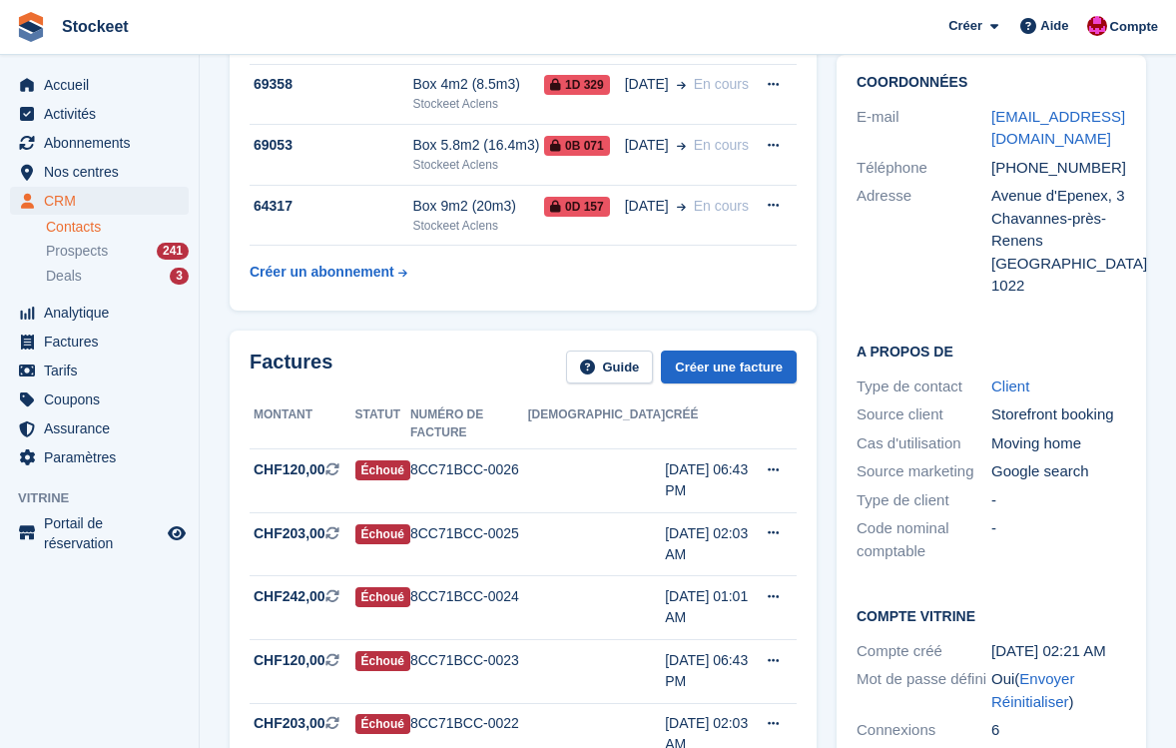
scroll to position [174, 0]
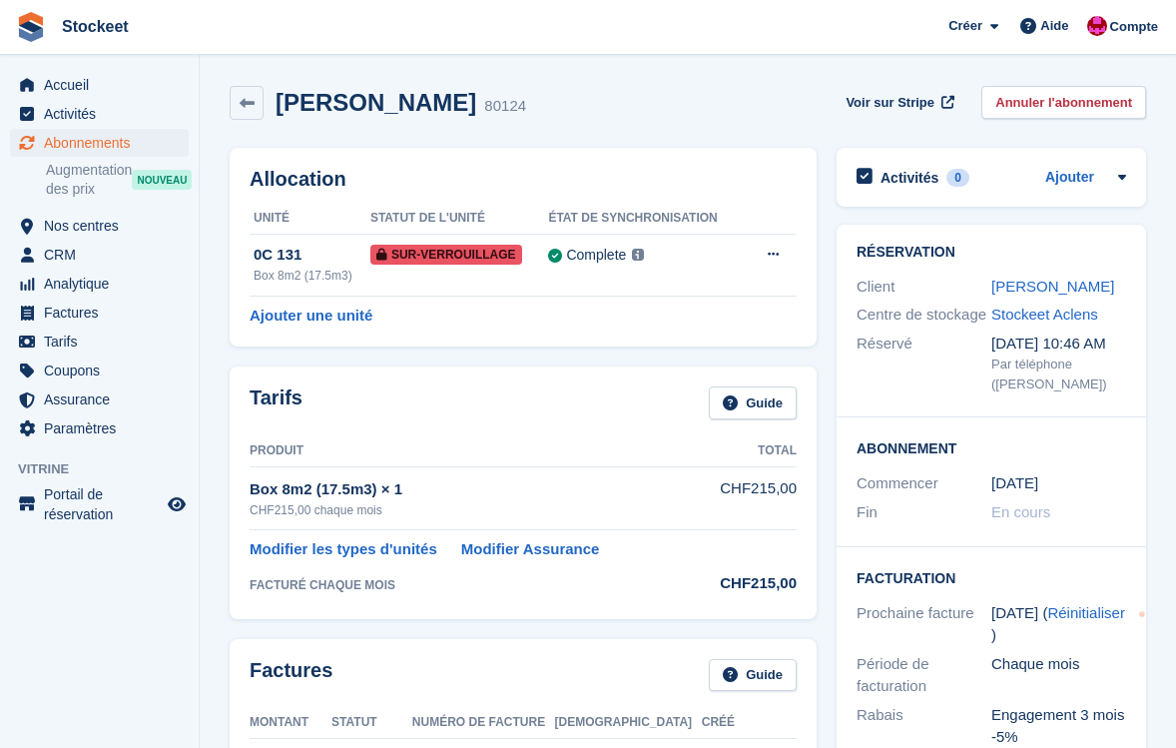
click at [1086, 295] on div "[PERSON_NAME]" at bounding box center [1058, 287] width 135 height 23
click at [1057, 288] on link "[PERSON_NAME]" at bounding box center [1052, 286] width 123 height 17
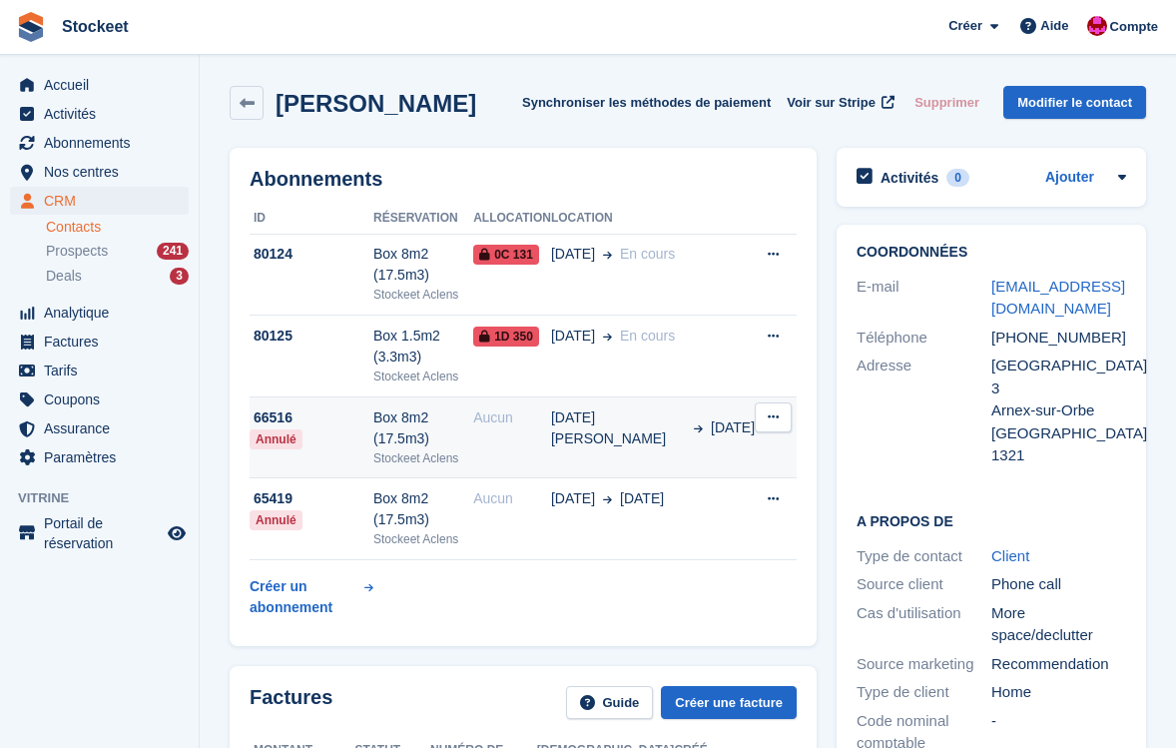
scroll to position [411, 0]
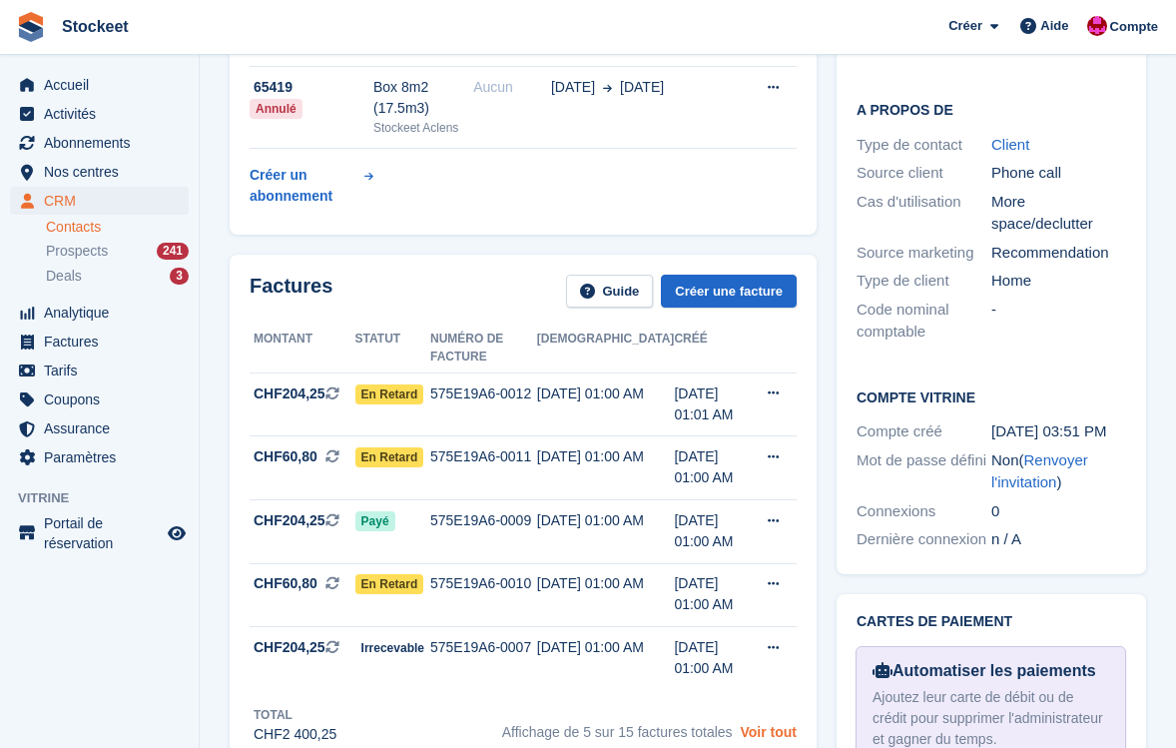
click at [778, 724] on link "Voir tout" at bounding box center [768, 732] width 57 height 16
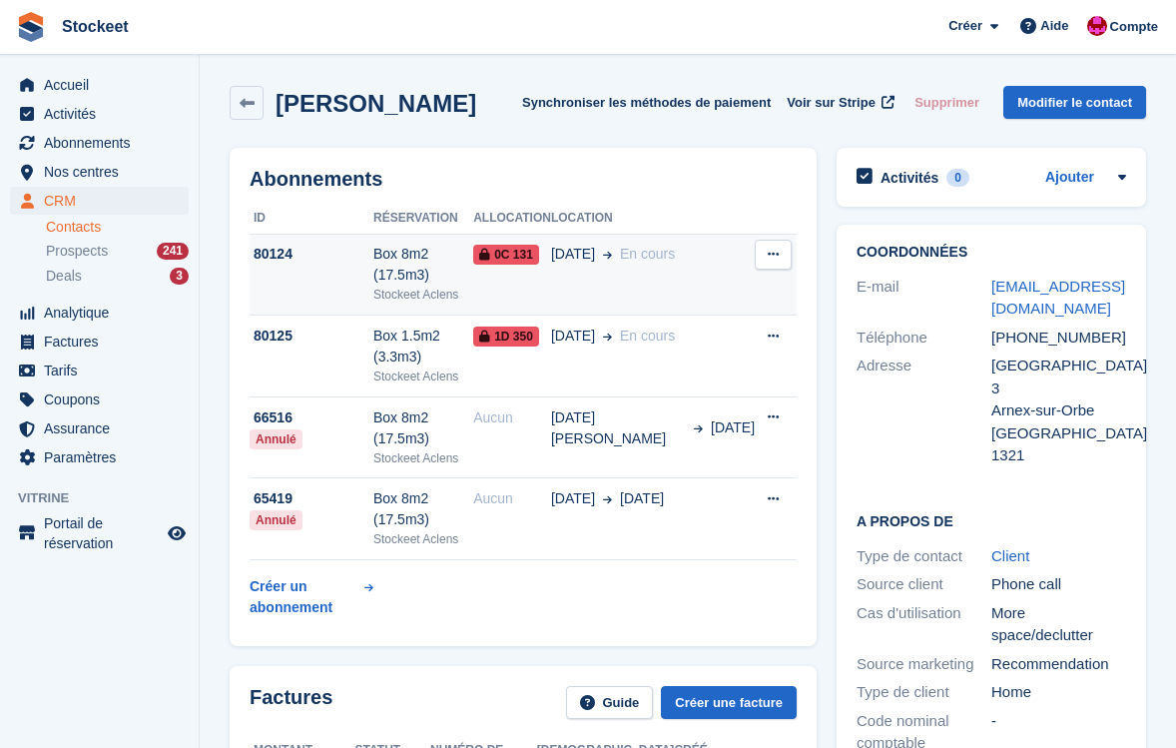
click at [350, 273] on td "80124" at bounding box center [312, 275] width 124 height 82
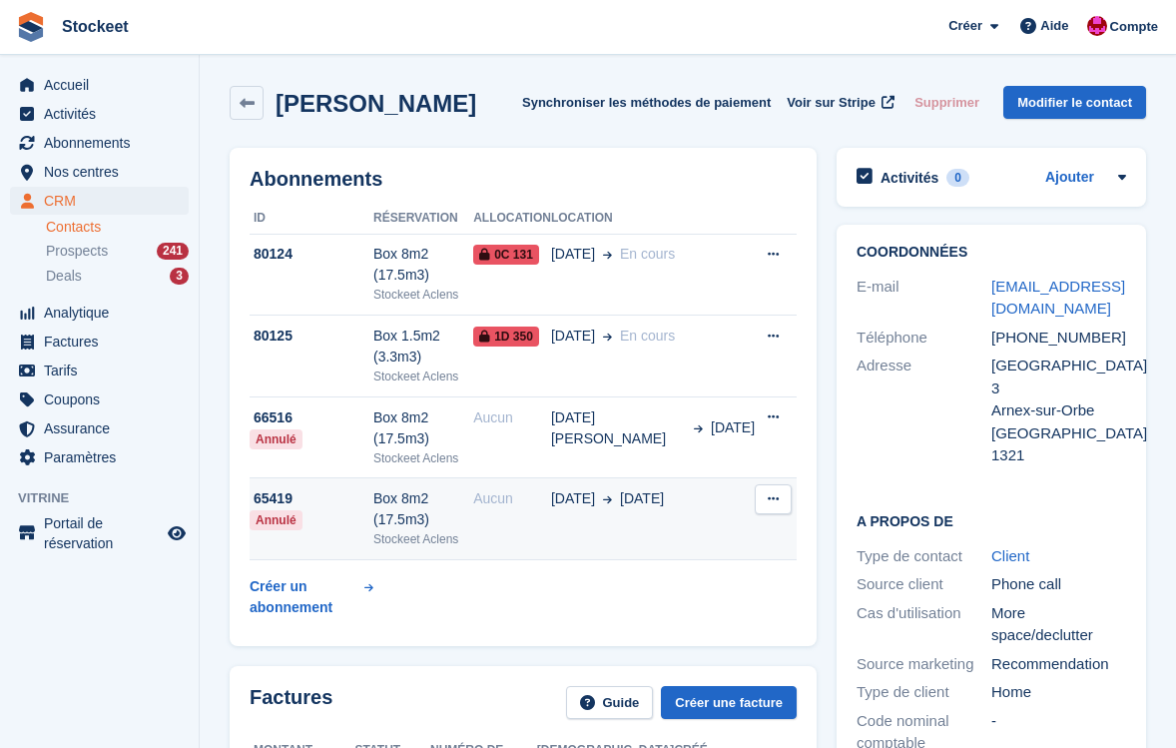
scroll to position [380, 0]
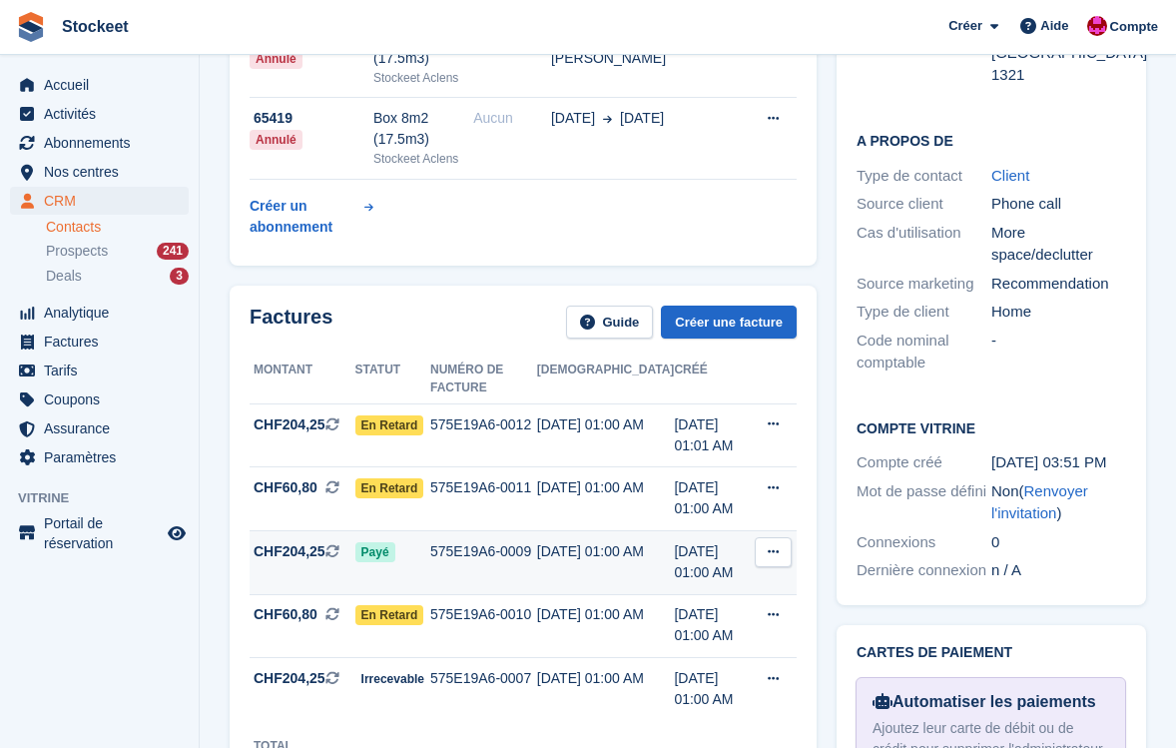
click at [514, 541] on div "575E19A6-0009" at bounding box center [483, 551] width 107 height 21
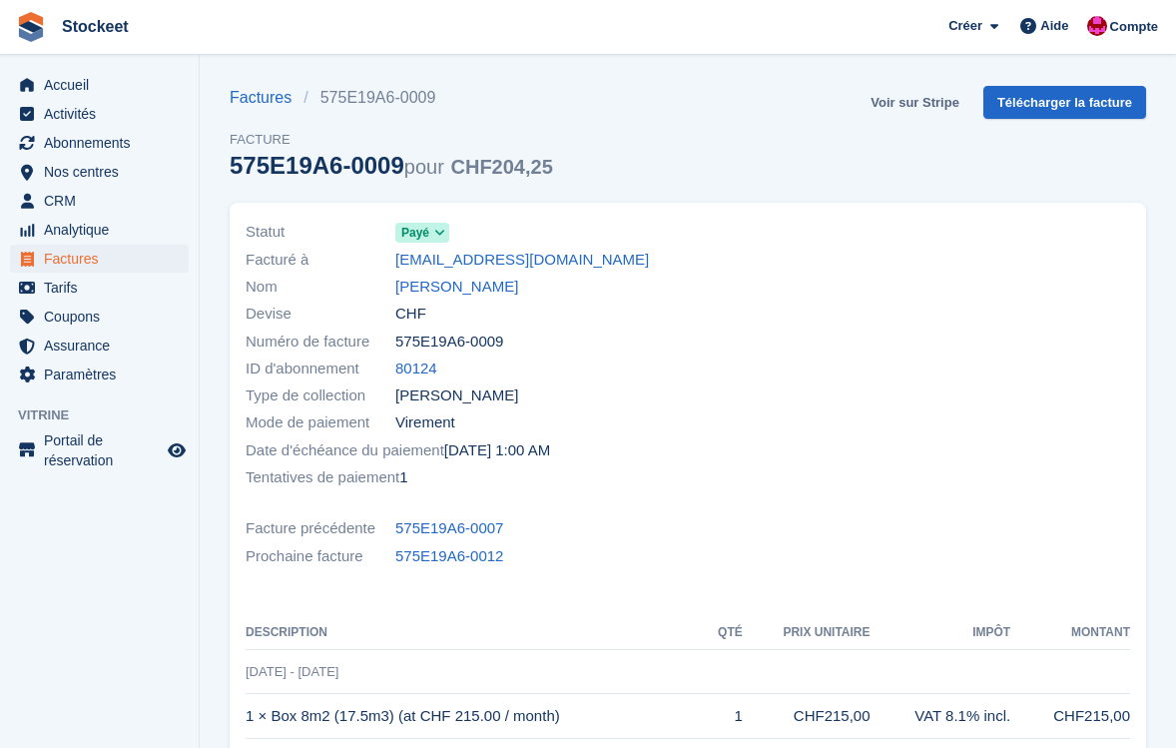
click at [918, 97] on link "Voir sur Stripe" at bounding box center [915, 102] width 105 height 33
click at [417, 292] on link "[PERSON_NAME]" at bounding box center [456, 287] width 123 height 23
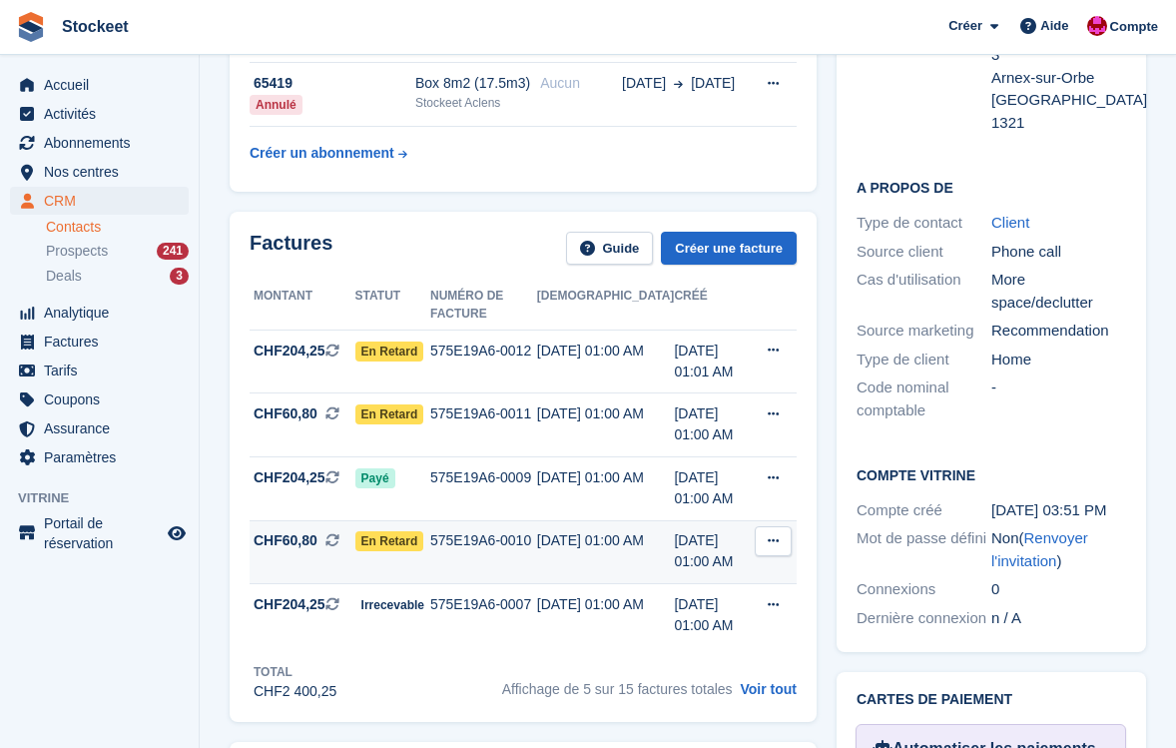
scroll to position [388, 0]
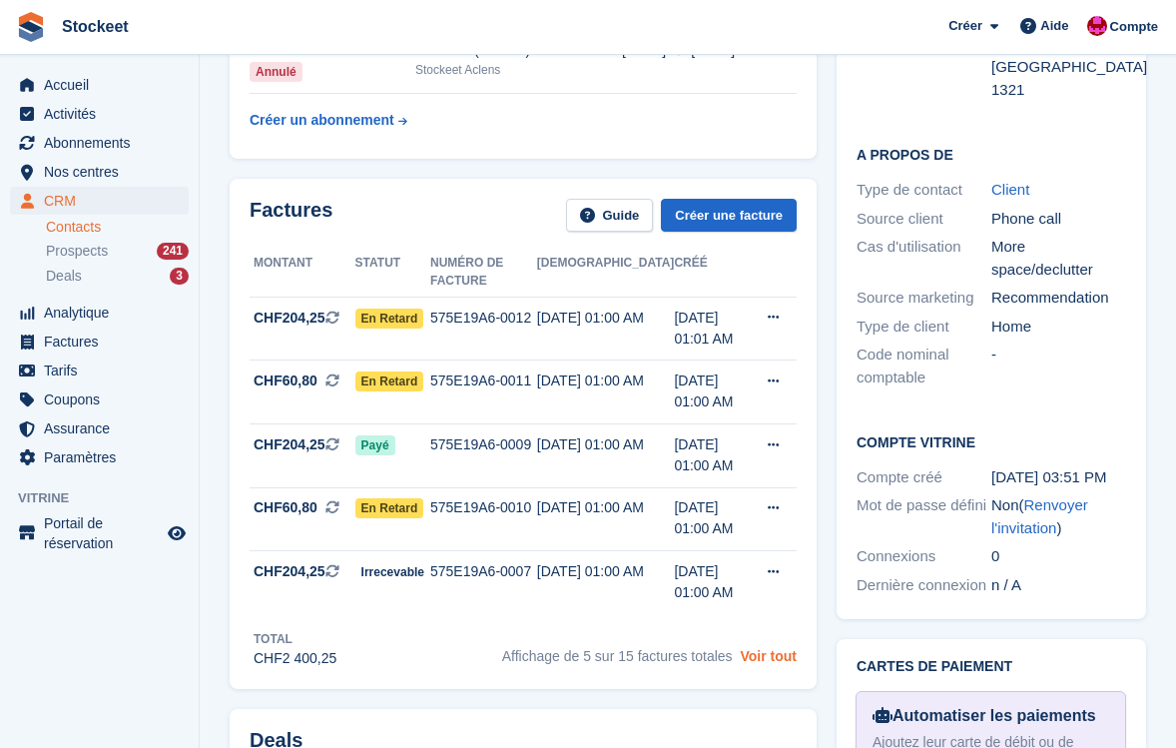
click at [783, 651] on link "Voir tout" at bounding box center [768, 656] width 57 height 16
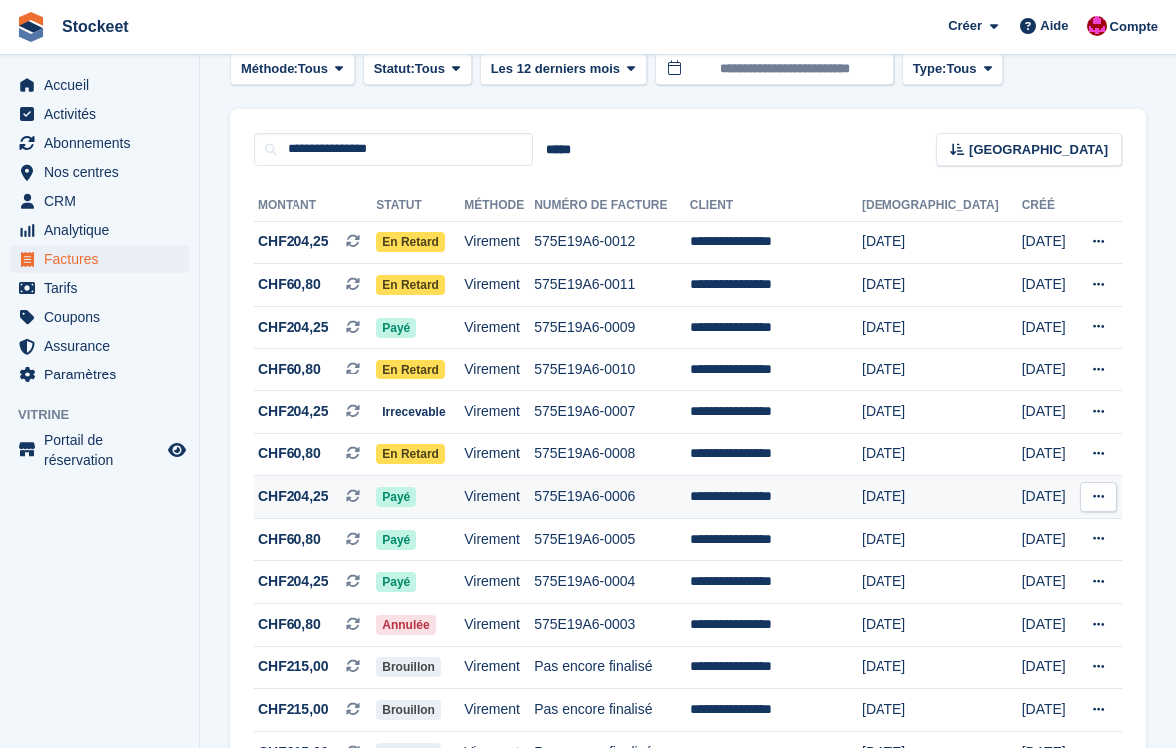
scroll to position [142, 0]
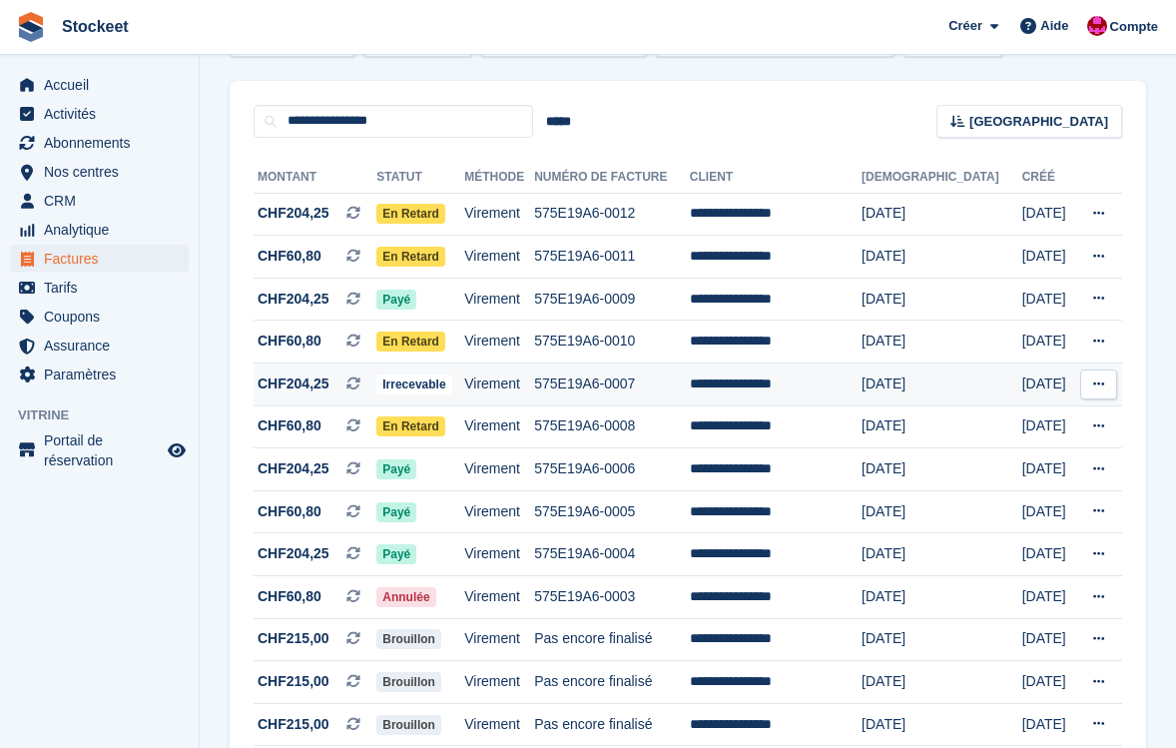
click at [451, 394] on span "Irrecevable" at bounding box center [413, 384] width 75 height 20
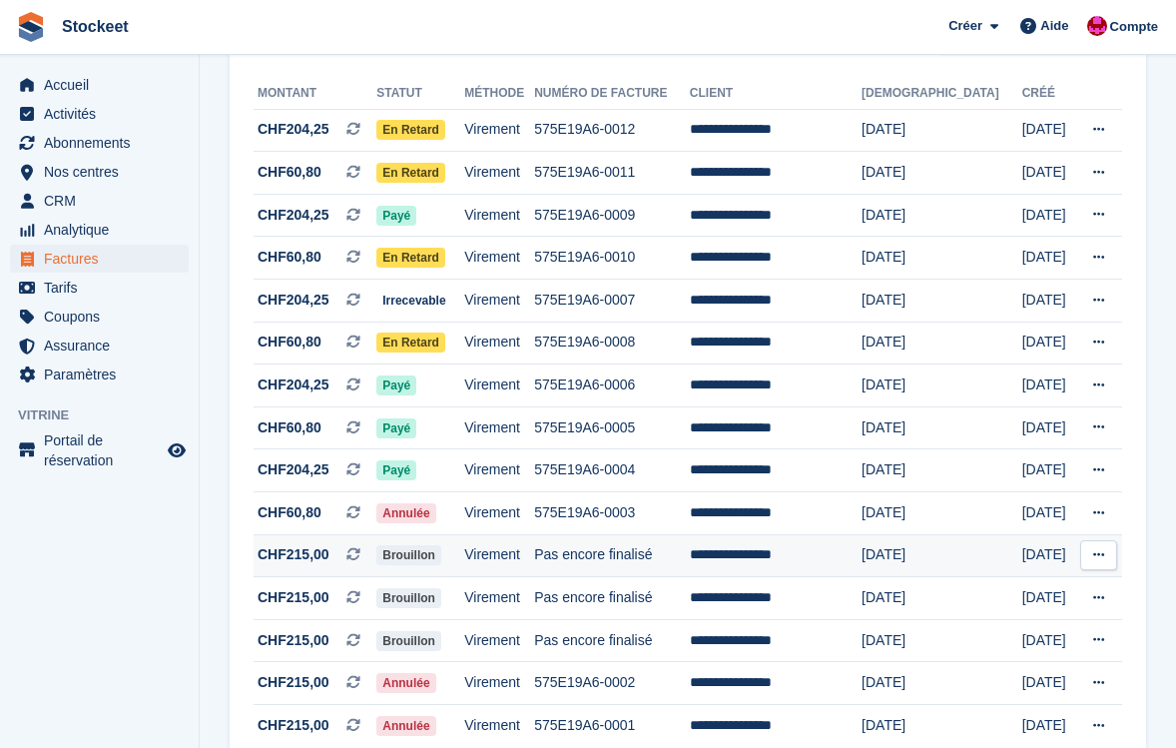
scroll to position [300, 0]
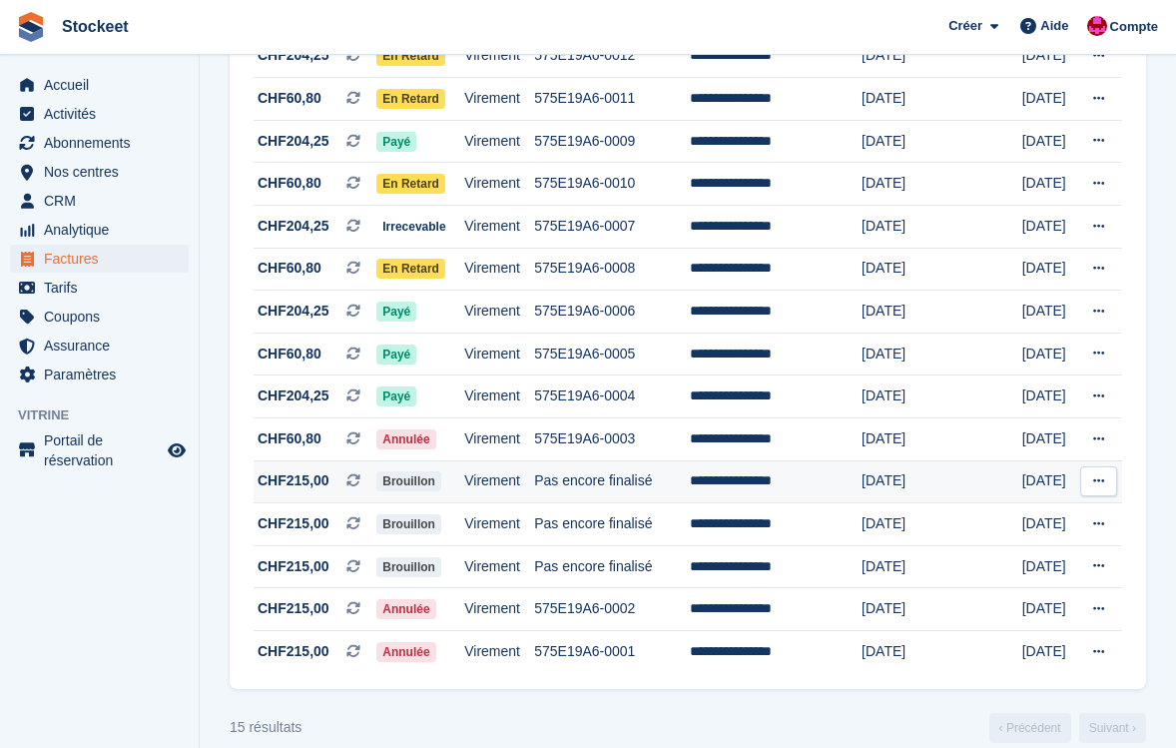
click at [464, 495] on td "Brouillon" at bounding box center [420, 481] width 88 height 43
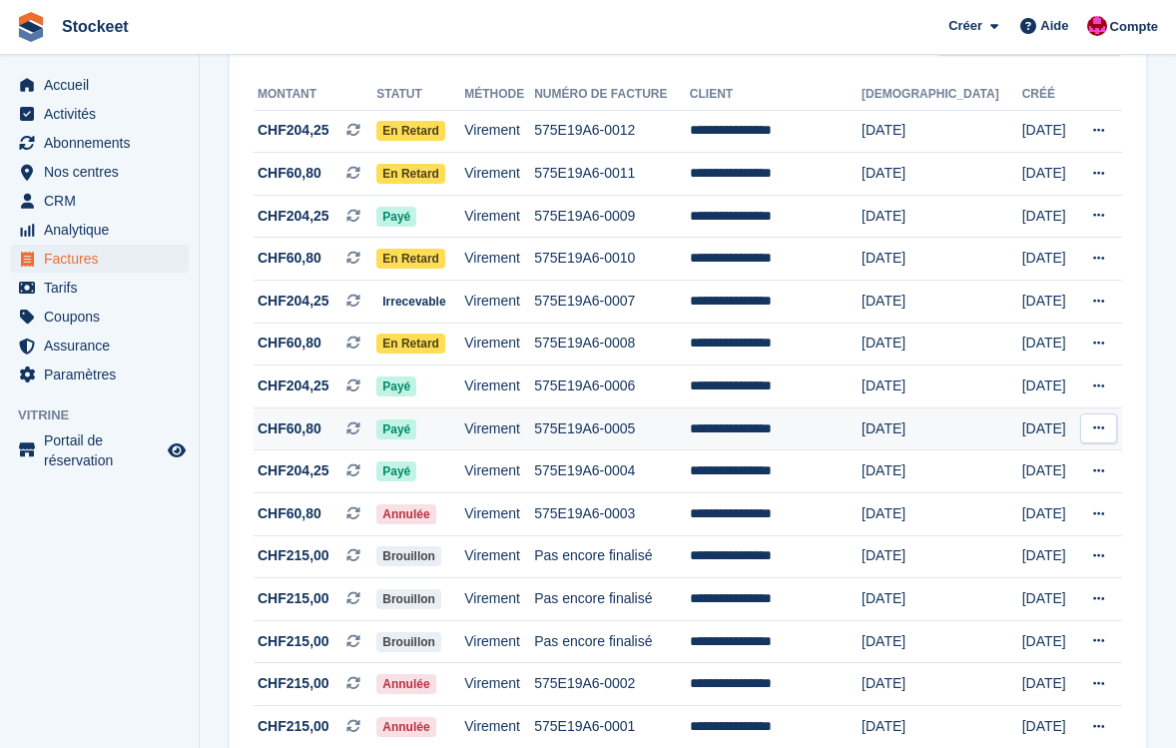
scroll to position [0, 0]
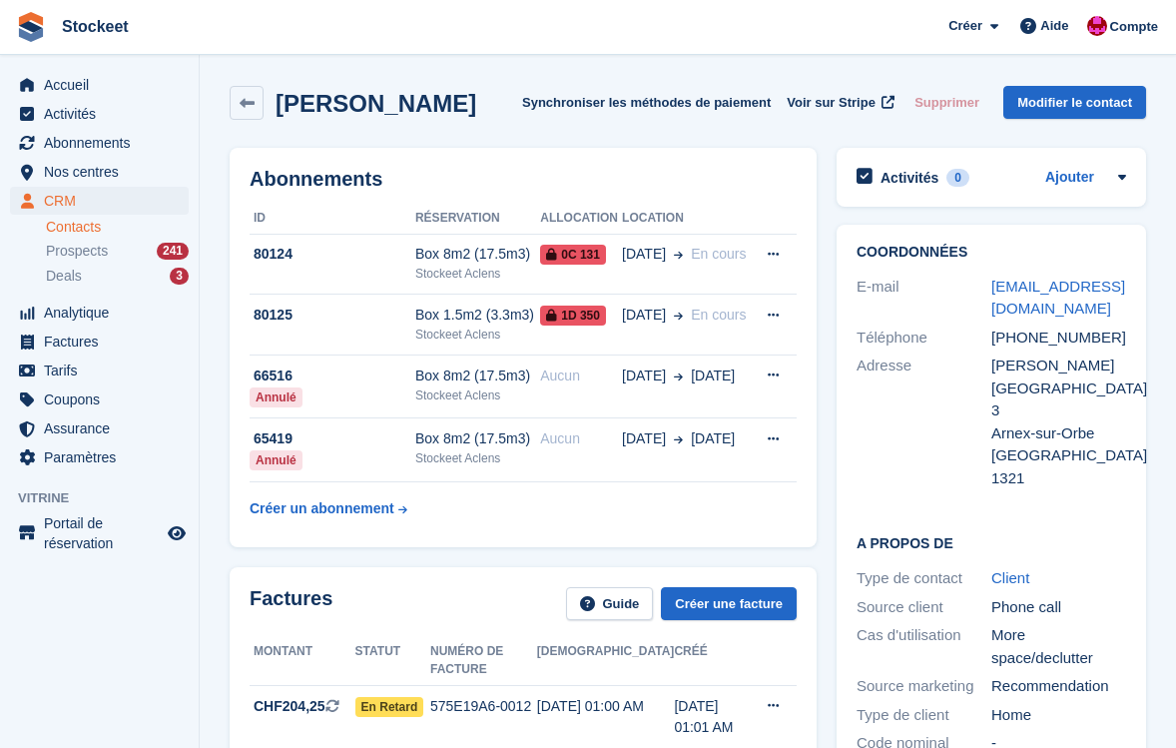
scroll to position [635, 0]
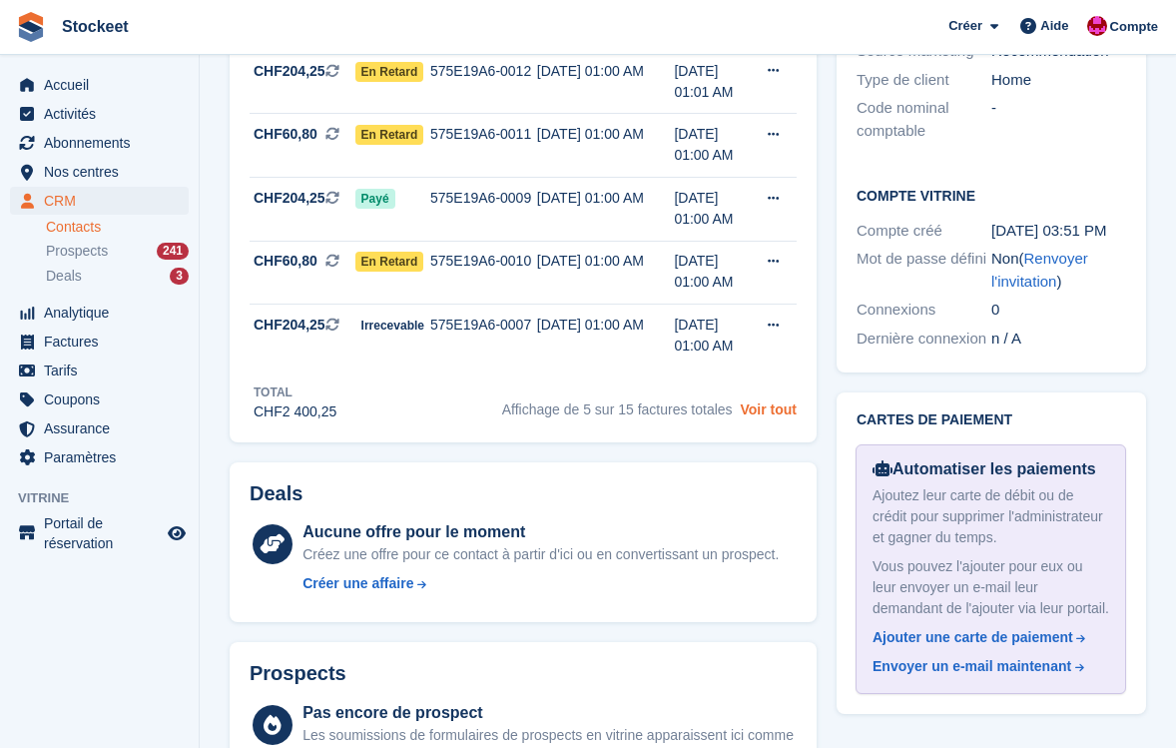
click at [776, 413] on link "Voir tout" at bounding box center [768, 409] width 57 height 16
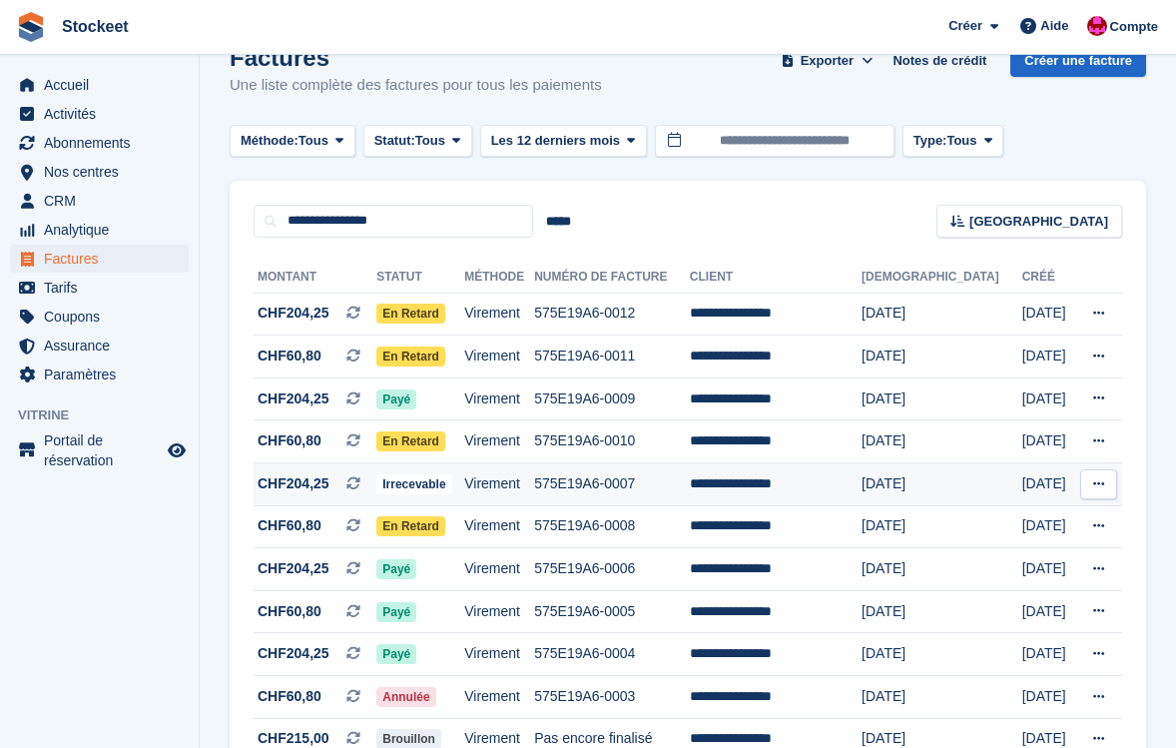
scroll to position [62, 0]
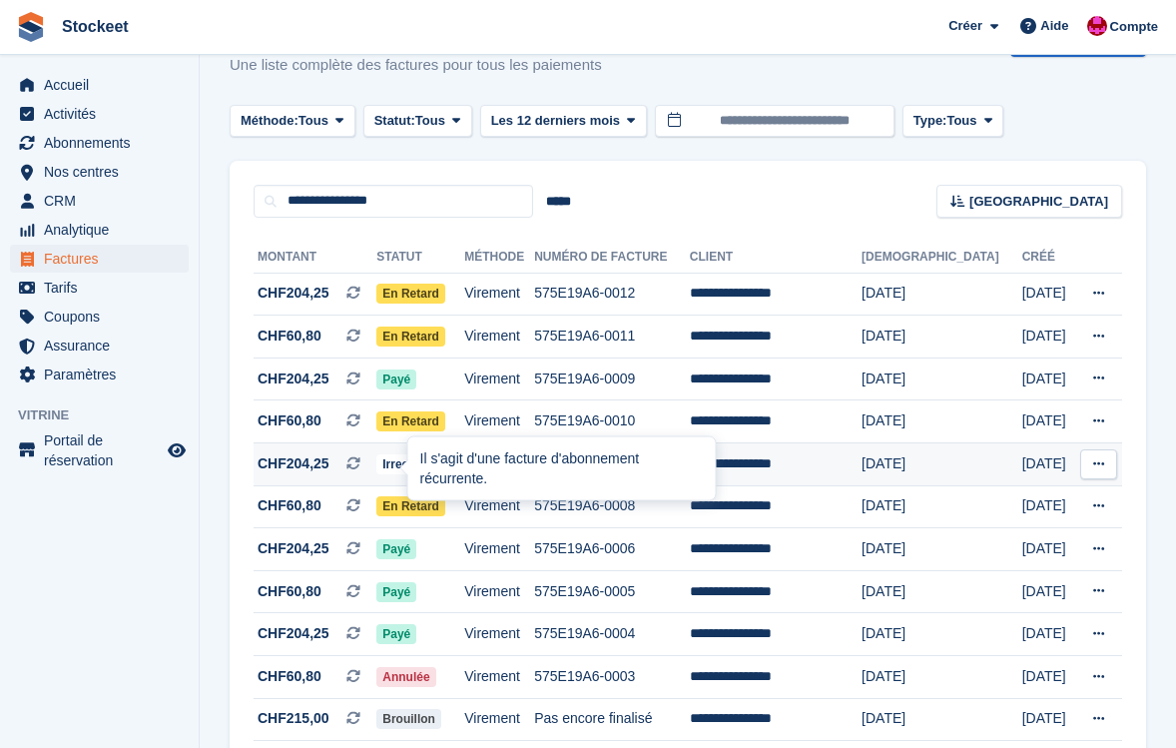
click at [376, 471] on span at bounding box center [361, 463] width 30 height 16
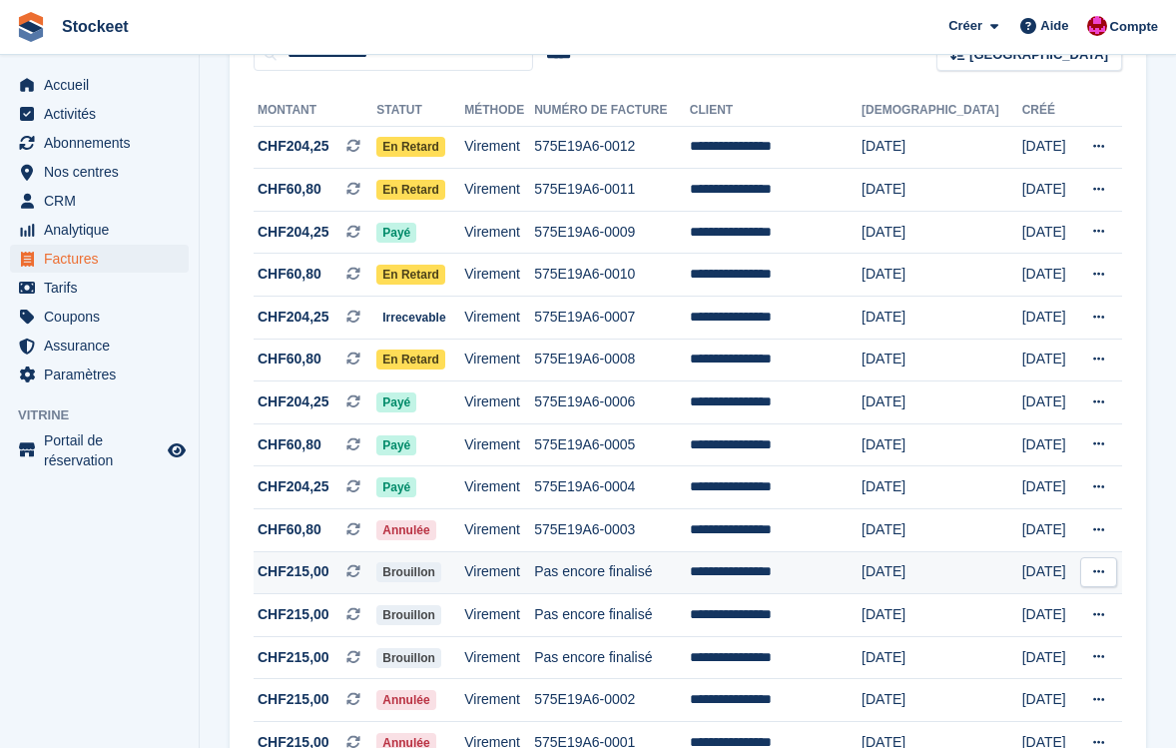
scroll to position [191, 0]
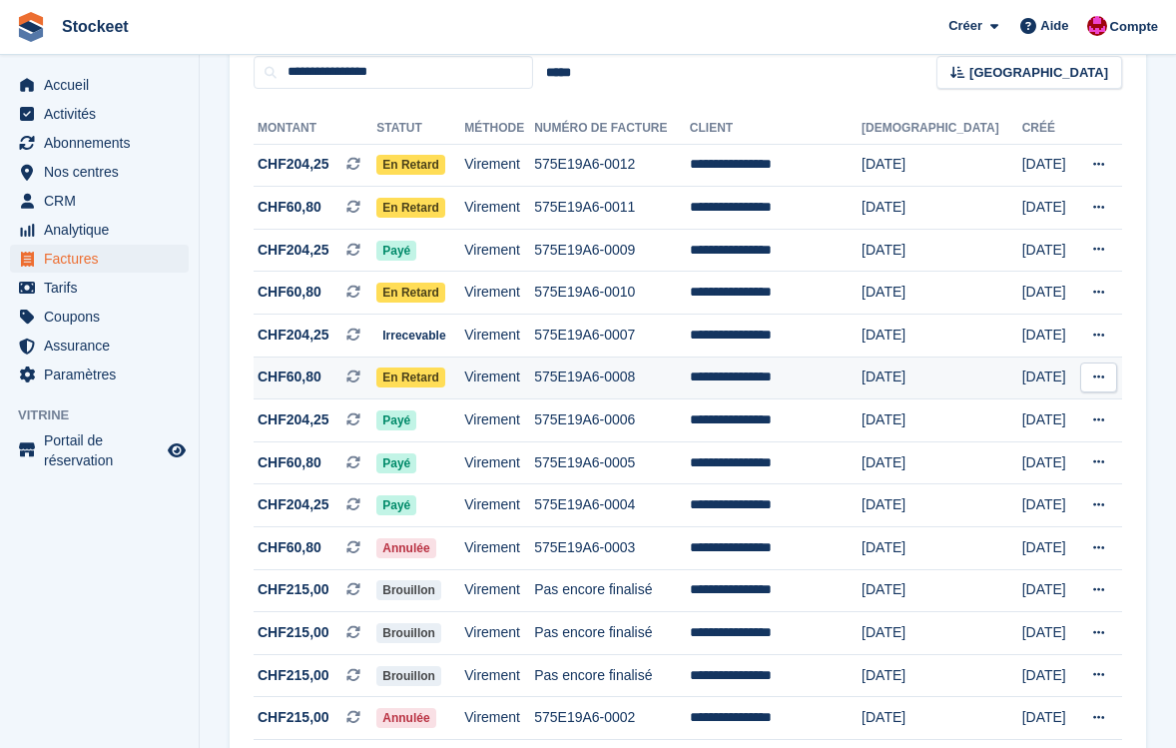
click at [684, 383] on td "575E19A6-0008" at bounding box center [612, 377] width 156 height 43
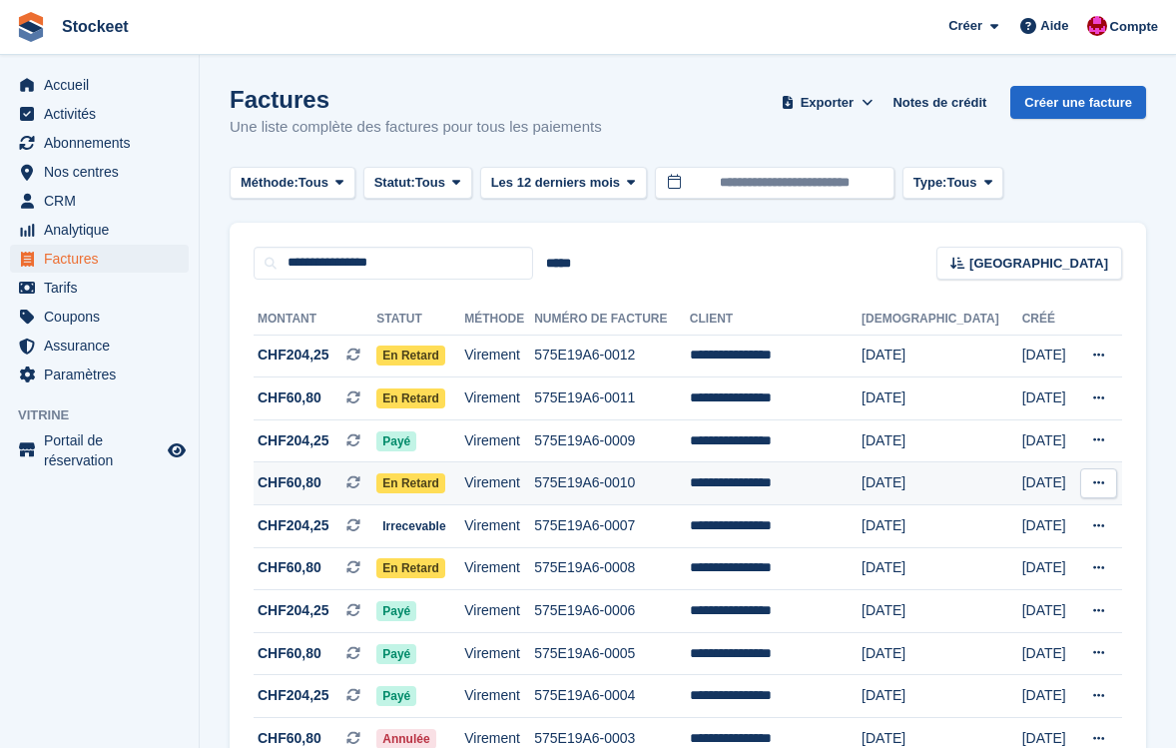
click at [613, 483] on td "575E19A6-0010" at bounding box center [612, 483] width 156 height 43
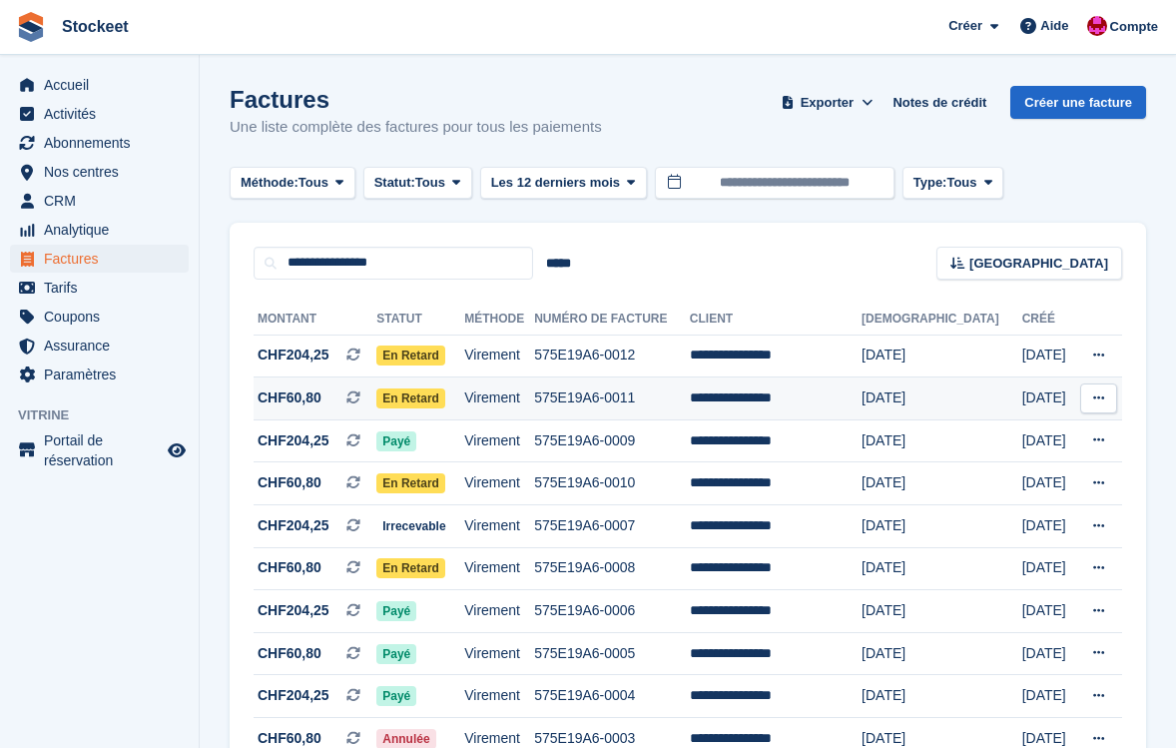
click at [464, 394] on td "En retard" at bounding box center [420, 398] width 88 height 43
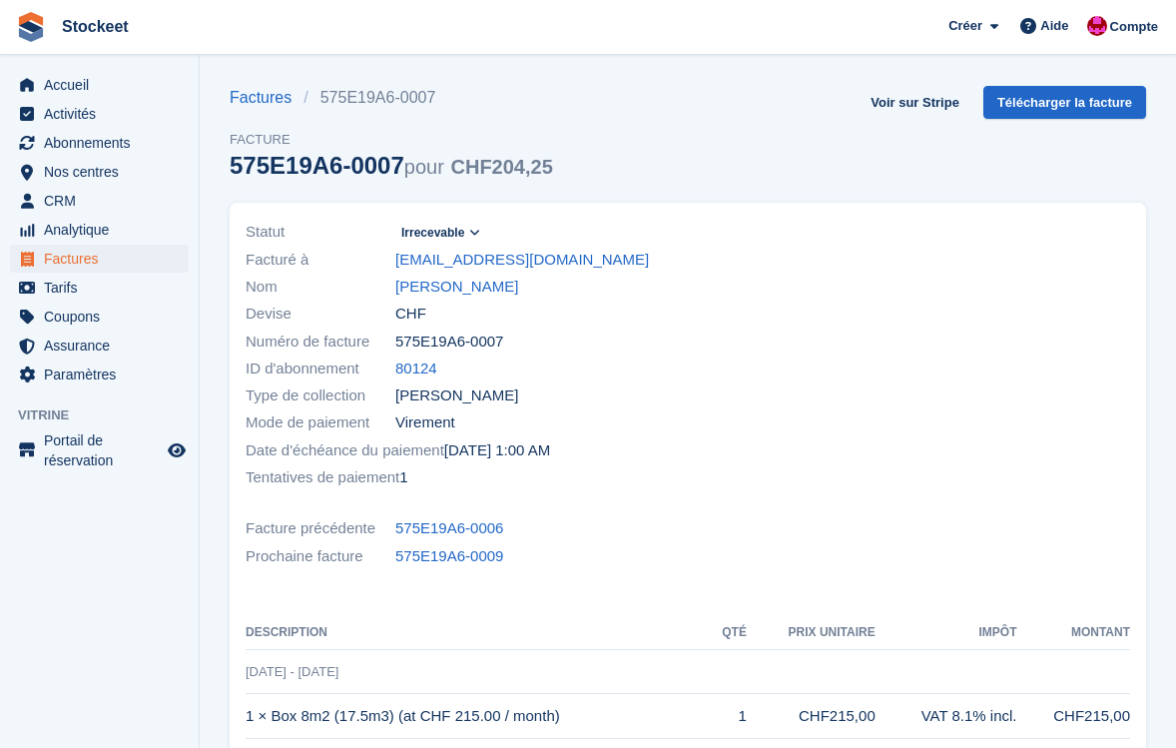
click at [480, 234] on icon at bounding box center [474, 233] width 11 height 12
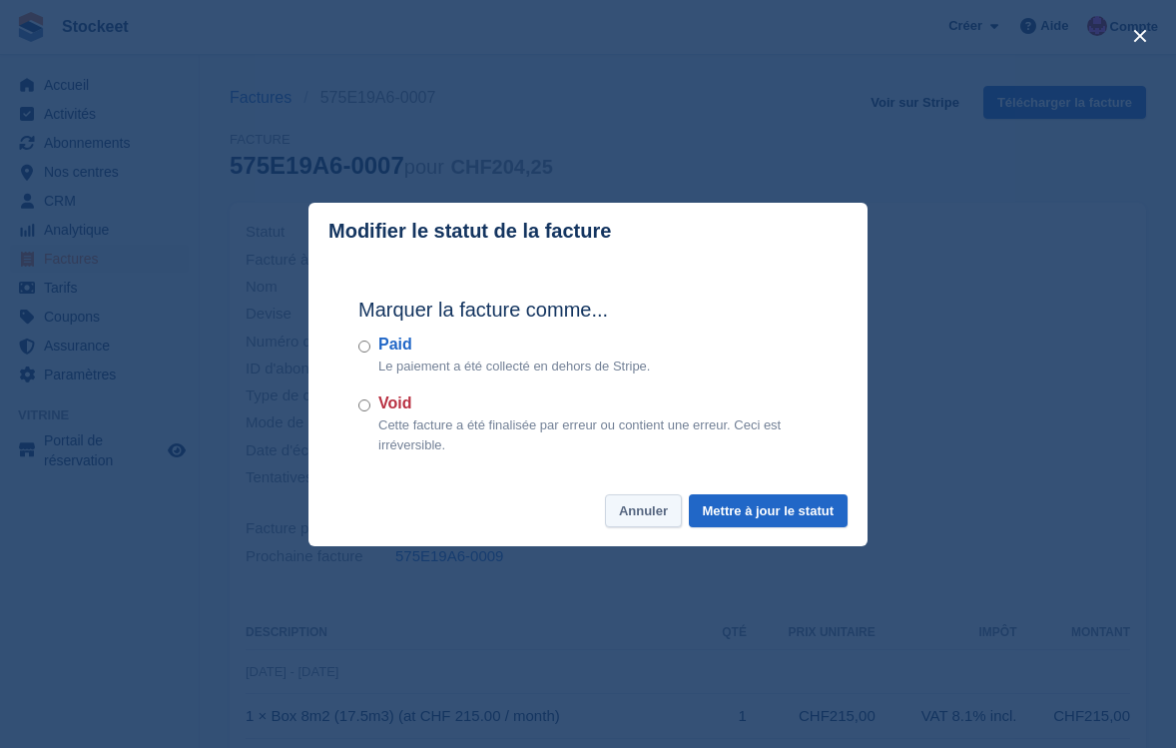
click at [652, 513] on button "Annuler" at bounding box center [643, 510] width 77 height 33
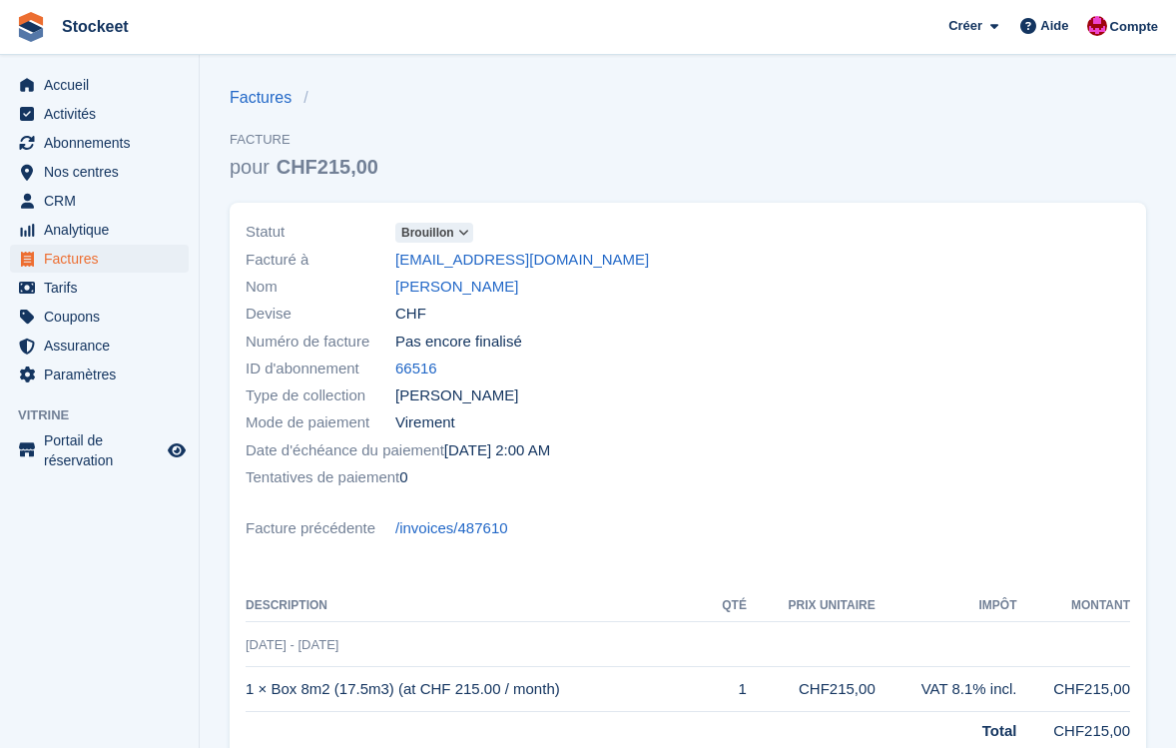
click at [465, 235] on icon at bounding box center [463, 233] width 11 height 12
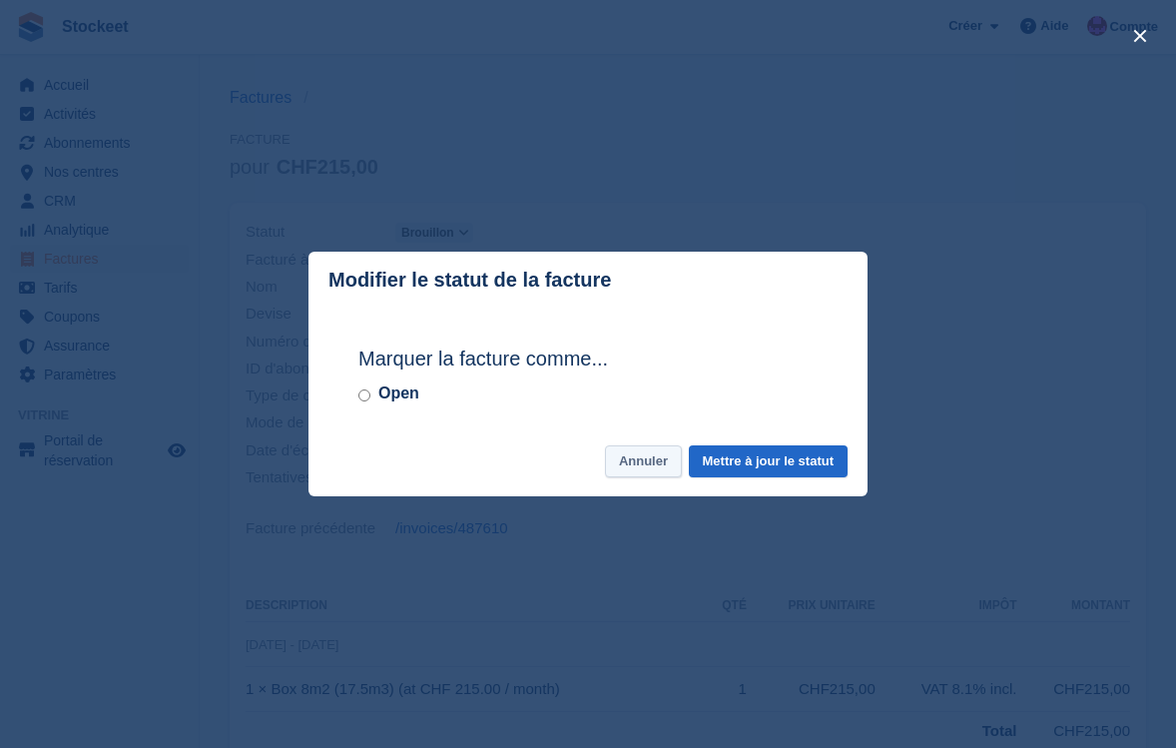
click at [631, 455] on button "Annuler" at bounding box center [643, 461] width 77 height 33
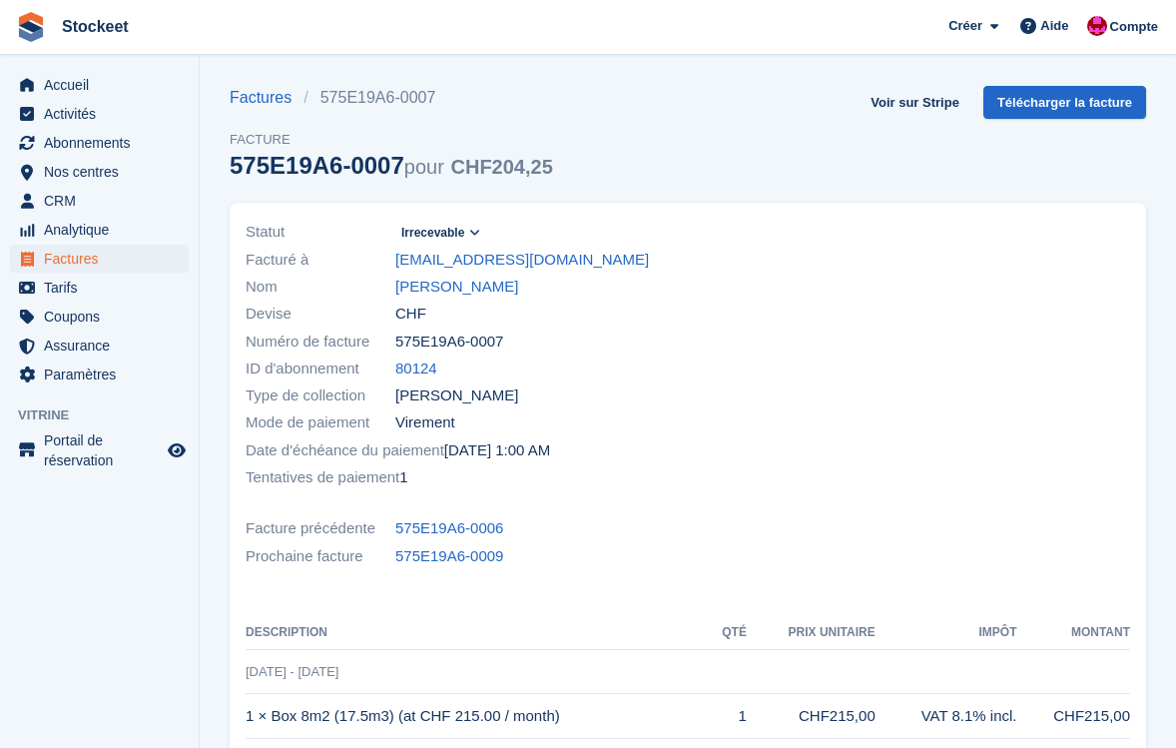
click at [476, 236] on icon at bounding box center [474, 233] width 11 height 12
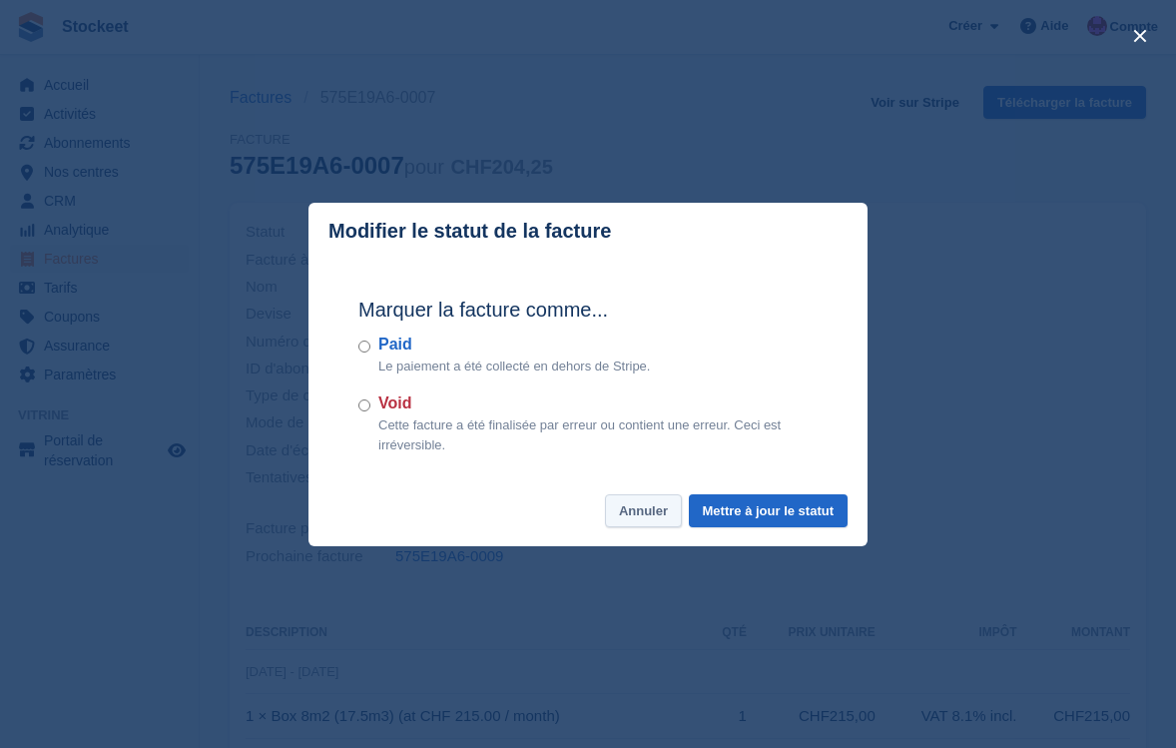
click at [625, 517] on button "Annuler" at bounding box center [643, 510] width 77 height 33
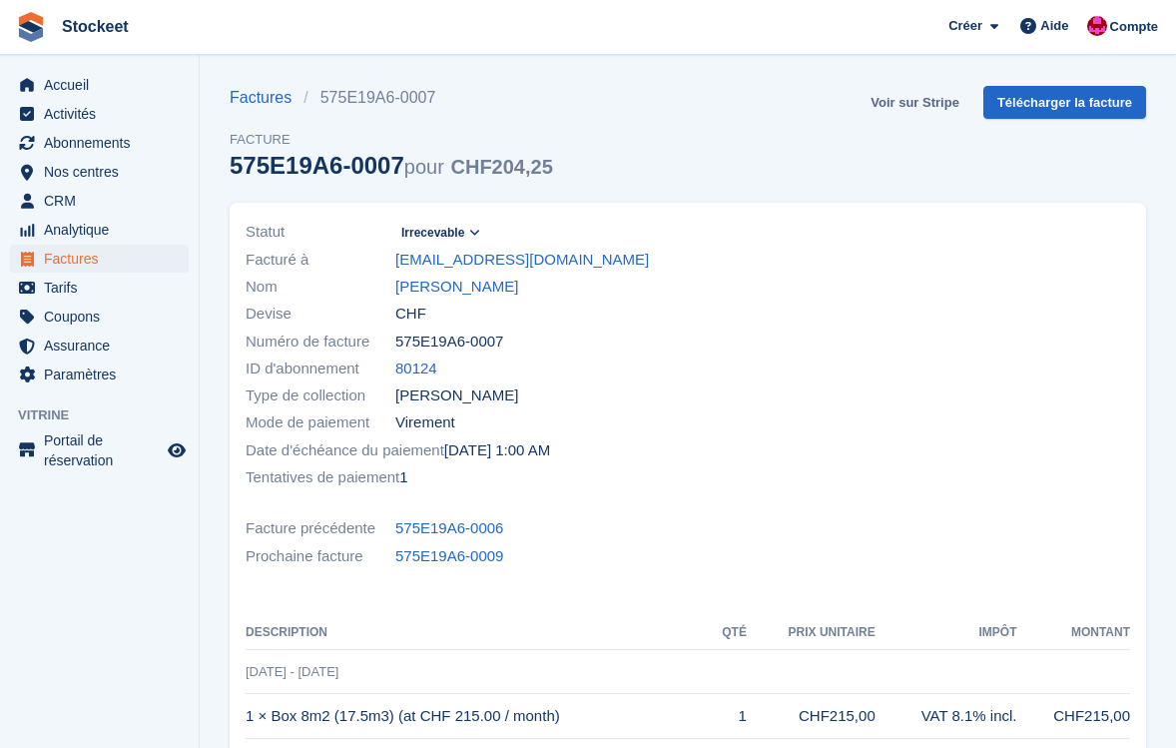
click at [892, 95] on link "Voir sur Stripe" at bounding box center [915, 102] width 105 height 33
click at [1049, 104] on link "Télécharger la facture" at bounding box center [1064, 102] width 163 height 33
click at [928, 102] on link "Voir sur Stripe" at bounding box center [915, 102] width 105 height 33
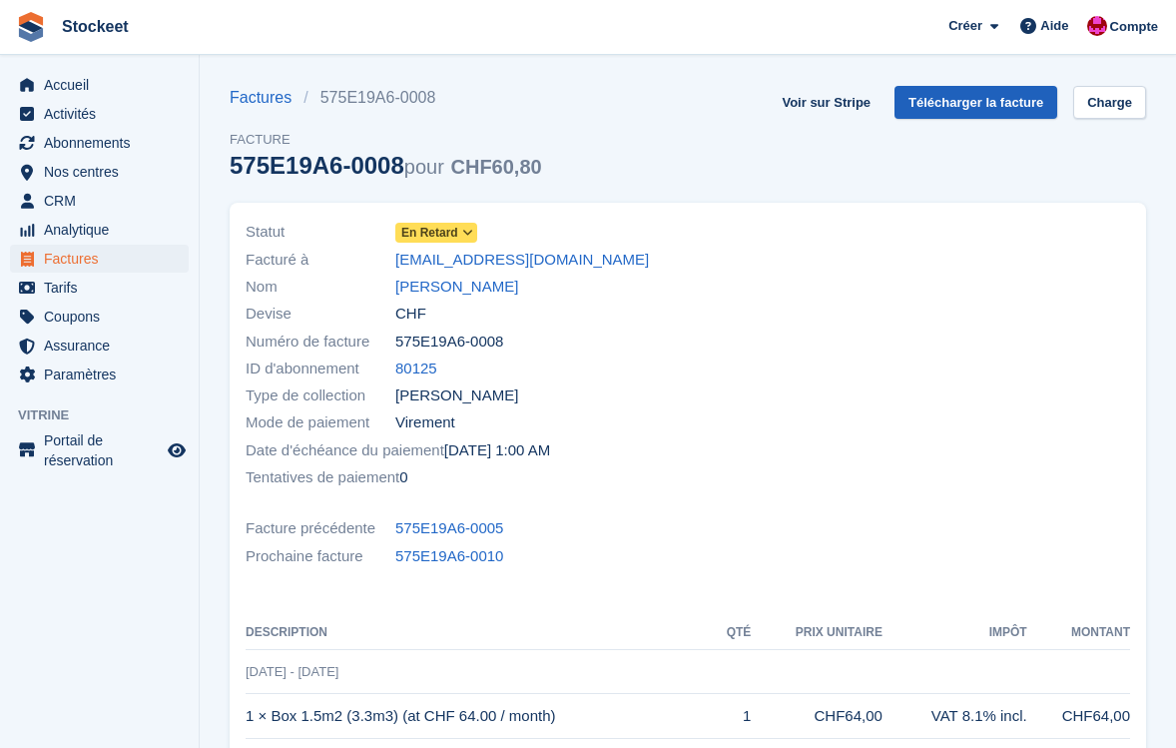
click at [964, 97] on link "Télécharger la facture" at bounding box center [976, 102] width 163 height 33
click at [809, 109] on link "Voir sur Stripe" at bounding box center [826, 102] width 105 height 33
click at [849, 99] on link "Voir sur Stripe" at bounding box center [826, 102] width 105 height 33
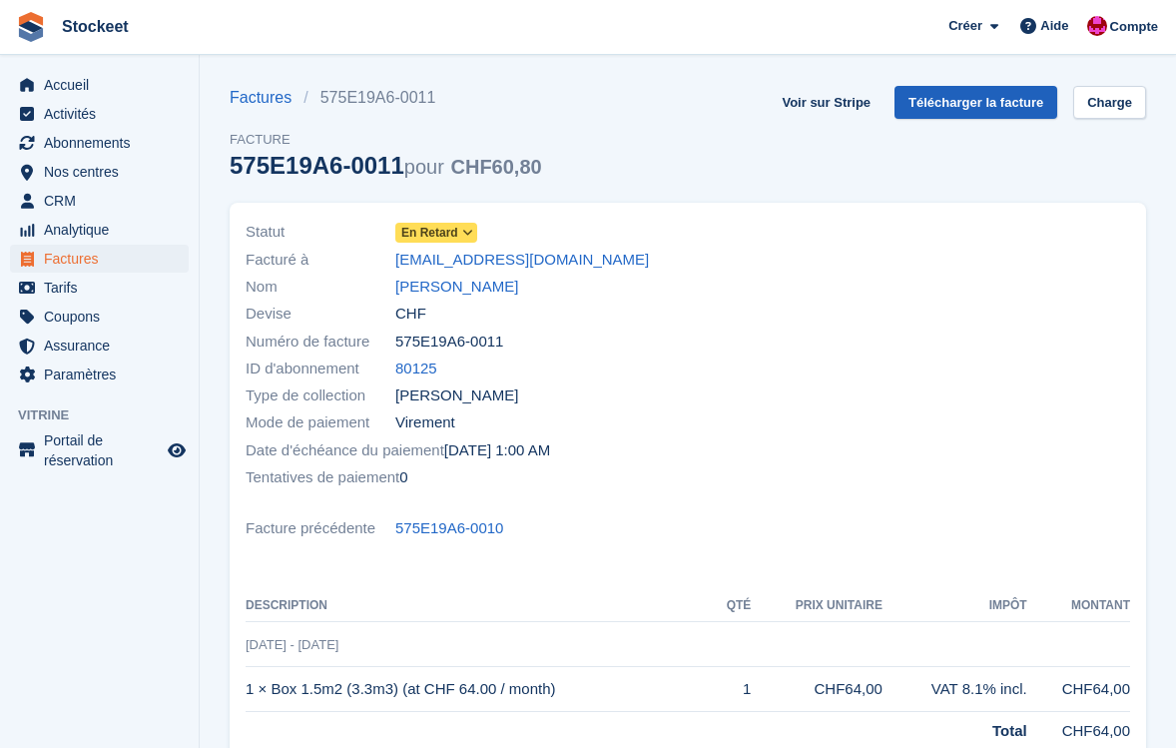
click at [978, 98] on link "Télécharger la facture" at bounding box center [976, 102] width 163 height 33
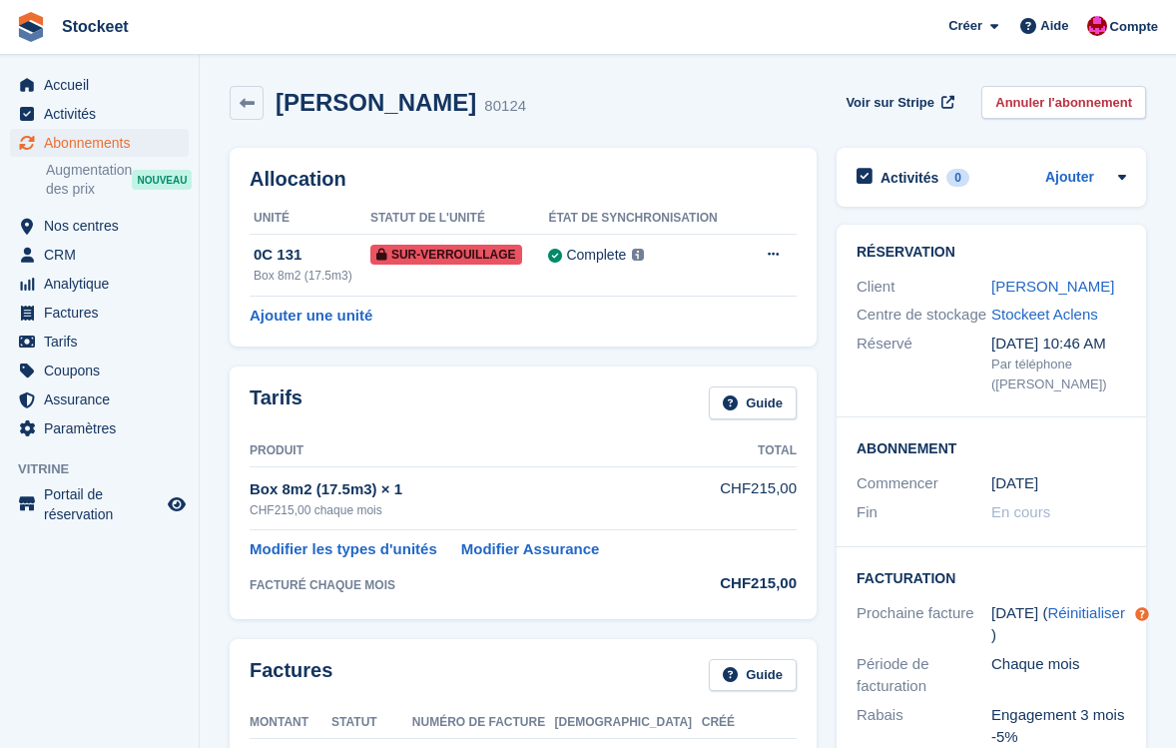
click at [1042, 276] on div "Christine Azombo" at bounding box center [1058, 287] width 135 height 23
click at [1045, 284] on link "Christine Azombo" at bounding box center [1052, 286] width 123 height 17
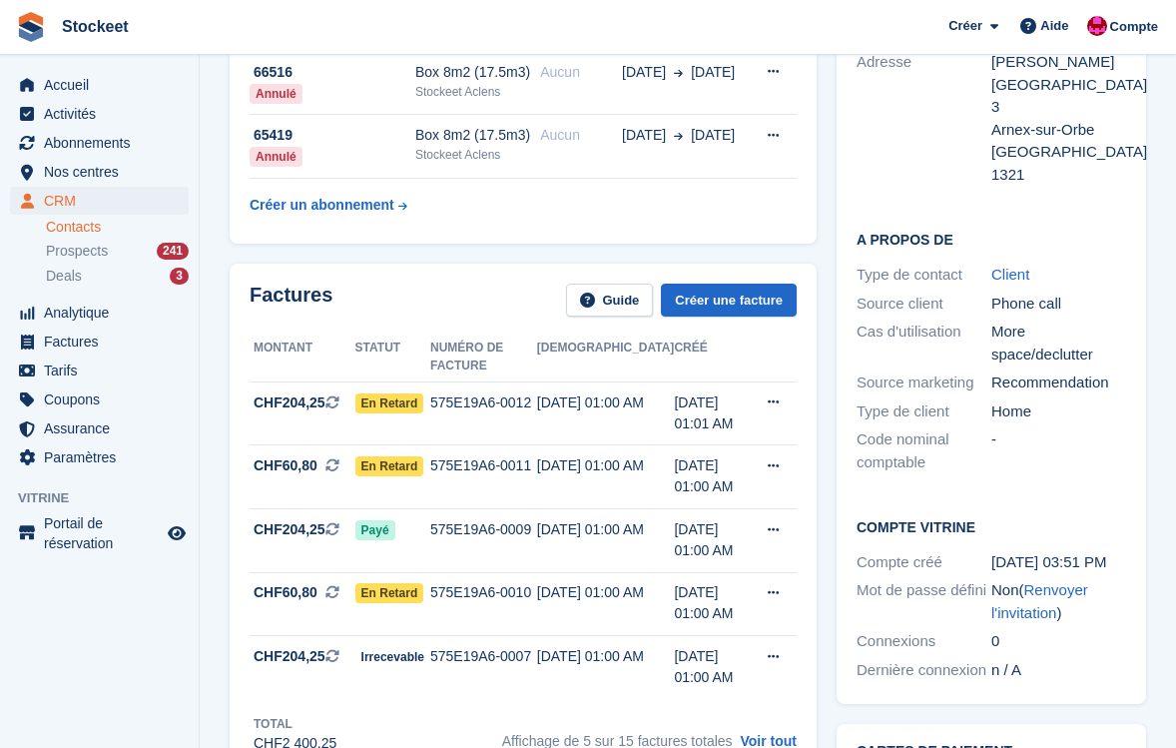
scroll to position [501, 0]
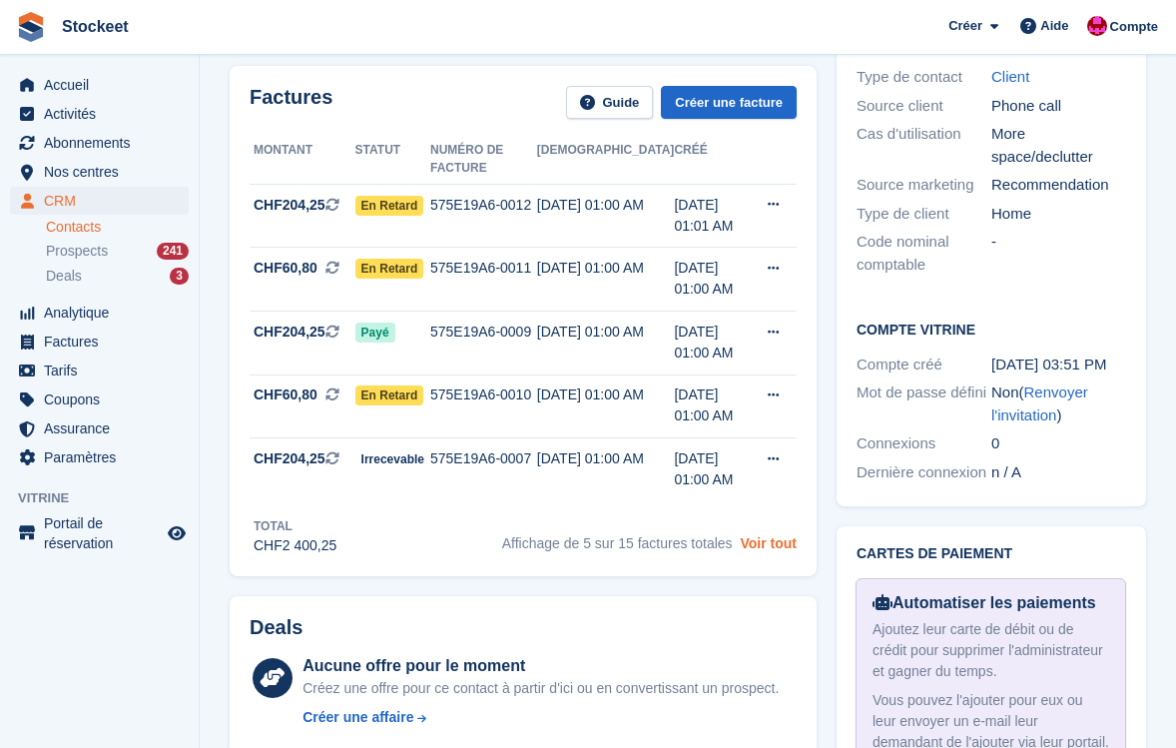
click at [775, 548] on link "Voir tout" at bounding box center [768, 543] width 57 height 16
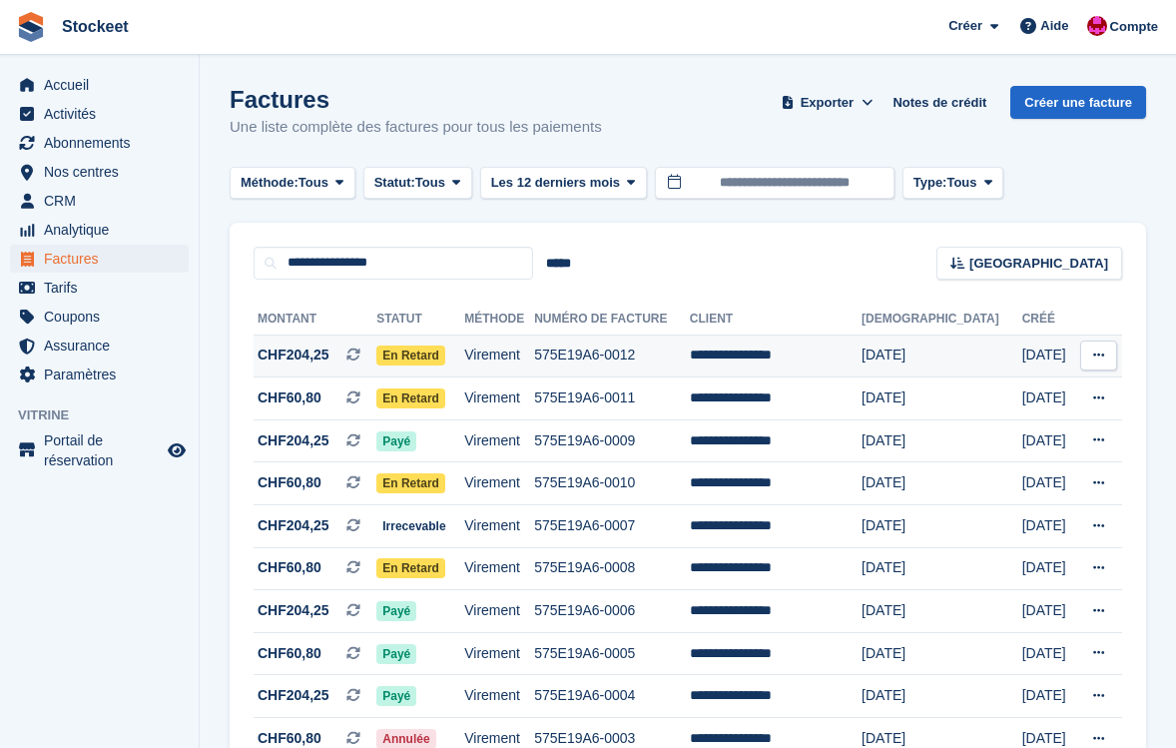
click at [604, 353] on td "575E19A6-0012" at bounding box center [612, 355] width 156 height 43
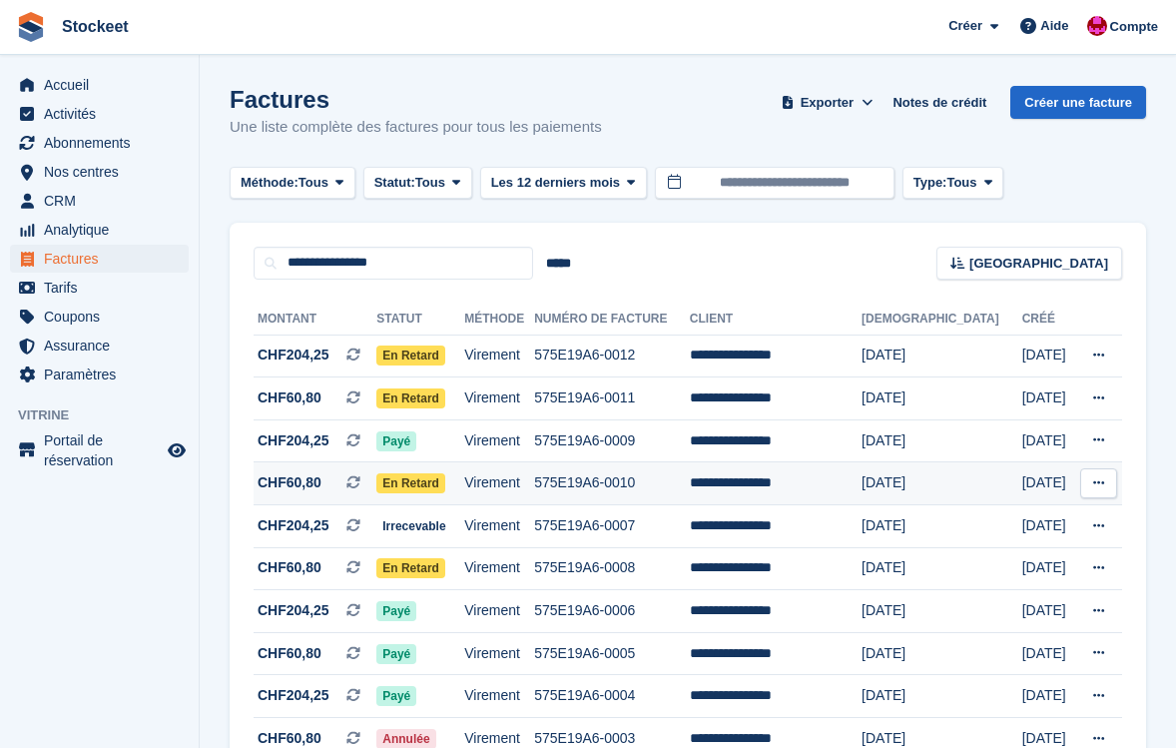
scroll to position [38, 0]
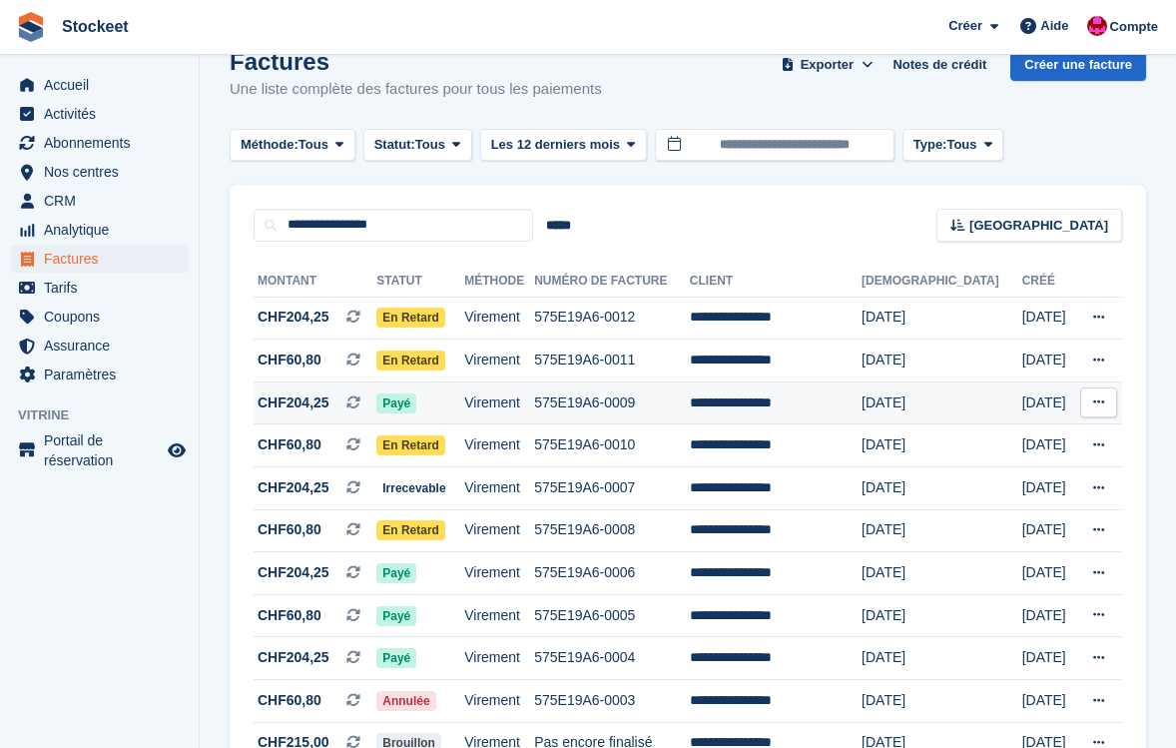
click at [594, 406] on td "575E19A6-0009" at bounding box center [612, 402] width 156 height 43
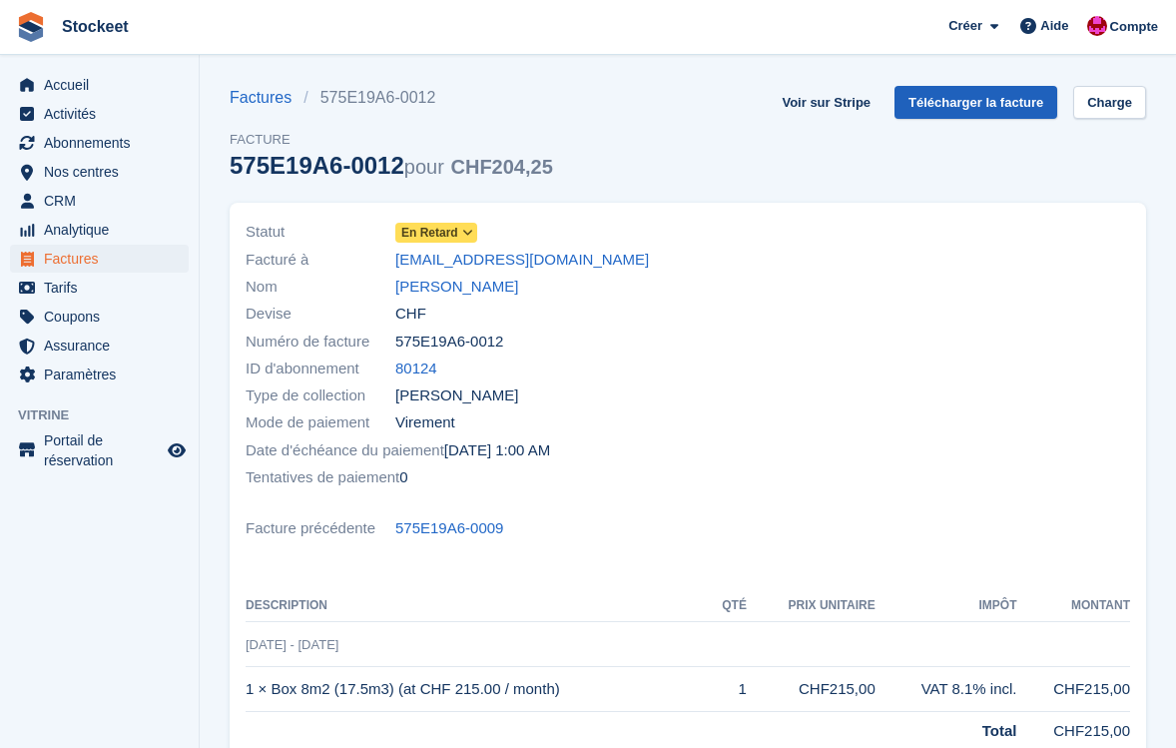
click at [1017, 95] on link "Télécharger la facture" at bounding box center [976, 102] width 163 height 33
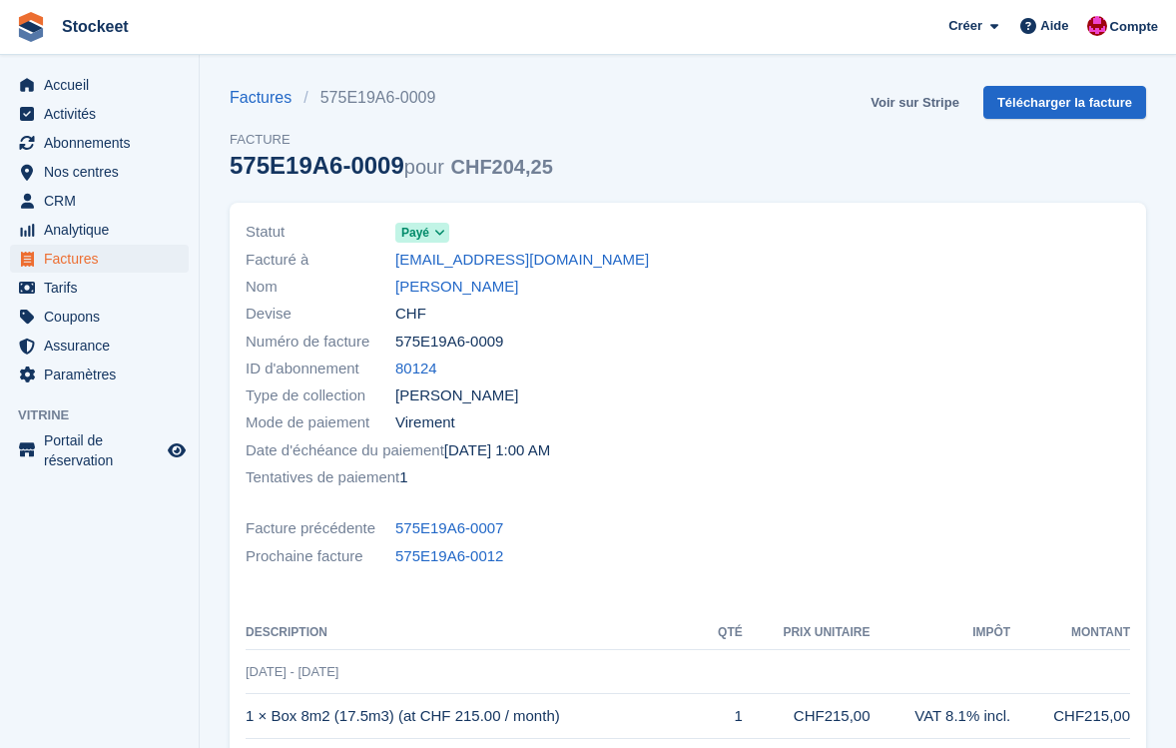
click at [937, 101] on link "Voir sur Stripe" at bounding box center [915, 102] width 105 height 33
click at [83, 167] on span "Nos centres" at bounding box center [104, 172] width 120 height 28
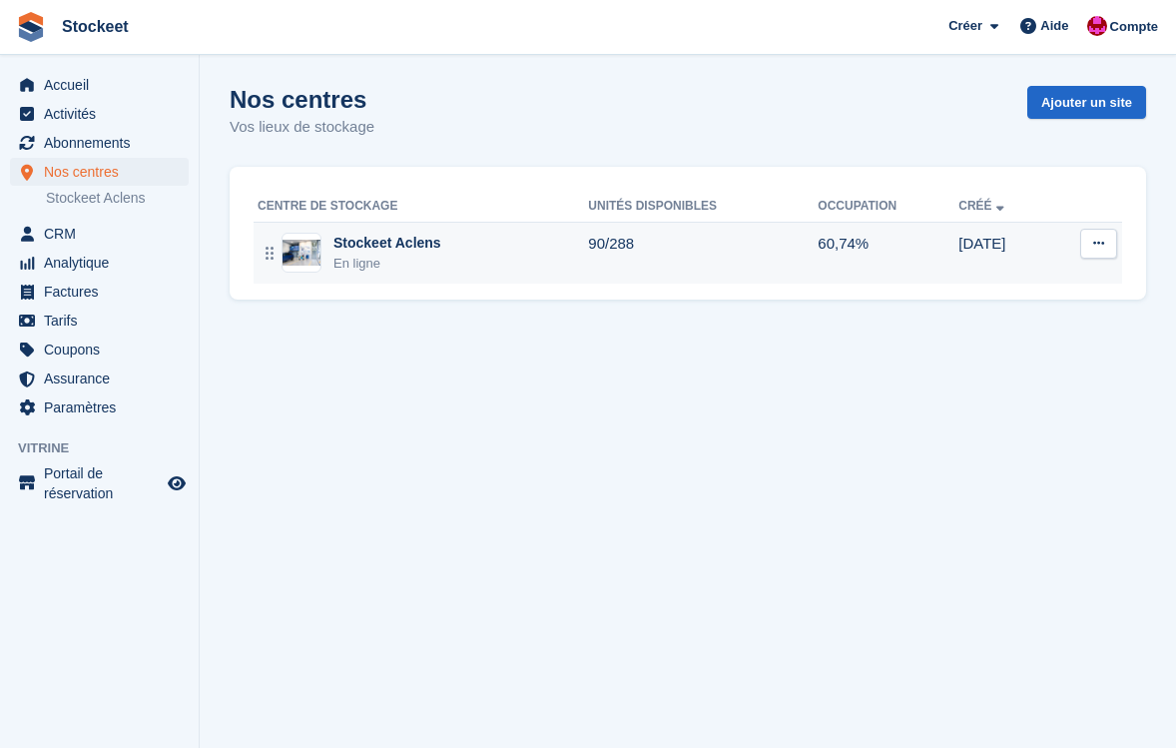
click at [412, 262] on div "En ligne" at bounding box center [387, 264] width 108 height 20
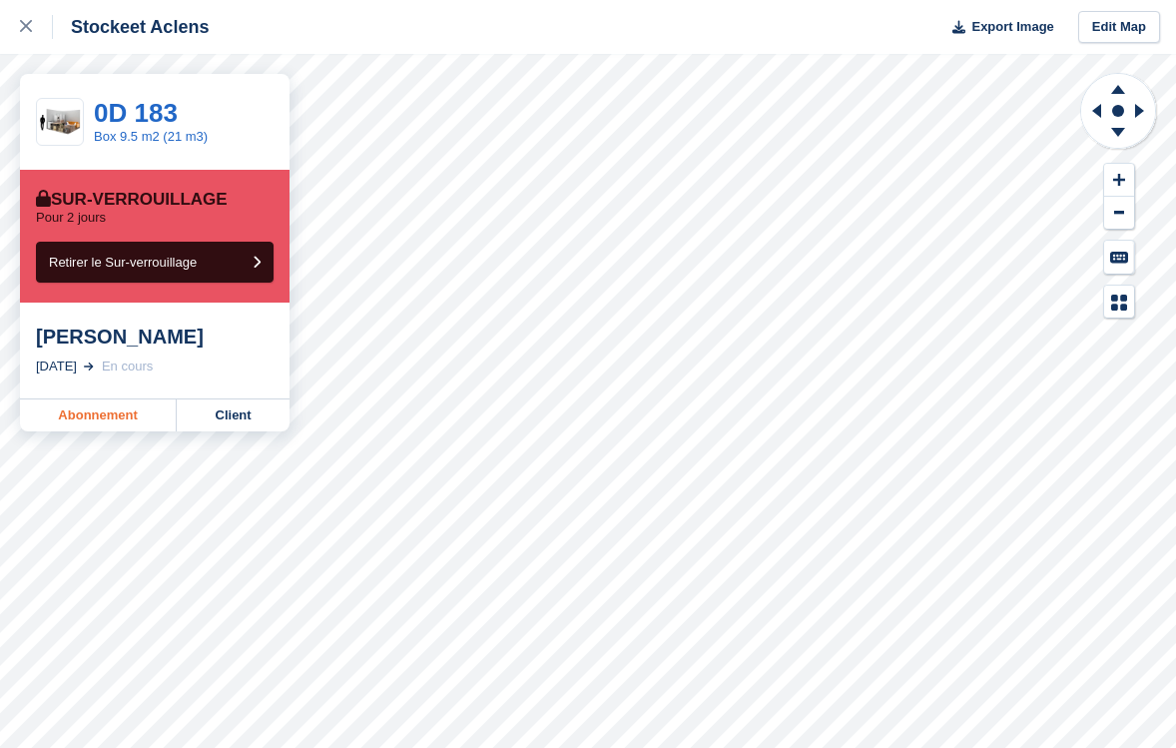
click at [88, 416] on link "Abonnement" at bounding box center [98, 415] width 157 height 32
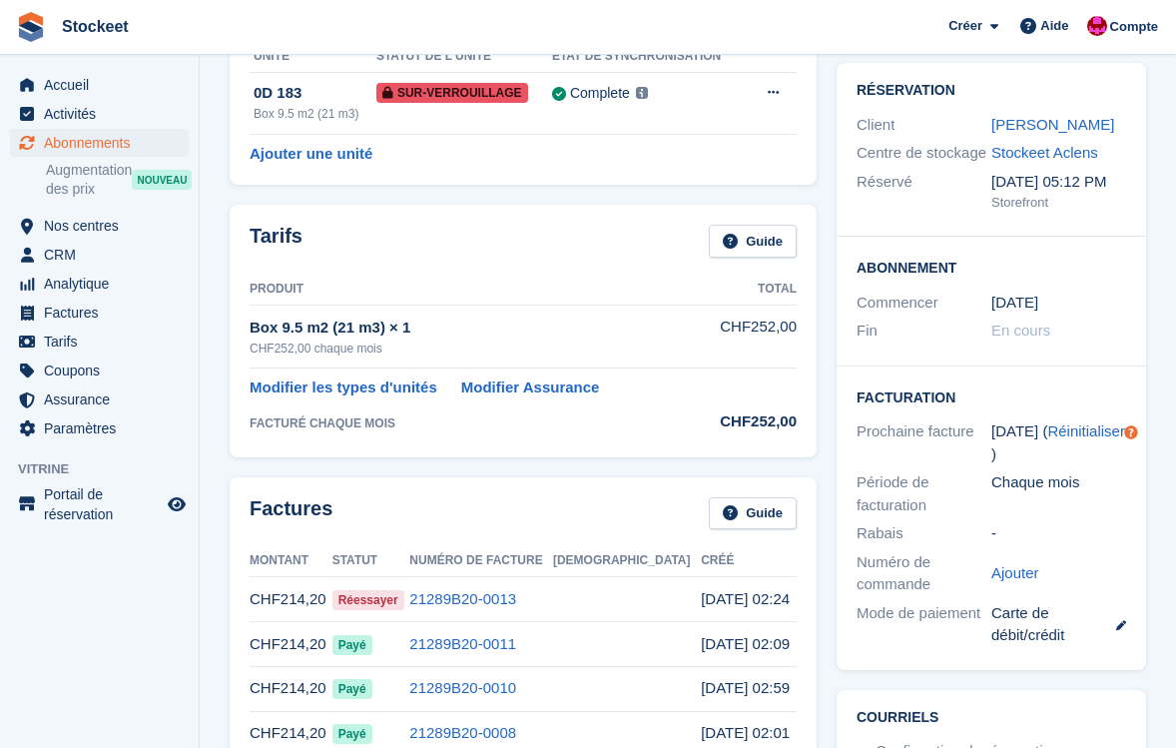
scroll to position [326, 0]
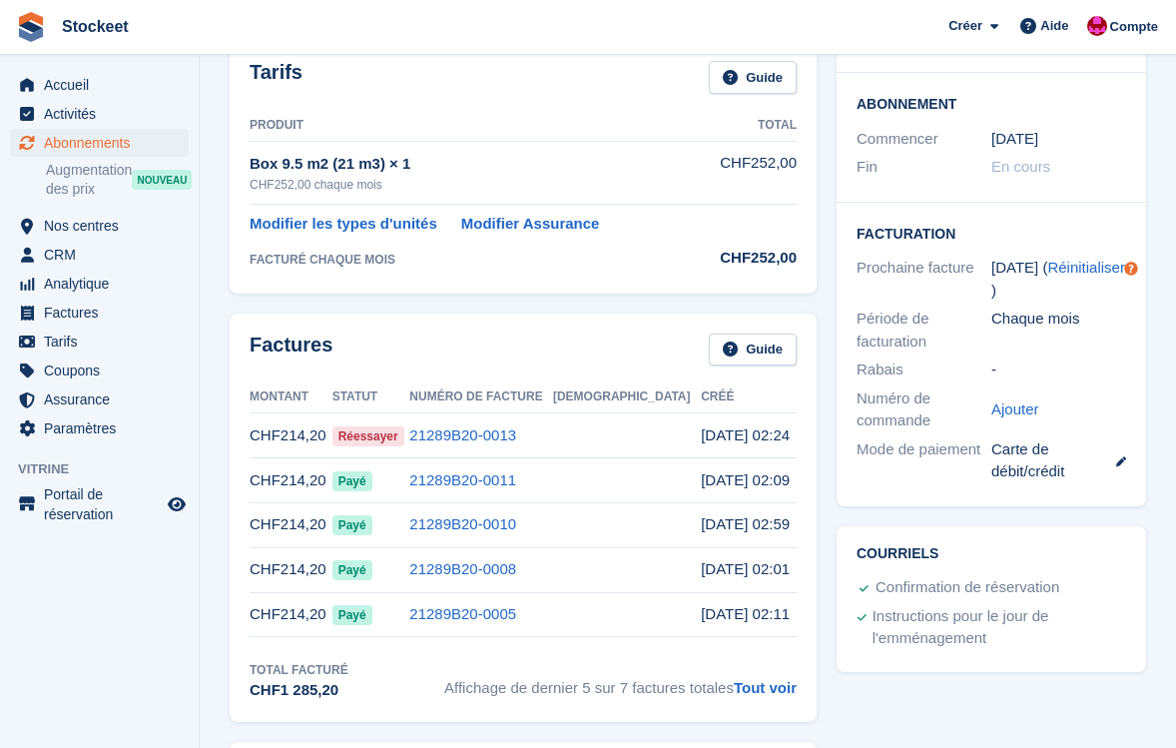
click at [1111, 449] on link at bounding box center [1113, 460] width 26 height 23
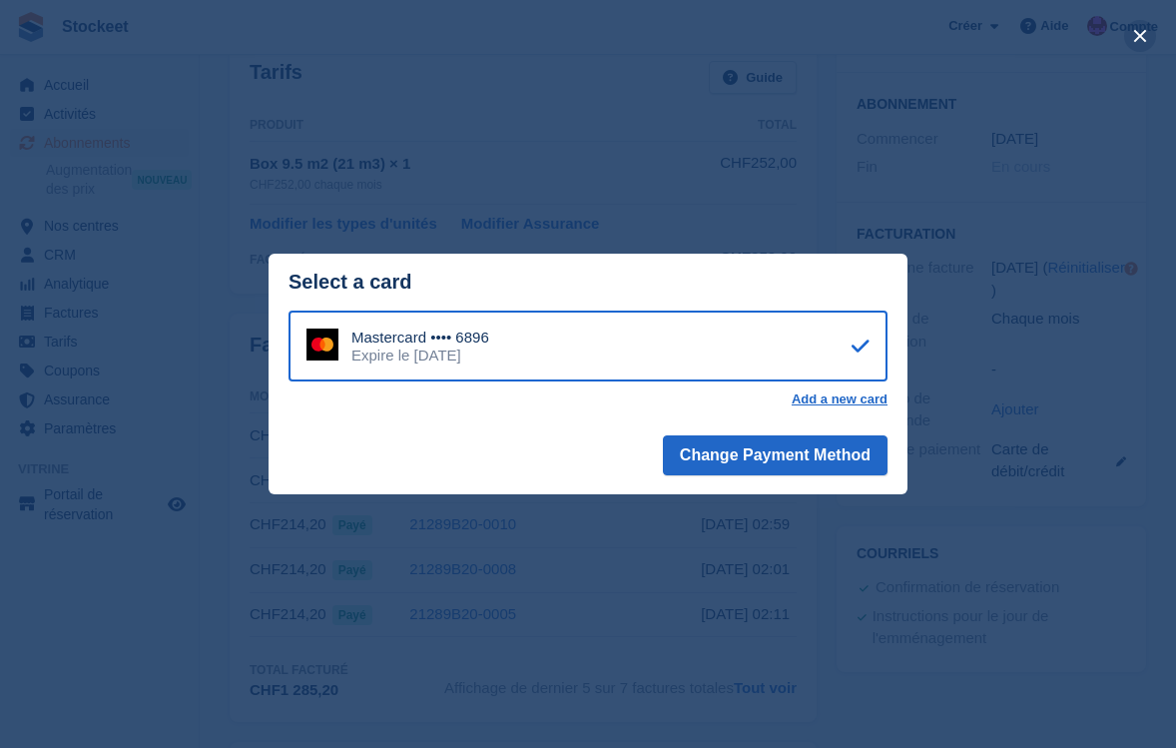
click at [1139, 43] on button "close" at bounding box center [1140, 36] width 32 height 32
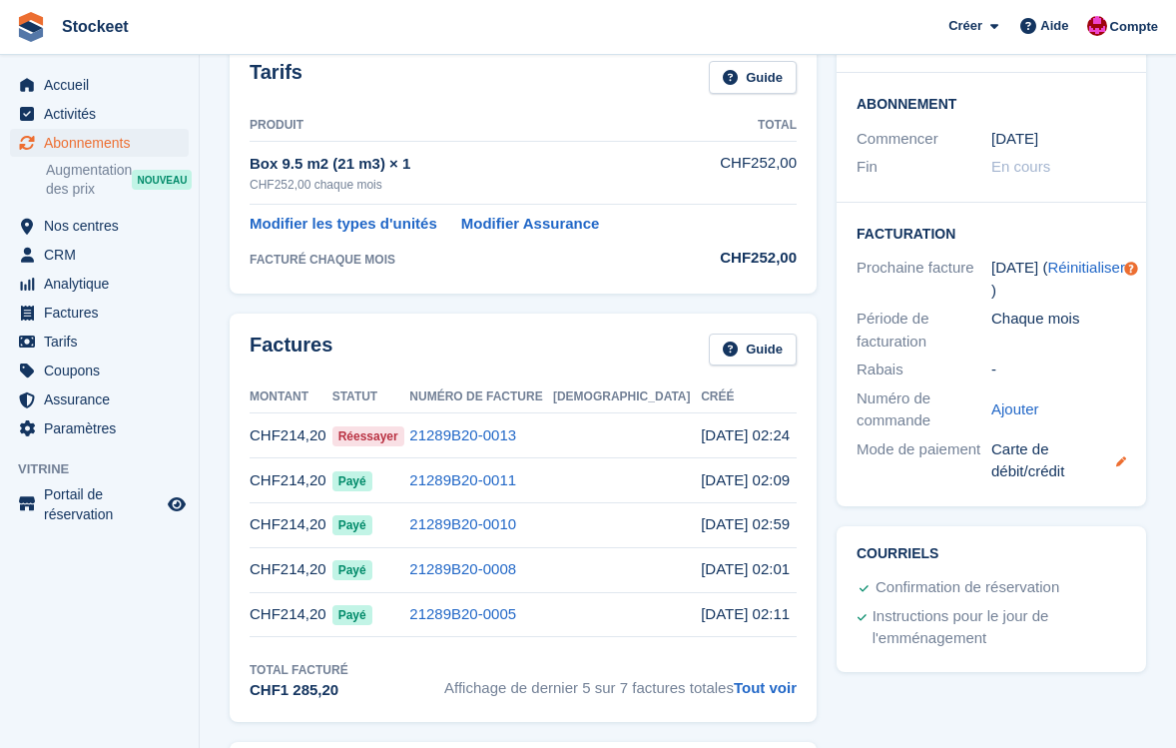
click at [1122, 456] on icon at bounding box center [1121, 461] width 10 height 10
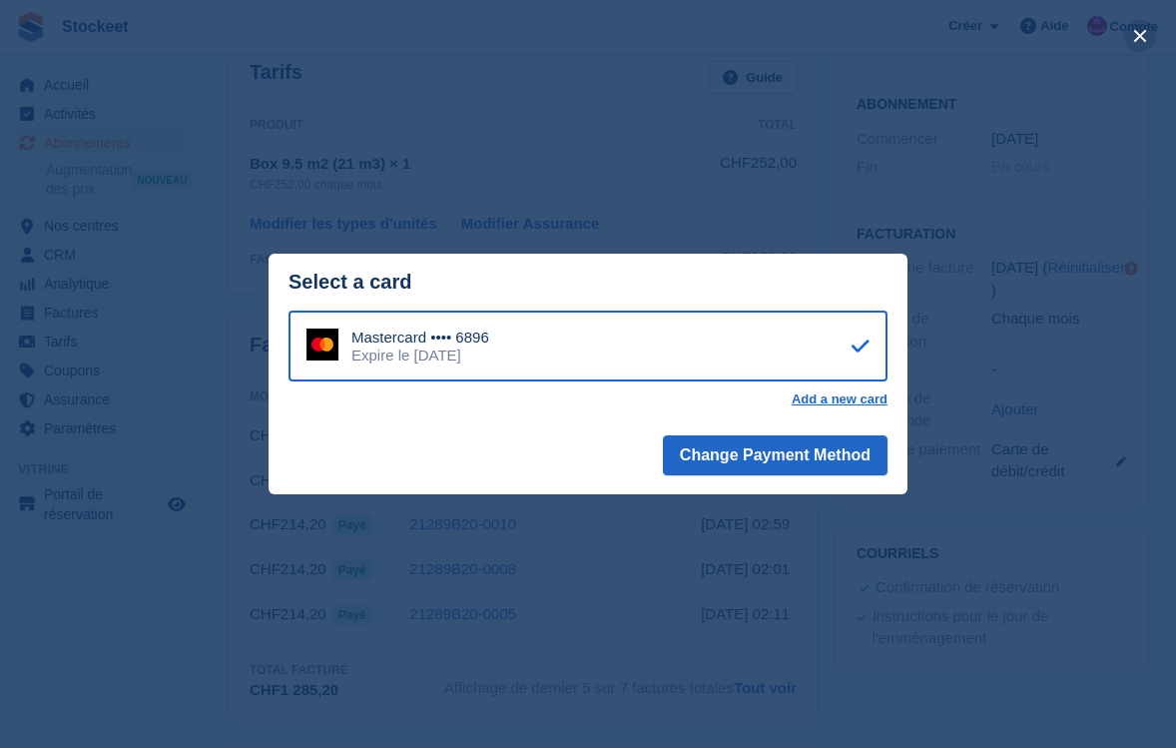
click at [1140, 36] on button "close" at bounding box center [1140, 36] width 32 height 32
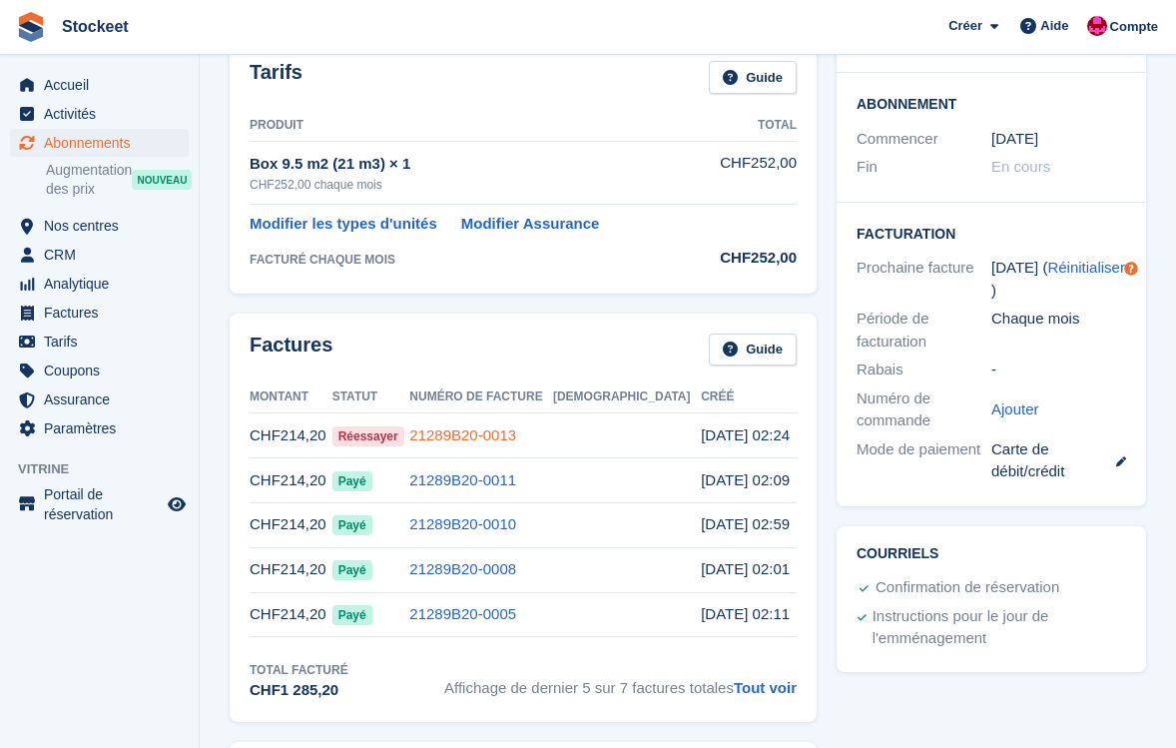
click at [516, 429] on link "21289B20-0013" at bounding box center [462, 434] width 107 height 17
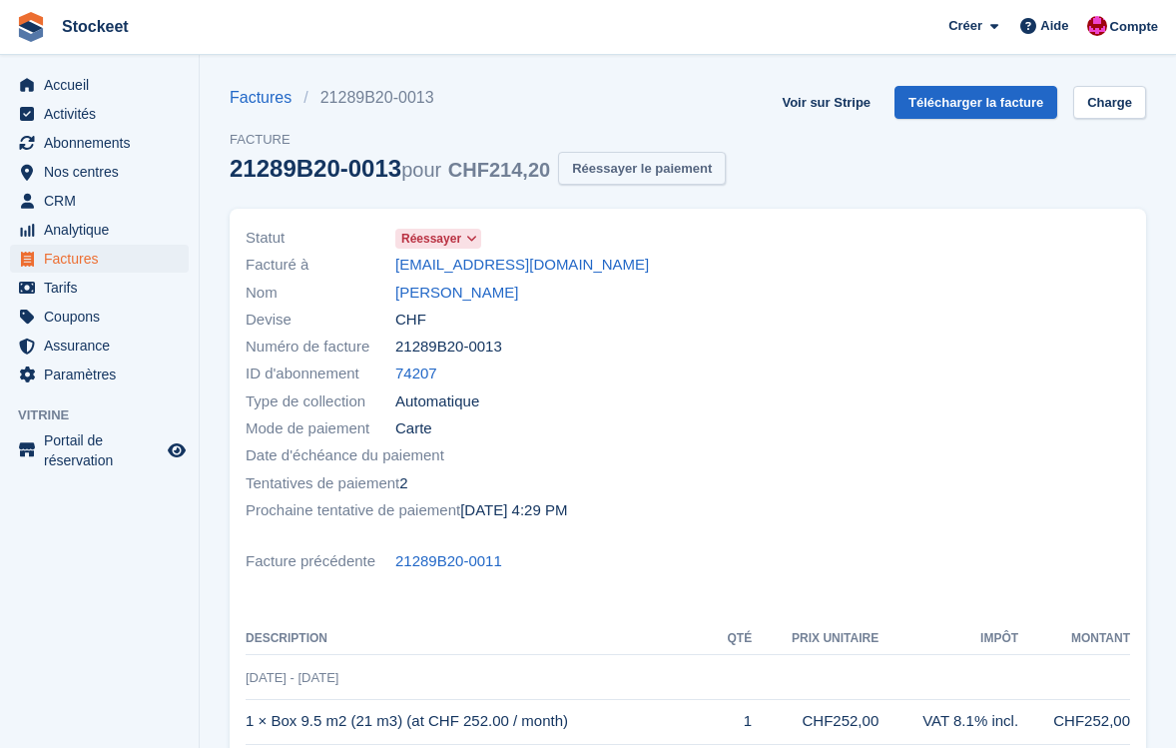
click at [662, 175] on button "Réessayer le paiement" at bounding box center [642, 168] width 168 height 33
click at [441, 292] on link "David de Moura" at bounding box center [456, 293] width 123 height 23
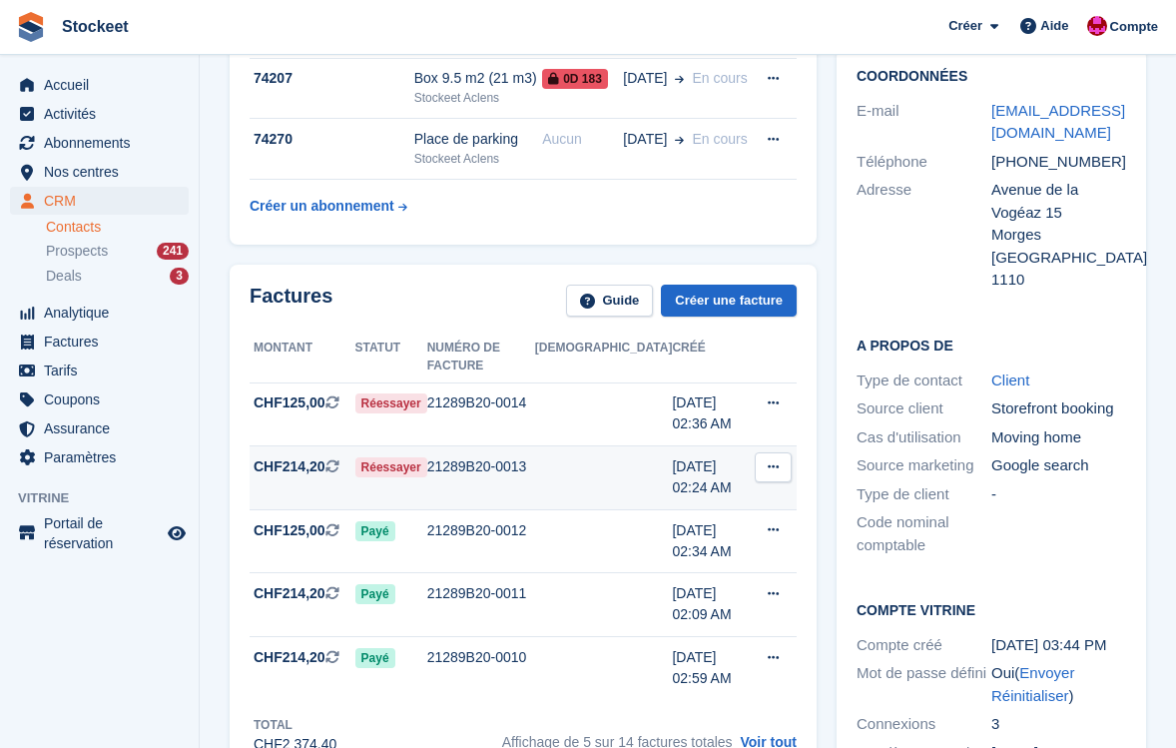
scroll to position [330, 0]
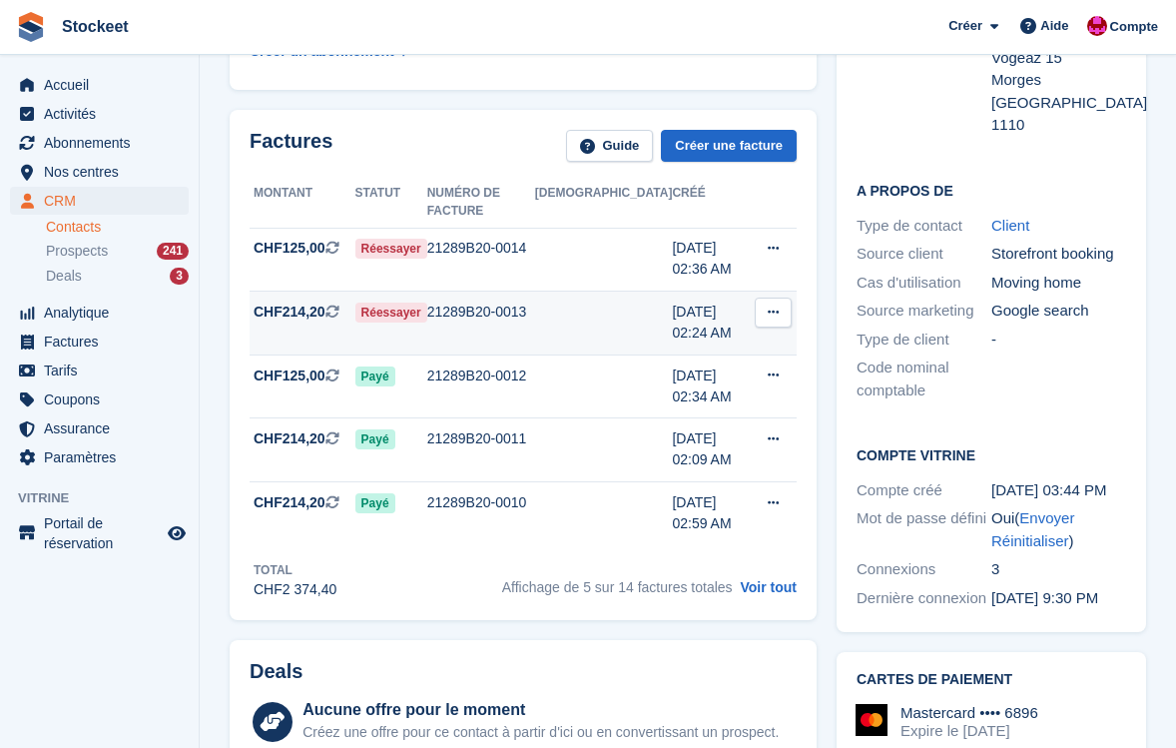
click at [502, 302] on div "21289B20-0013" at bounding box center [481, 312] width 108 height 21
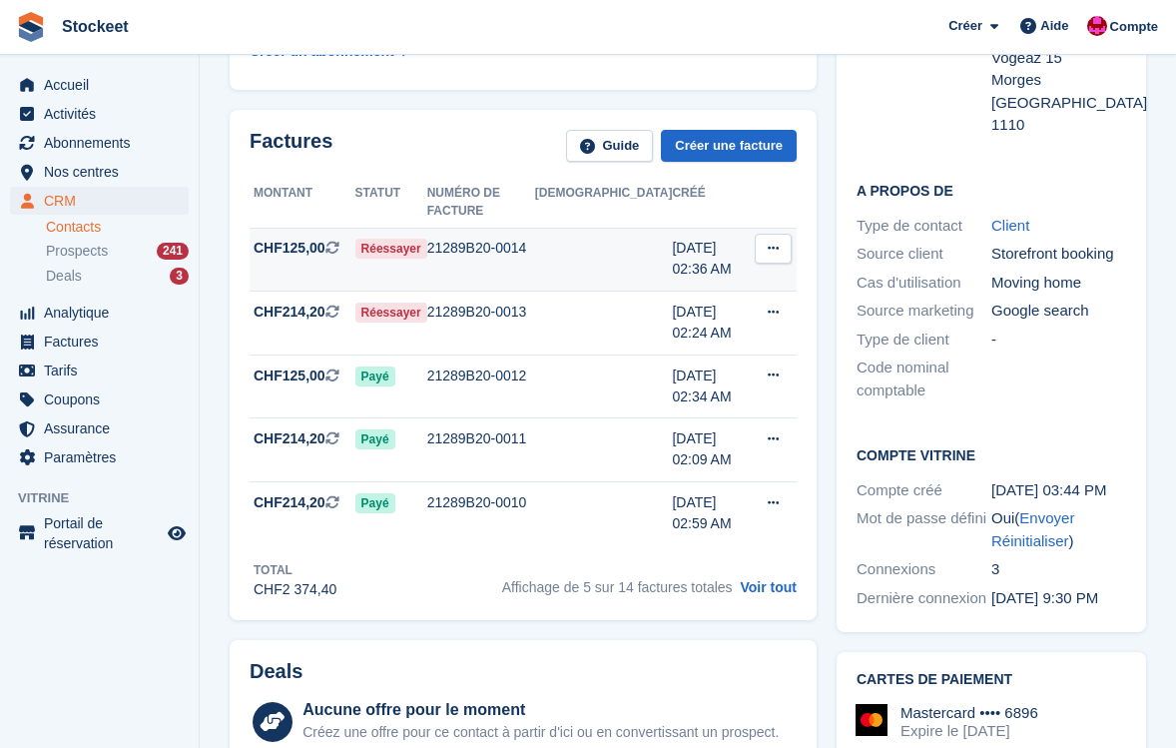
click at [505, 238] on div "21289B20-0014" at bounding box center [481, 248] width 108 height 21
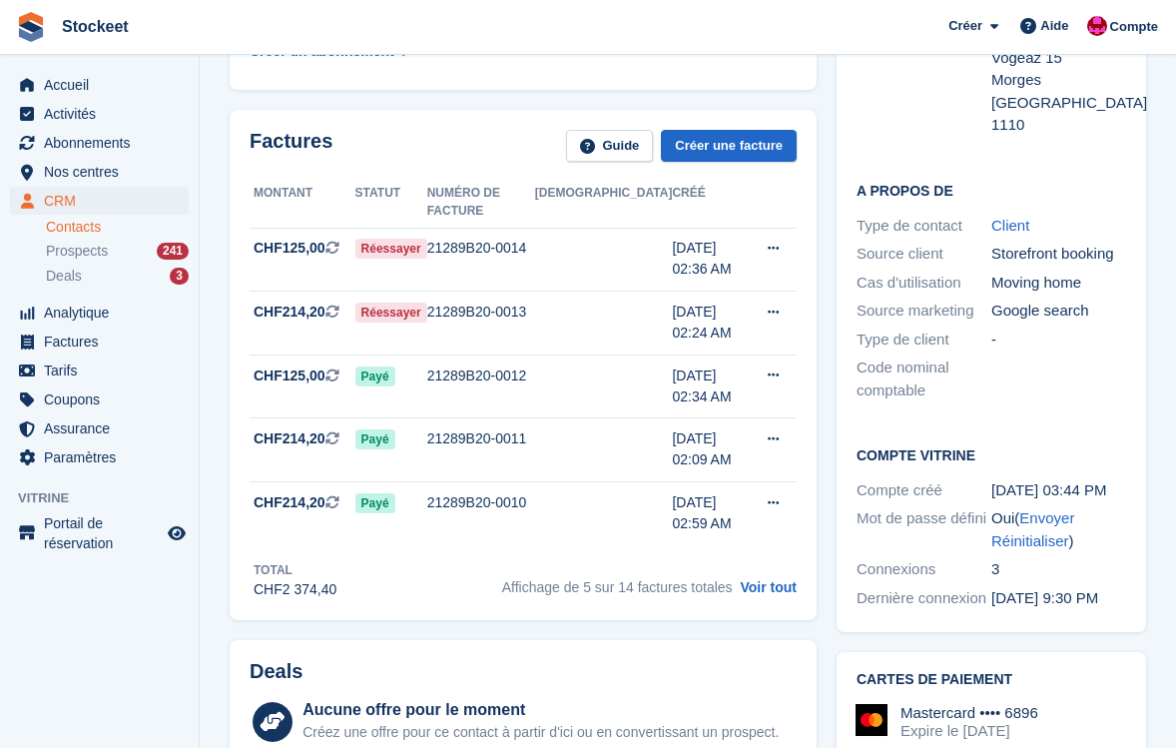
scroll to position [129, 0]
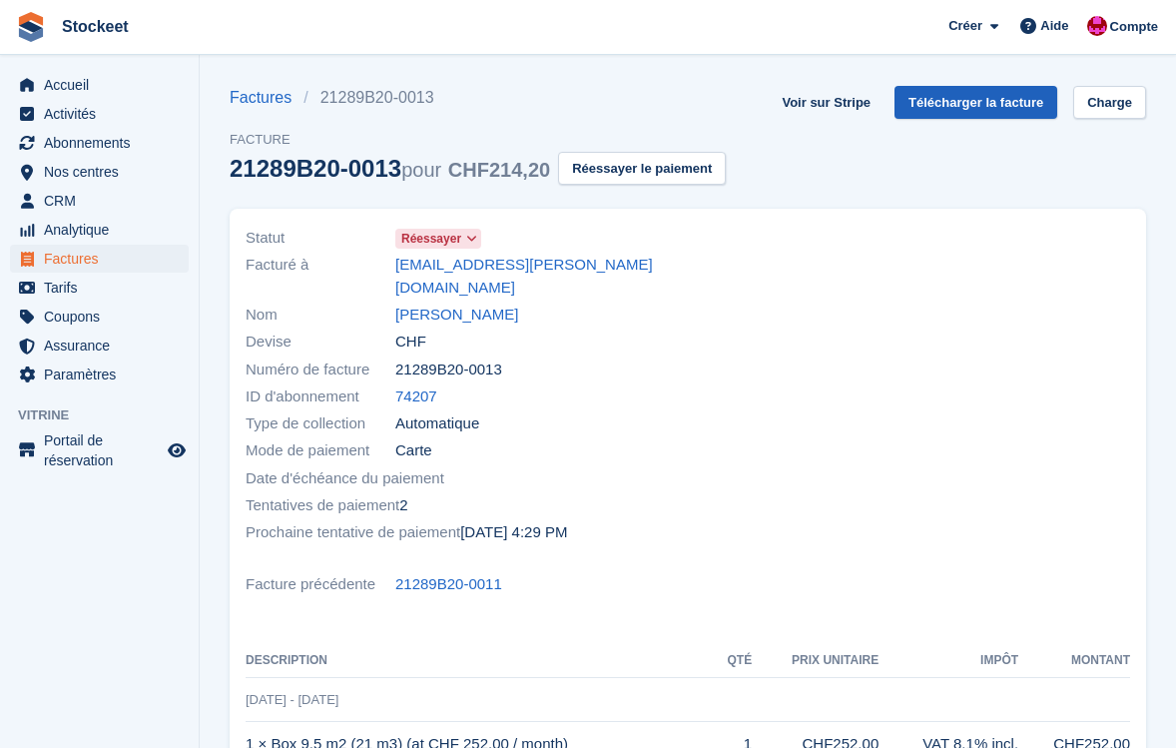
click at [958, 103] on link "Télécharger la facture" at bounding box center [976, 102] width 163 height 33
click at [986, 105] on link "Télécharger la facture" at bounding box center [976, 102] width 163 height 33
